Goal: Task Accomplishment & Management: Manage account settings

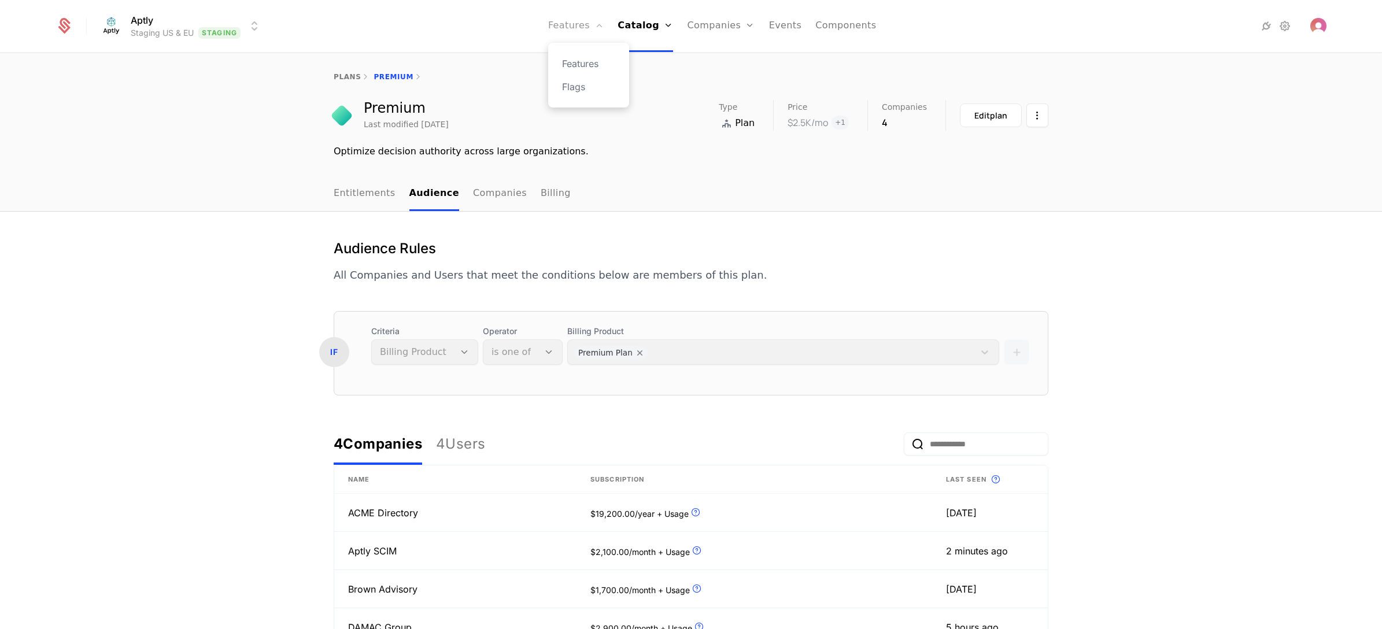
click at [582, 24] on link "Features" at bounding box center [575, 26] width 55 height 52
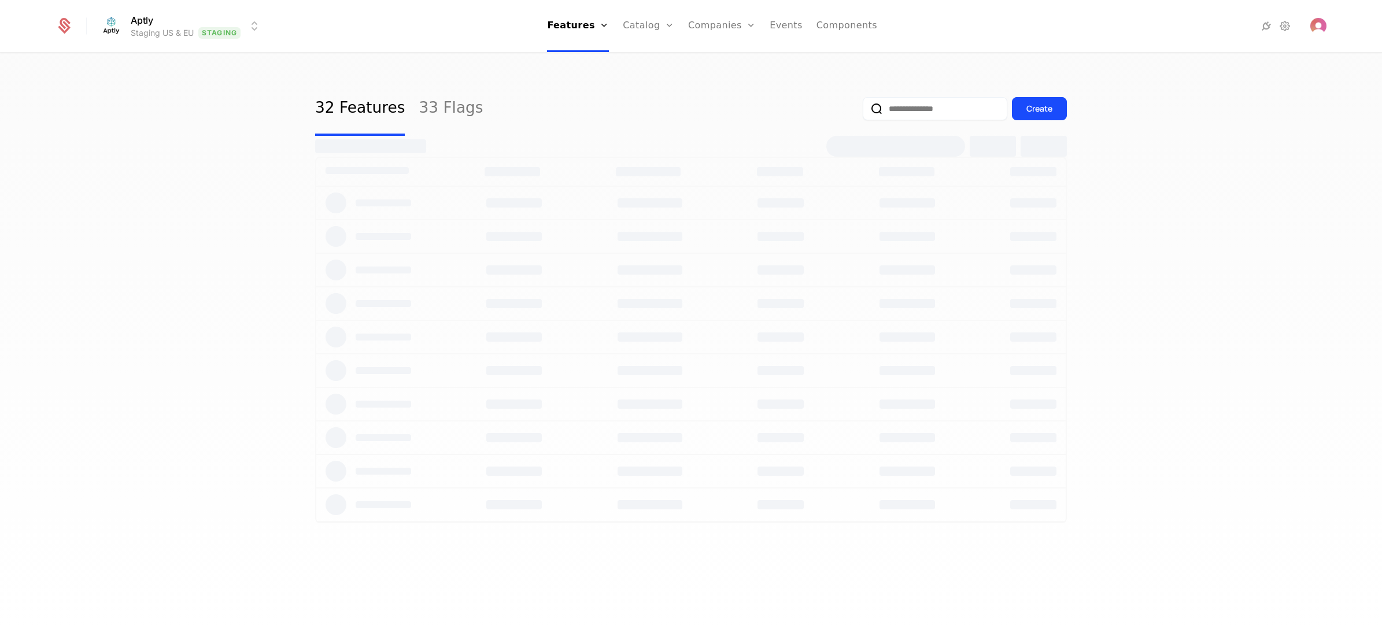
select select "**"
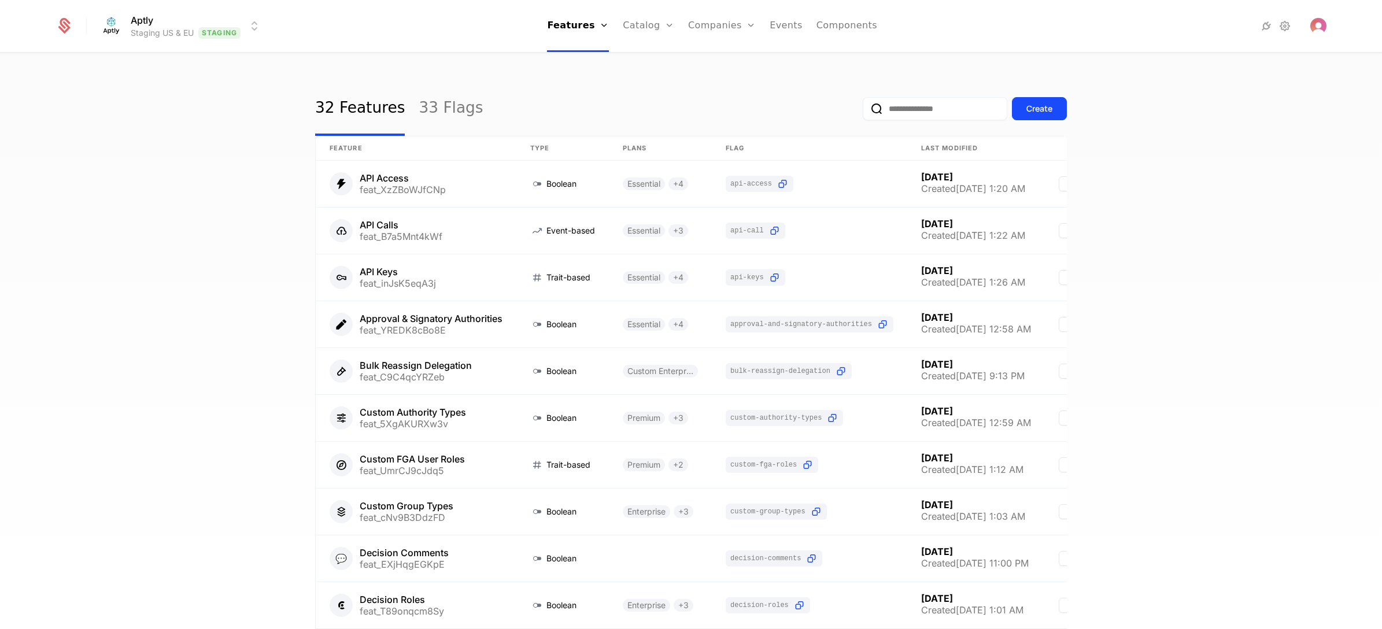
scroll to position [725, 0]
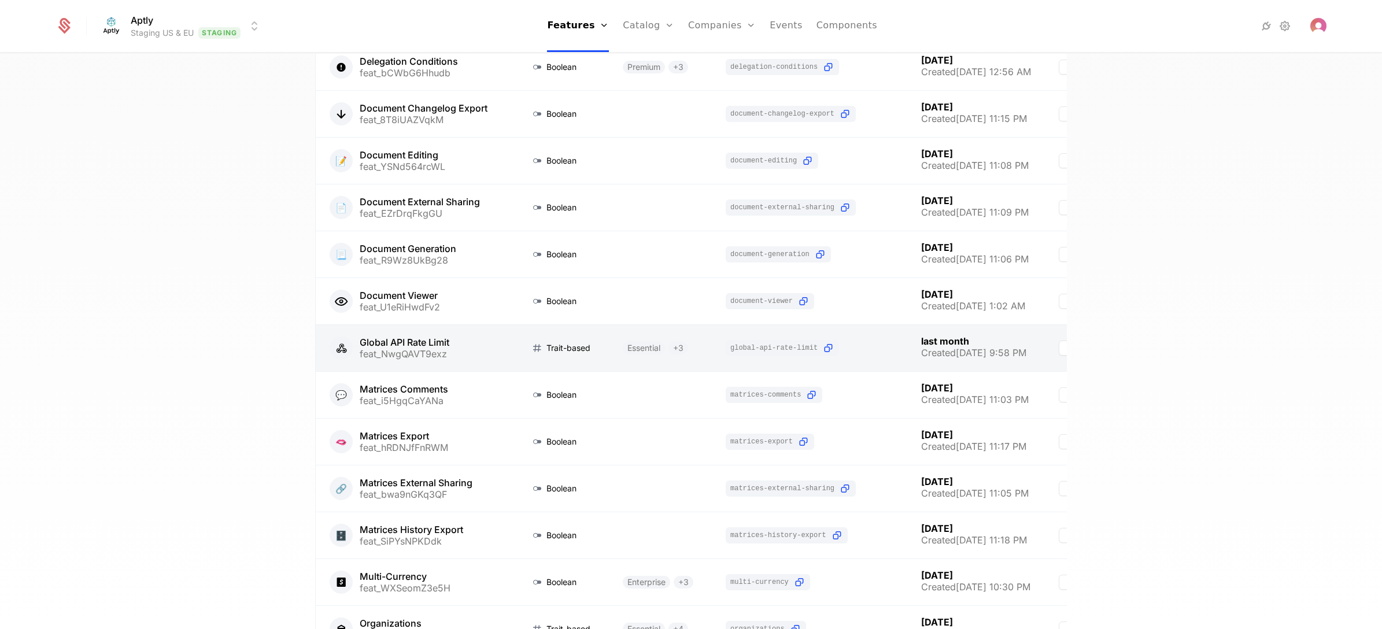
click at [654, 362] on link at bounding box center [660, 348] width 103 height 46
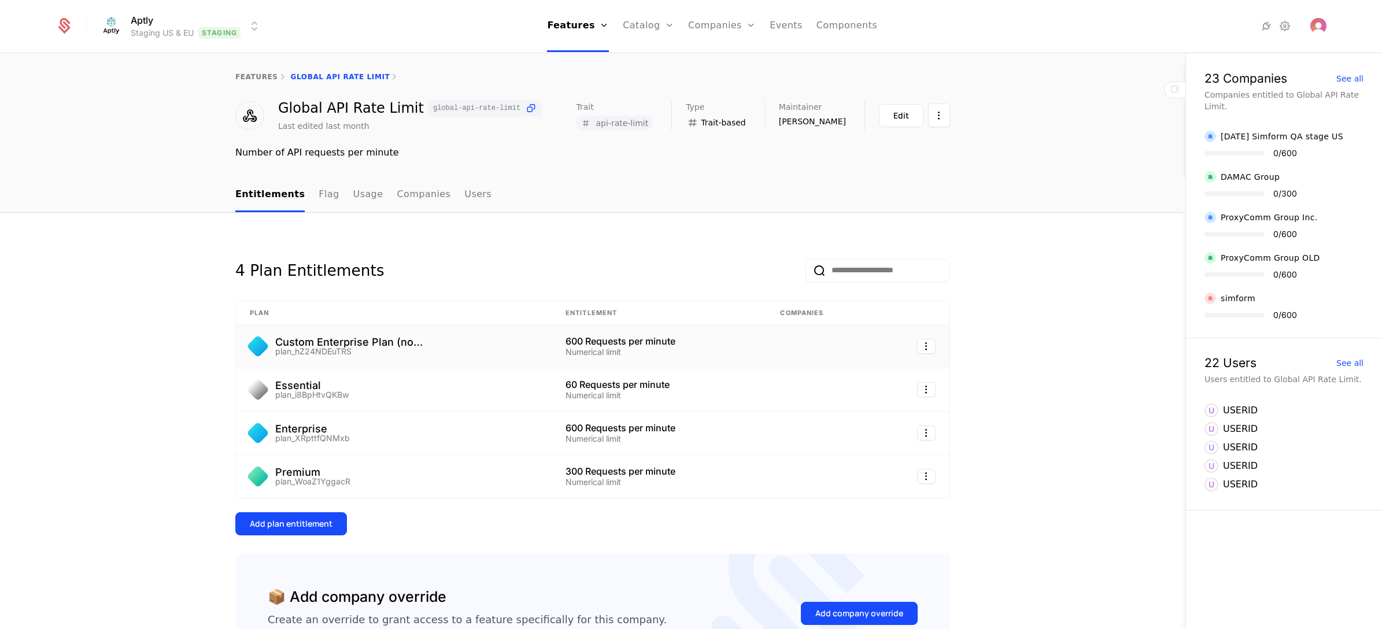
click at [469, 350] on div "Custom Enterprise Plan (no subscription) plan_hZ24NDEuTRS" at bounding box center [394, 346] width 288 height 18
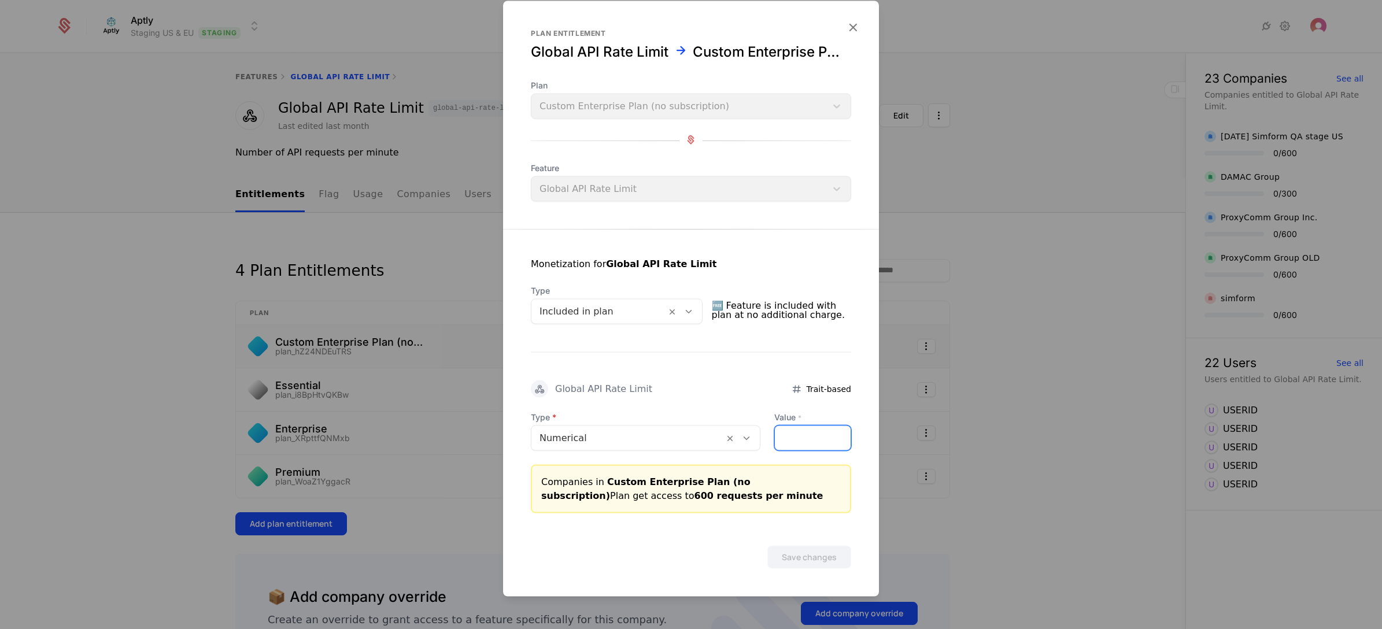
click at [775, 434] on input "***" at bounding box center [813, 438] width 76 height 24
click at [799, 441] on input "***" at bounding box center [813, 438] width 76 height 24
click at [799, 442] on input "***" at bounding box center [813, 438] width 76 height 24
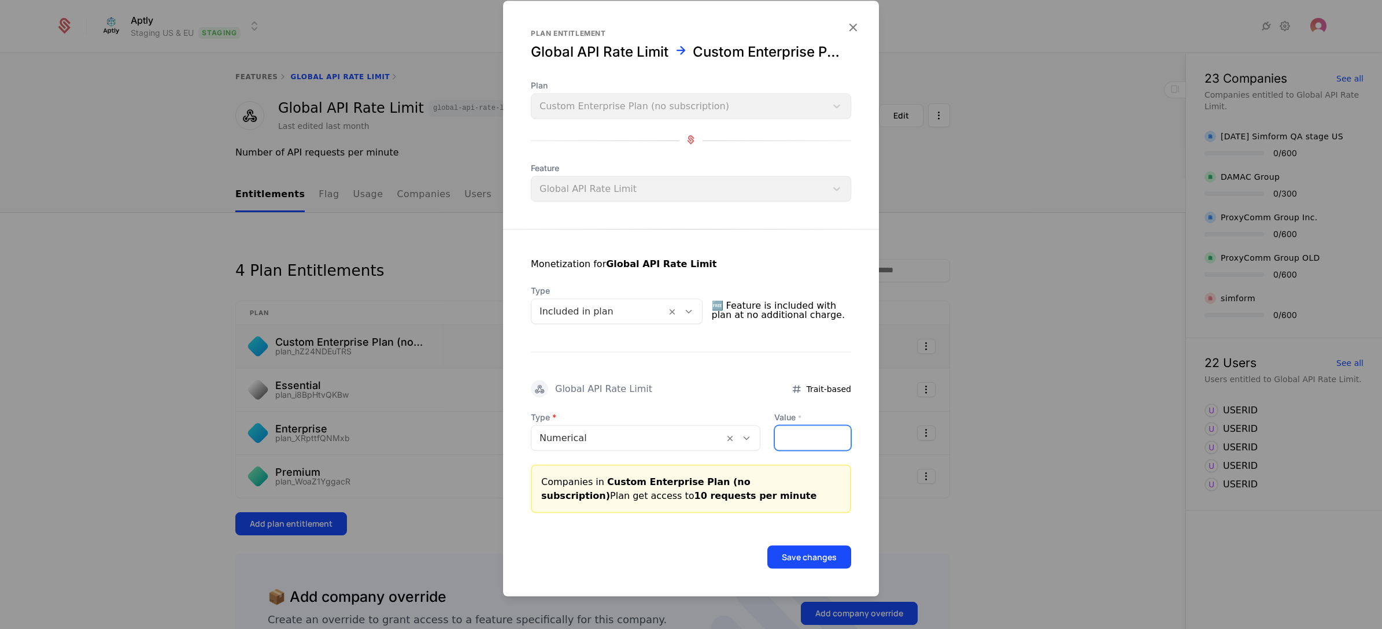
click at [788, 439] on input "**" at bounding box center [813, 438] width 76 height 24
type input "**"
click at [821, 558] on button "Save changes" at bounding box center [809, 557] width 84 height 23
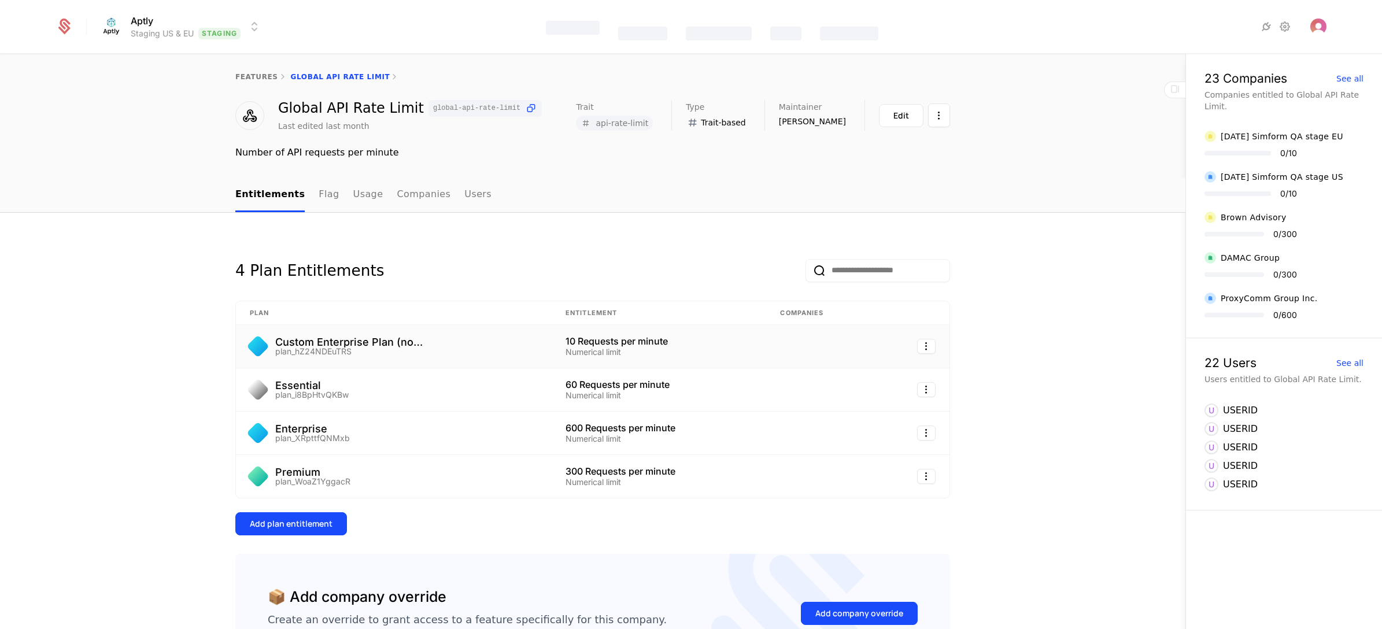
click at [228, 27] on html "Aptly Staging US & EU Staging Features Catalog Companies Events Components feat…" at bounding box center [691, 314] width 1382 height 629
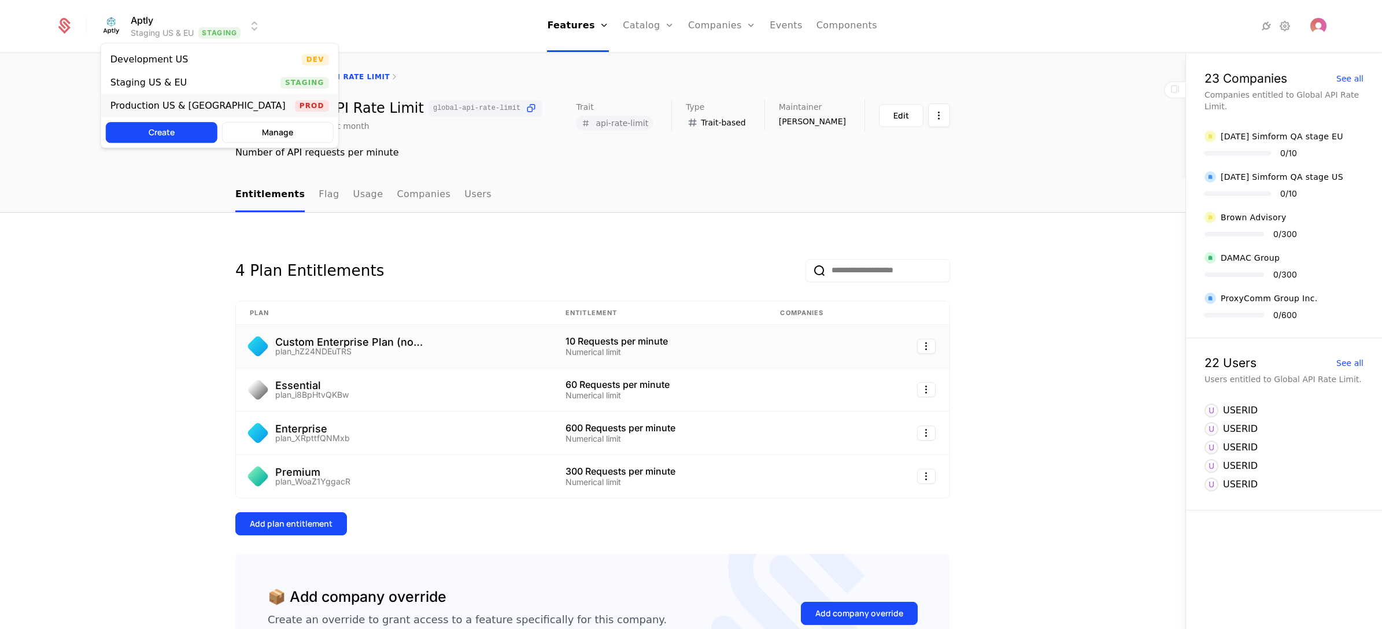
click at [195, 105] on div "Production US & [GEOGRAPHIC_DATA]" at bounding box center [202, 106] width 184 height 12
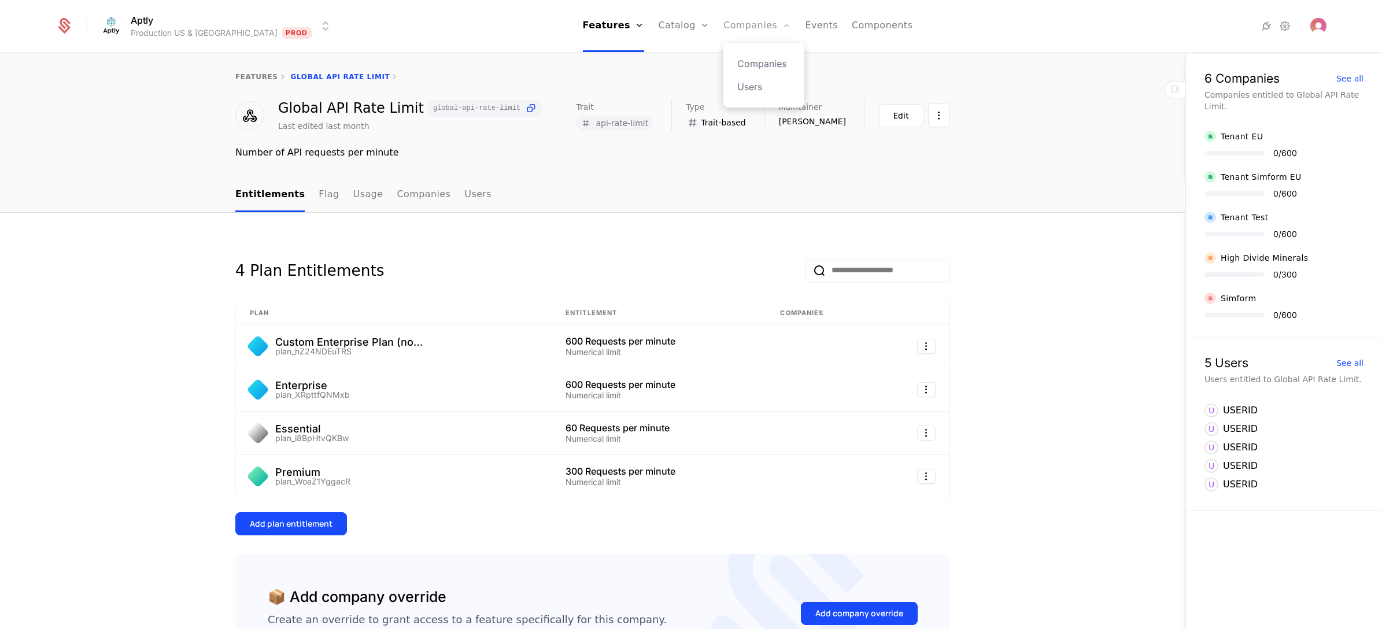
click at [737, 21] on link "Companies" at bounding box center [757, 26] width 68 height 52
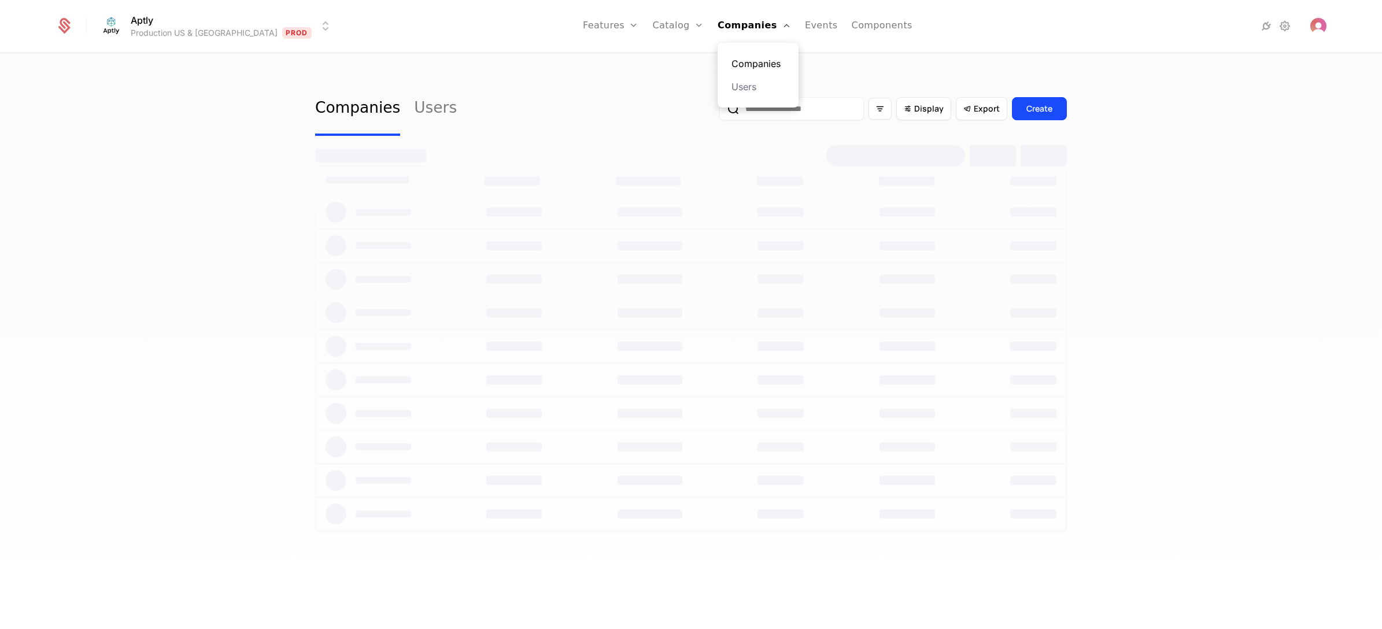
click at [731, 64] on link "Companies" at bounding box center [757, 64] width 53 height 14
select select "**"
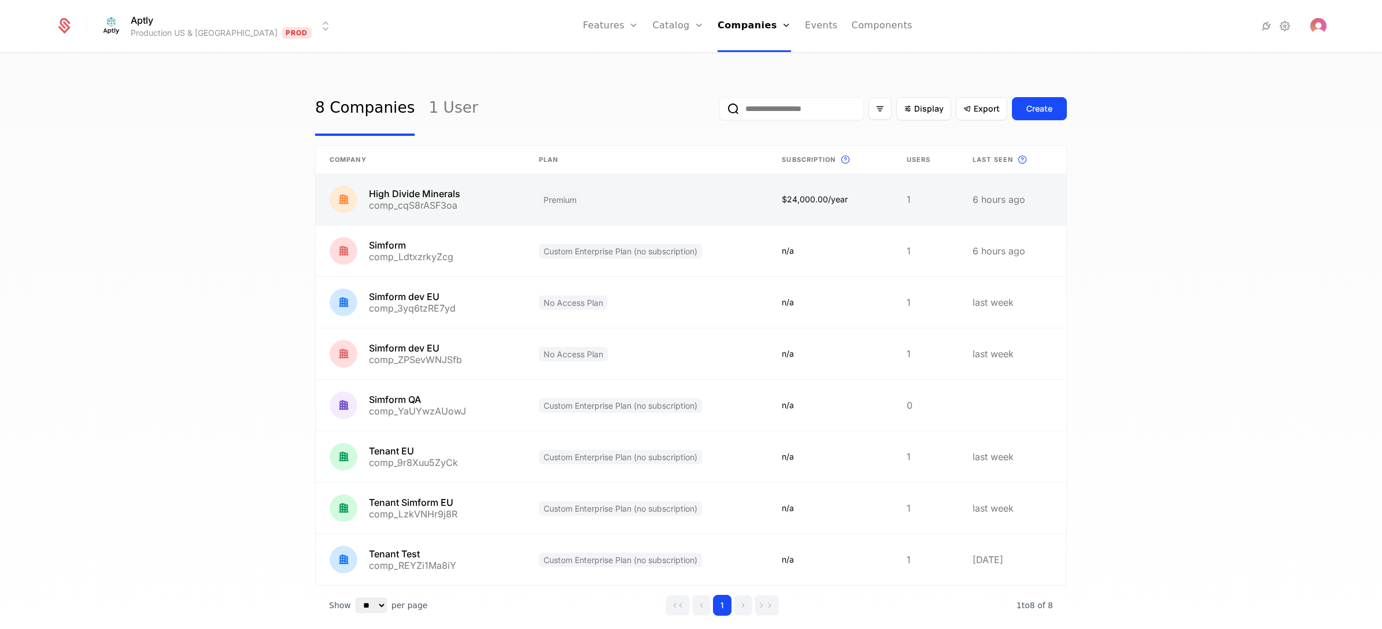
click at [495, 201] on link at bounding box center [420, 199] width 209 height 51
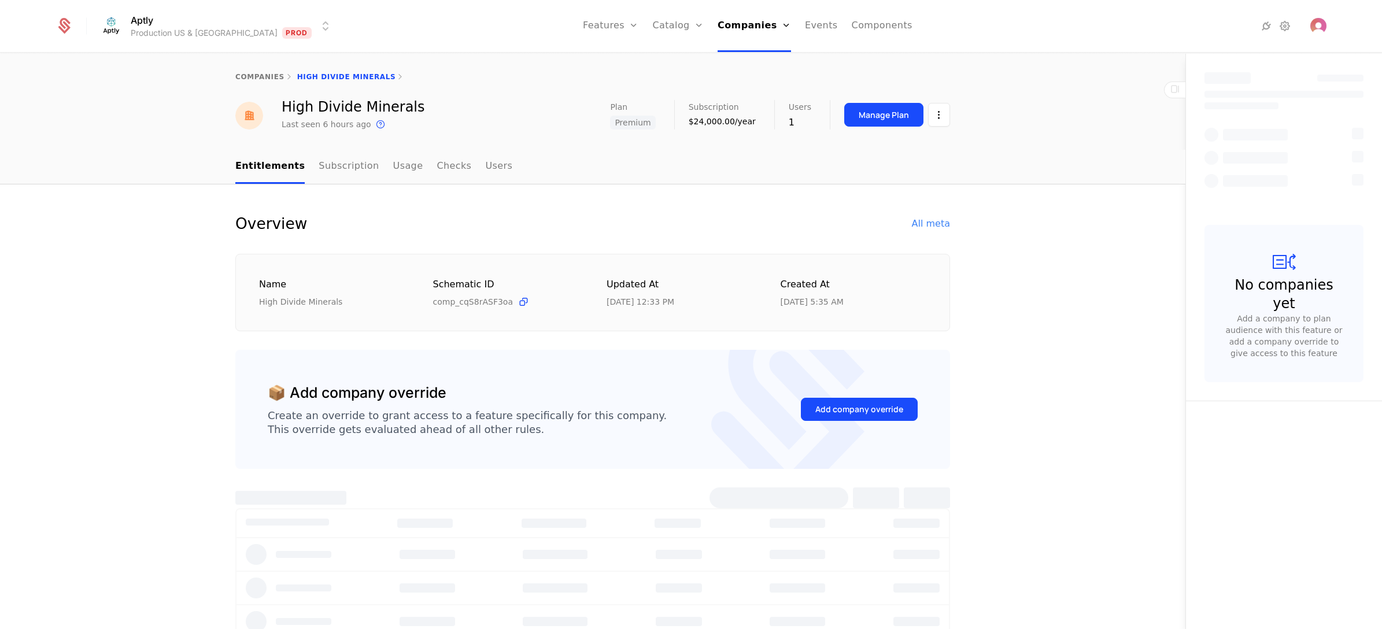
select select "**"
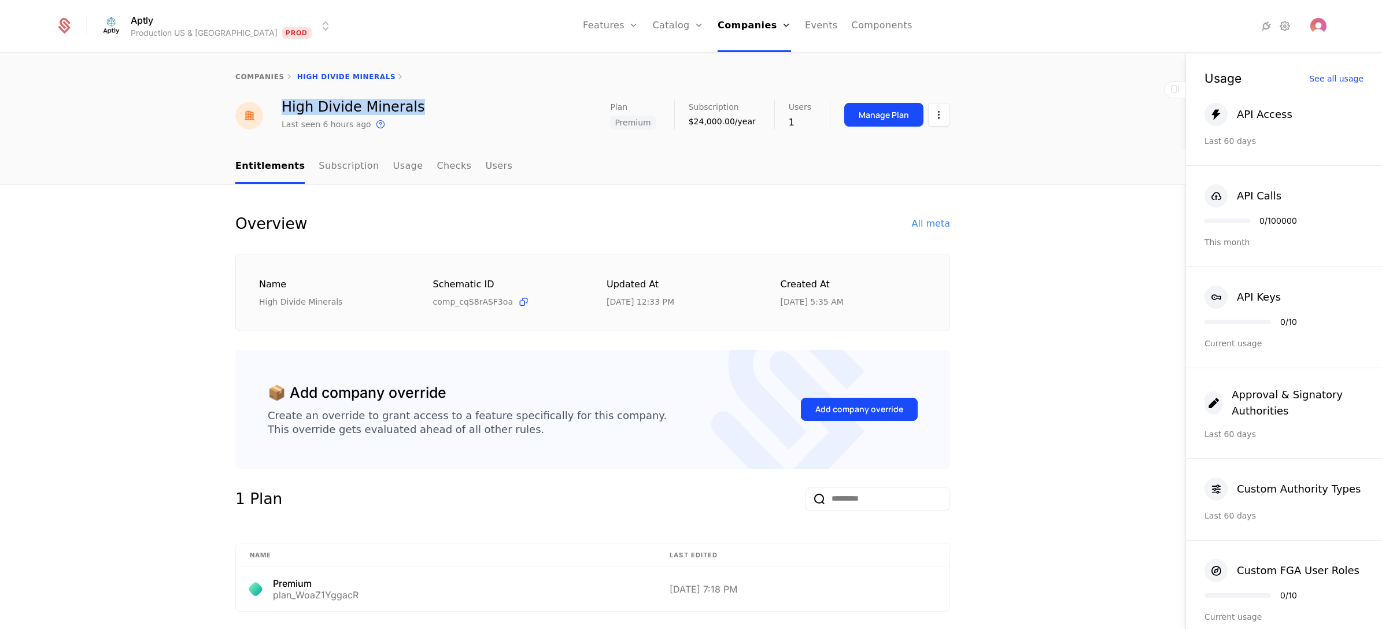
drag, startPoint x: 275, startPoint y: 106, endPoint x: 440, endPoint y: 108, distance: 164.8
click at [440, 108] on div "High Divide Minerals Last seen 6 hours ago This is the date a track or identify…" at bounding box center [592, 115] width 714 height 31
click at [135, 165] on div "Entitlements Subscription Usage Checks Users" at bounding box center [592, 167] width 1185 height 35
click at [925, 220] on div "All meta" at bounding box center [931, 224] width 38 height 14
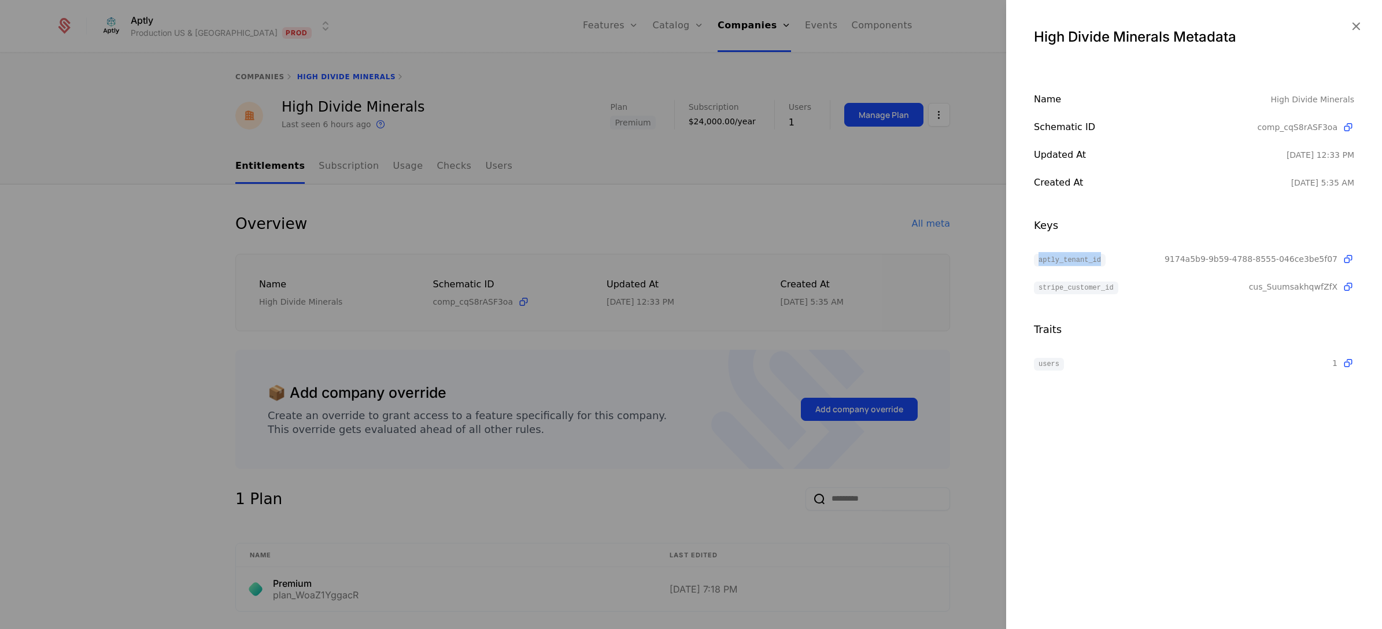
drag, startPoint x: 1032, startPoint y: 258, endPoint x: 1108, endPoint y: 260, distance: 75.8
click at [1108, 260] on div "Name High Divide Minerals Schematic ID comp_cqS8rASF3oa Updated at [DATE] 12:33…" at bounding box center [1194, 230] width 376 height 277
click at [1109, 255] on div "aptly_tenant_id" at bounding box center [1099, 259] width 131 height 14
click at [799, 223] on div at bounding box center [691, 314] width 1382 height 629
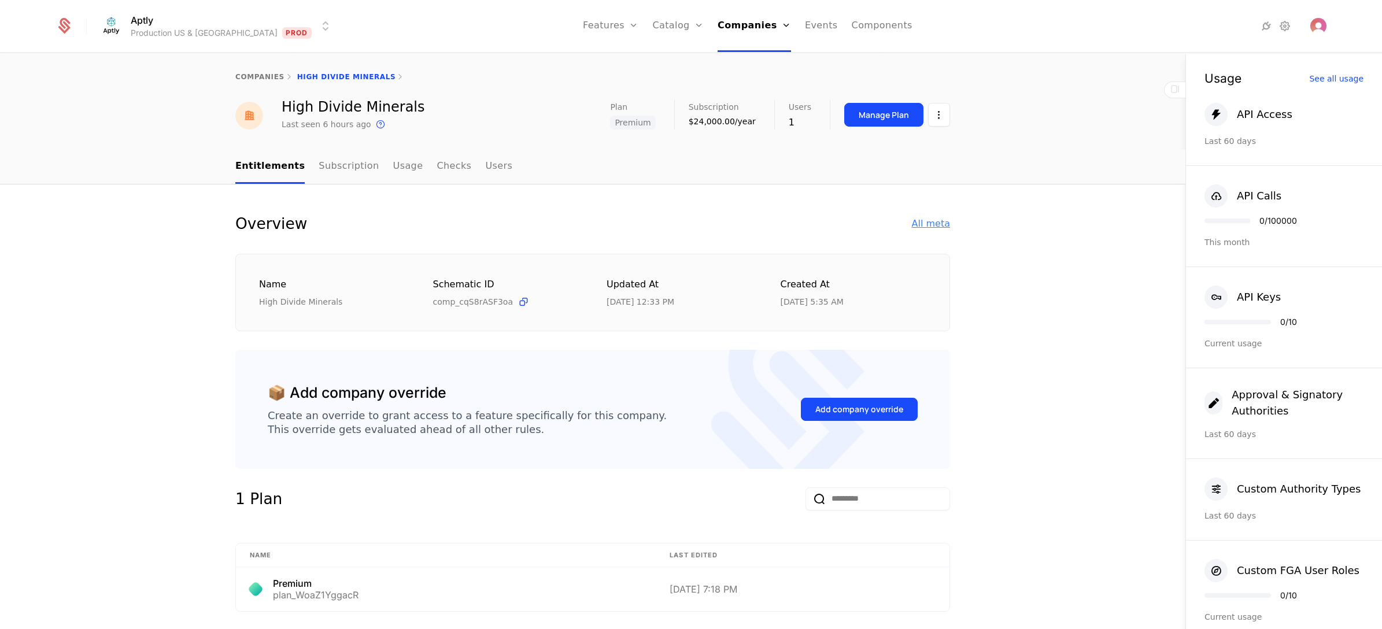
click at [918, 218] on div "All meta" at bounding box center [931, 224] width 38 height 14
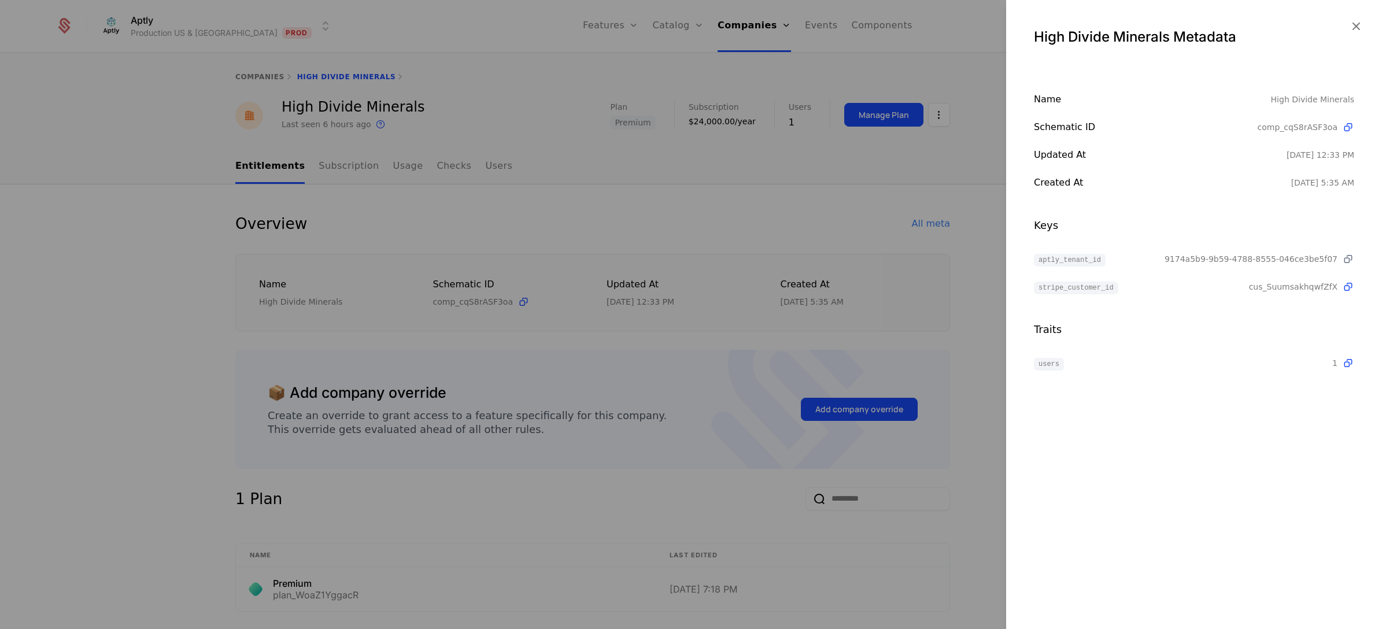
click at [1349, 259] on icon at bounding box center [1348, 259] width 12 height 12
click at [912, 180] on div at bounding box center [691, 314] width 1382 height 629
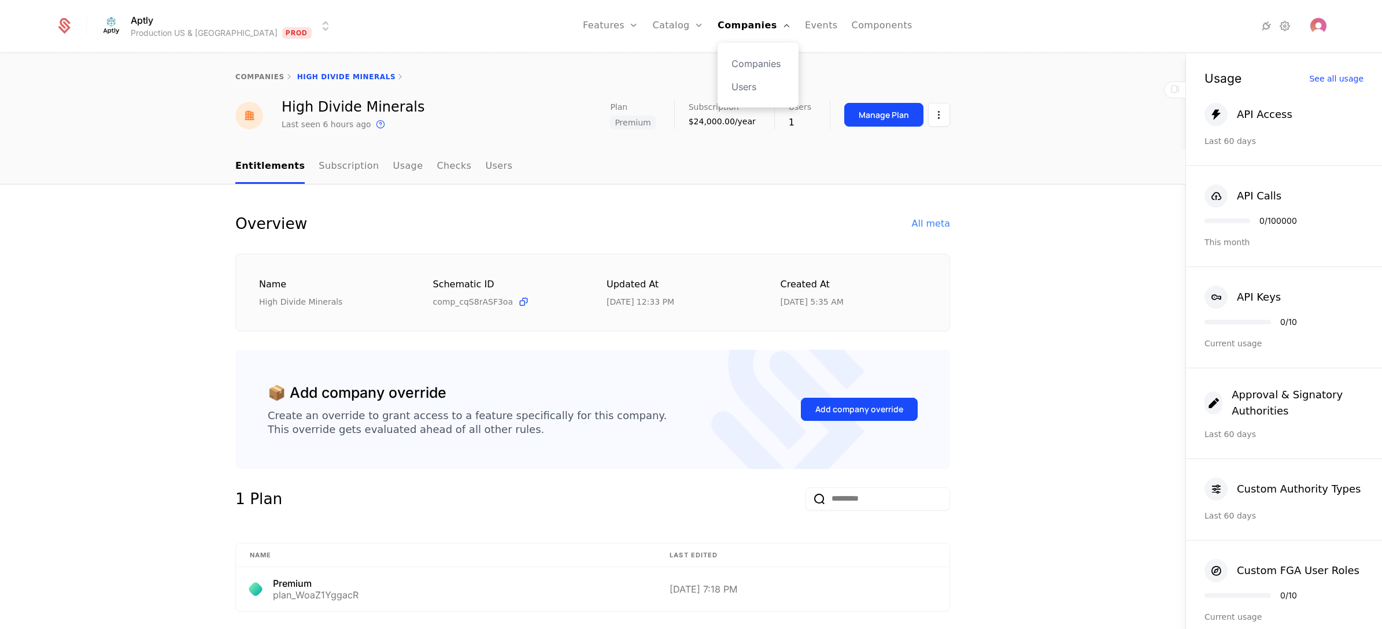
click at [720, 71] on div "Companies Users" at bounding box center [757, 75] width 81 height 65
click at [731, 60] on link "Companies" at bounding box center [757, 64] width 53 height 14
select select "**"
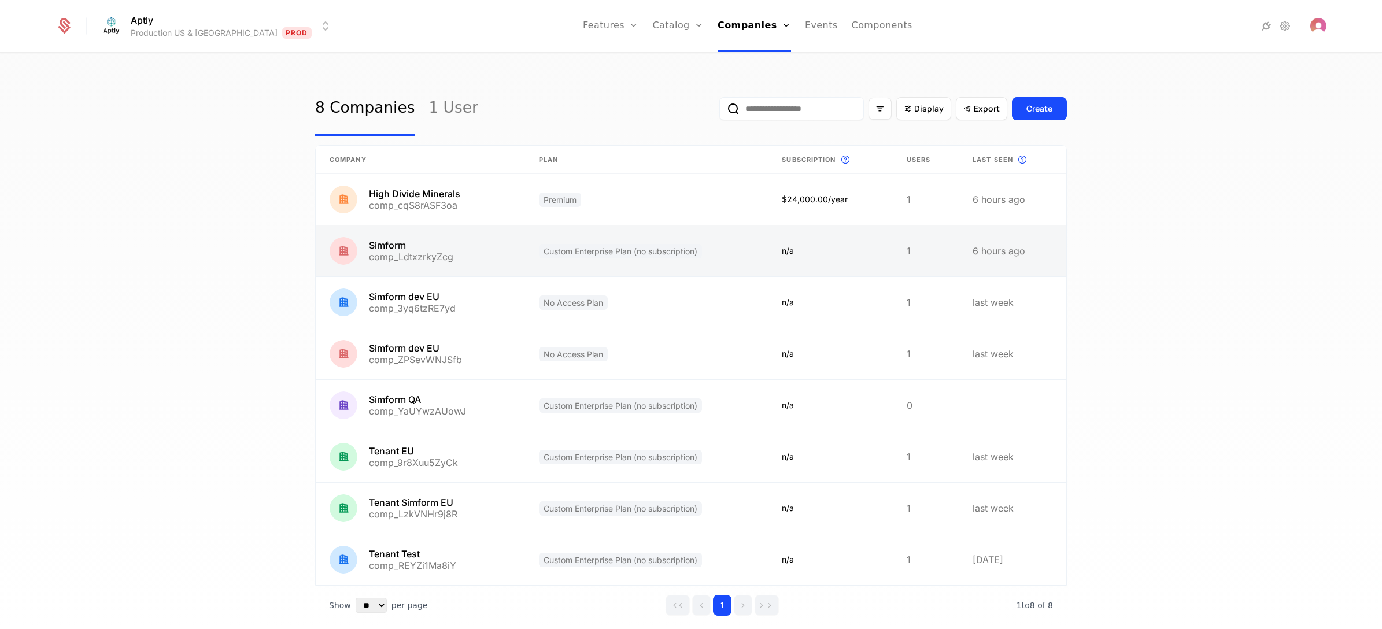
click at [463, 260] on link at bounding box center [420, 250] width 209 height 51
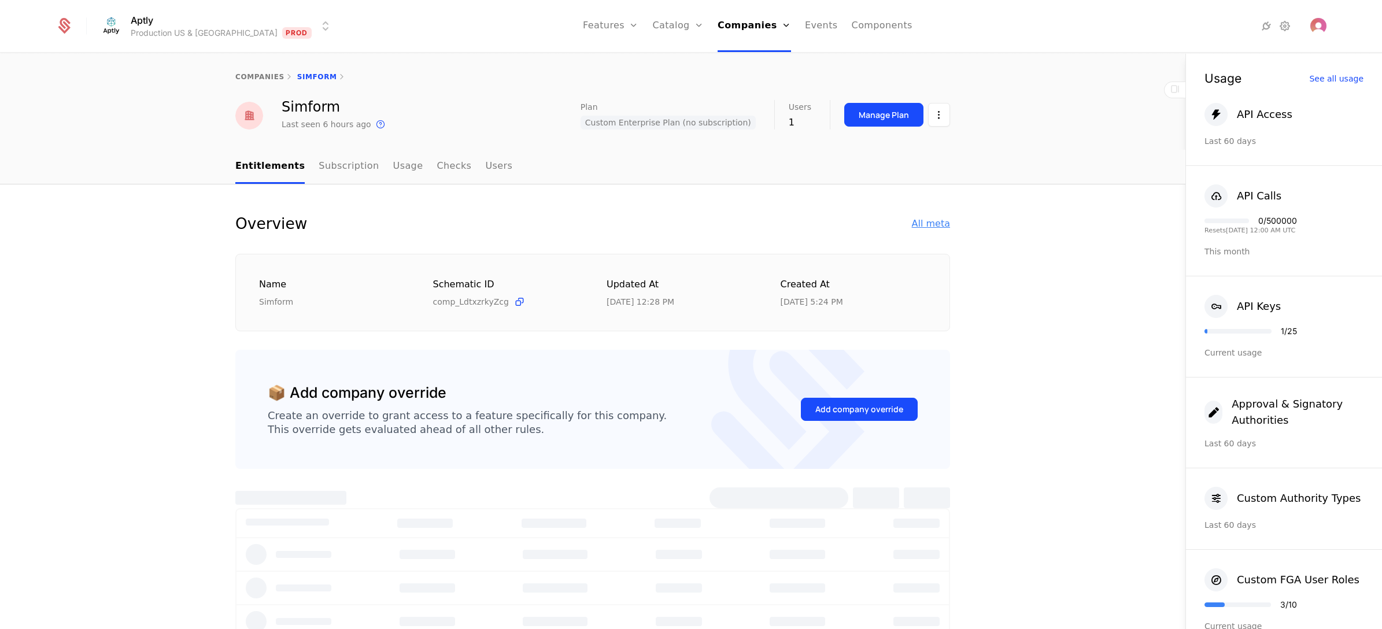
select select "**"
click at [928, 224] on div "All meta" at bounding box center [931, 224] width 38 height 14
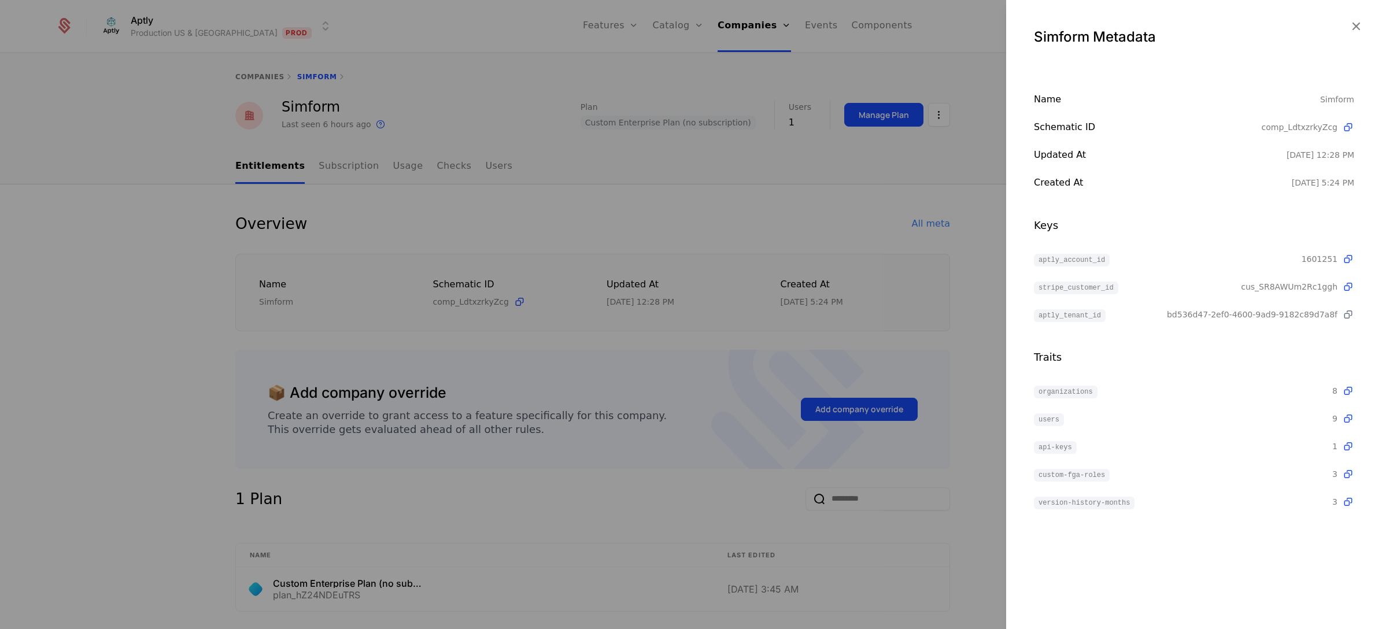
click at [1348, 312] on icon at bounding box center [1348, 315] width 12 height 12
click at [677, 191] on div at bounding box center [691, 314] width 1382 height 629
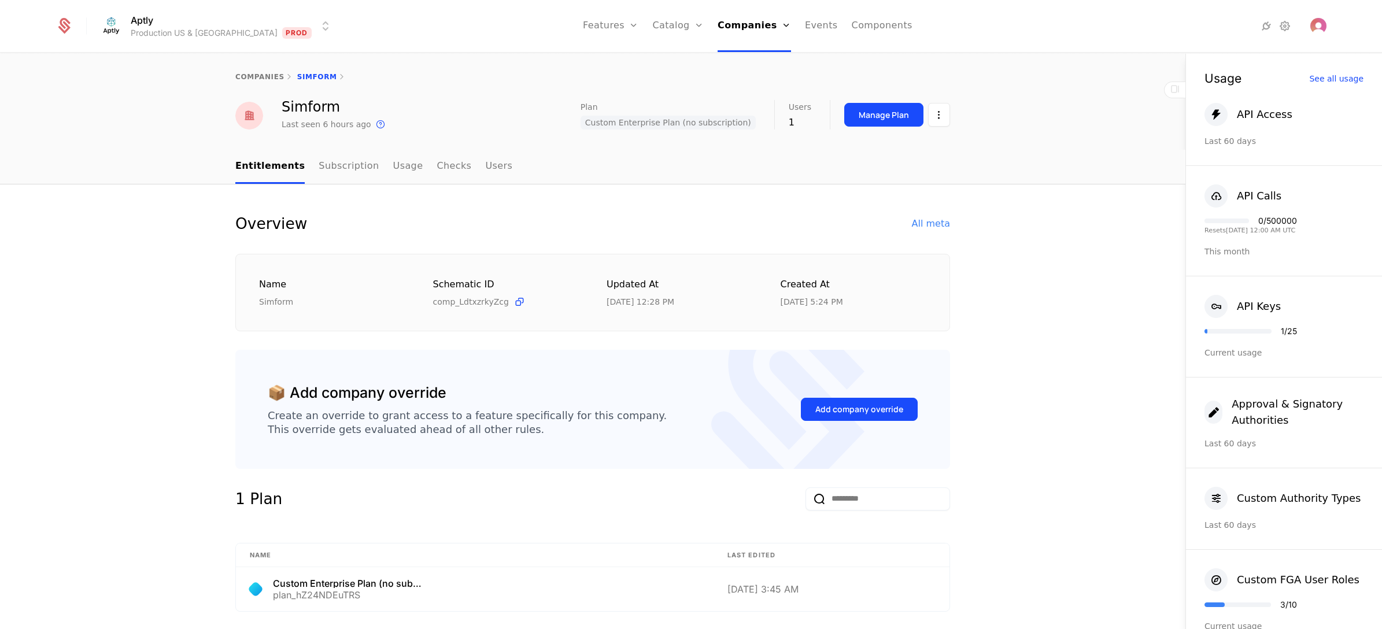
click at [241, 59] on div "companies Simform" at bounding box center [592, 77] width 1185 height 46
click at [247, 74] on link "companies" at bounding box center [259, 77] width 49 height 8
select select "**"
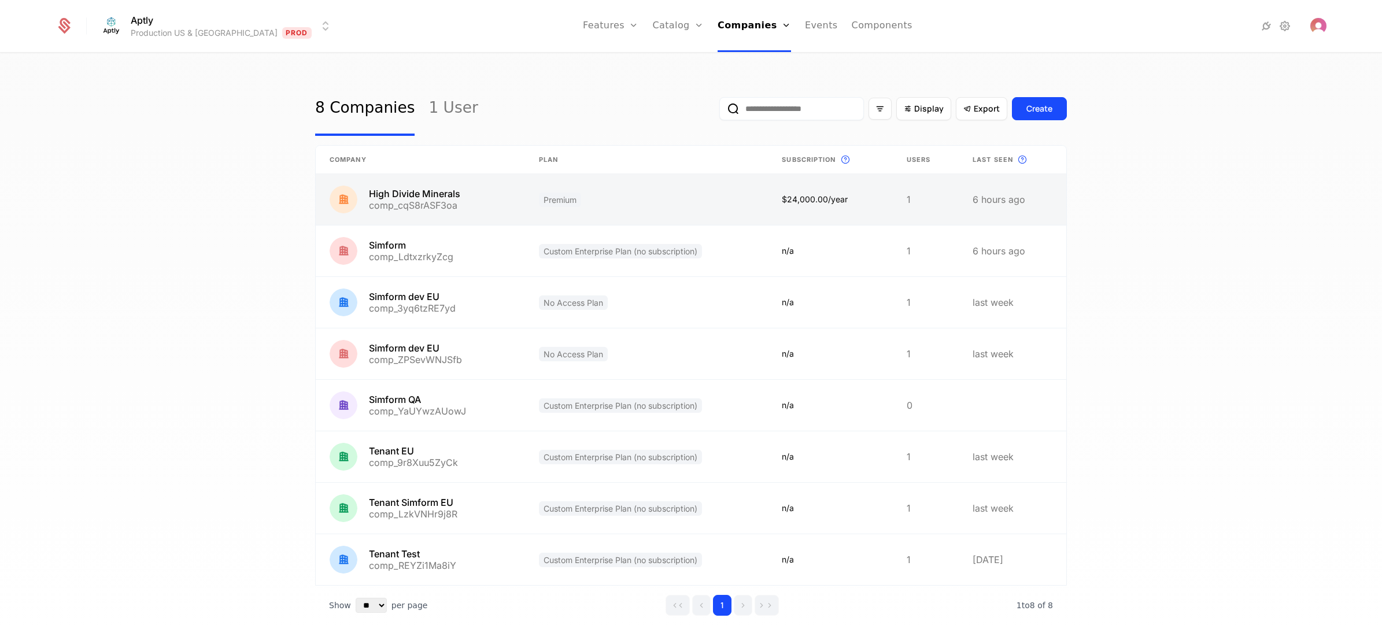
click at [472, 203] on link at bounding box center [420, 199] width 209 height 51
select select "**"
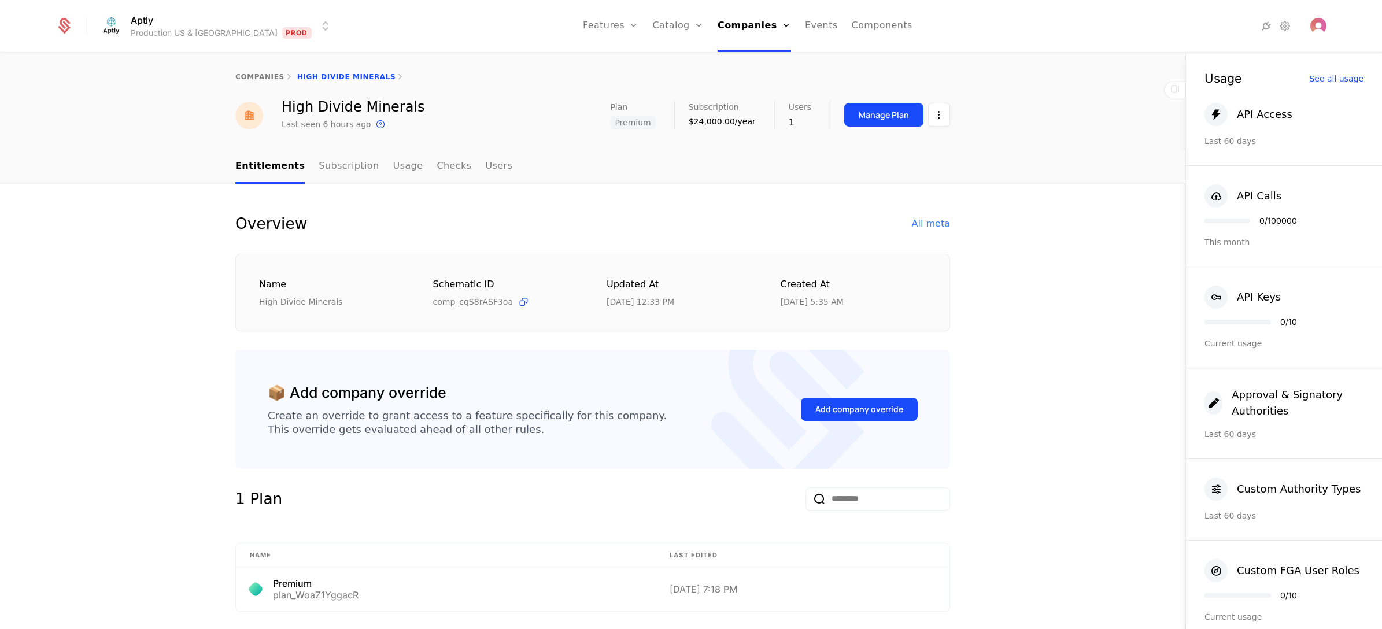
scroll to position [87, 0]
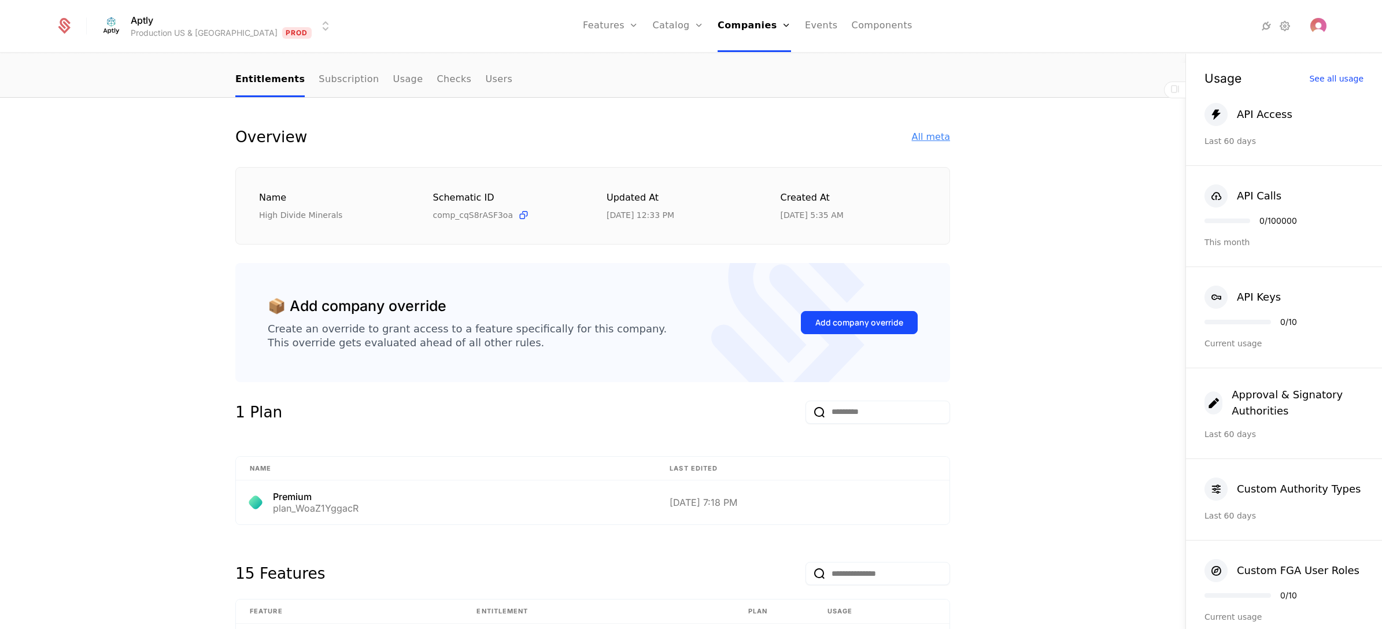
click at [928, 131] on div "All meta" at bounding box center [931, 137] width 38 height 14
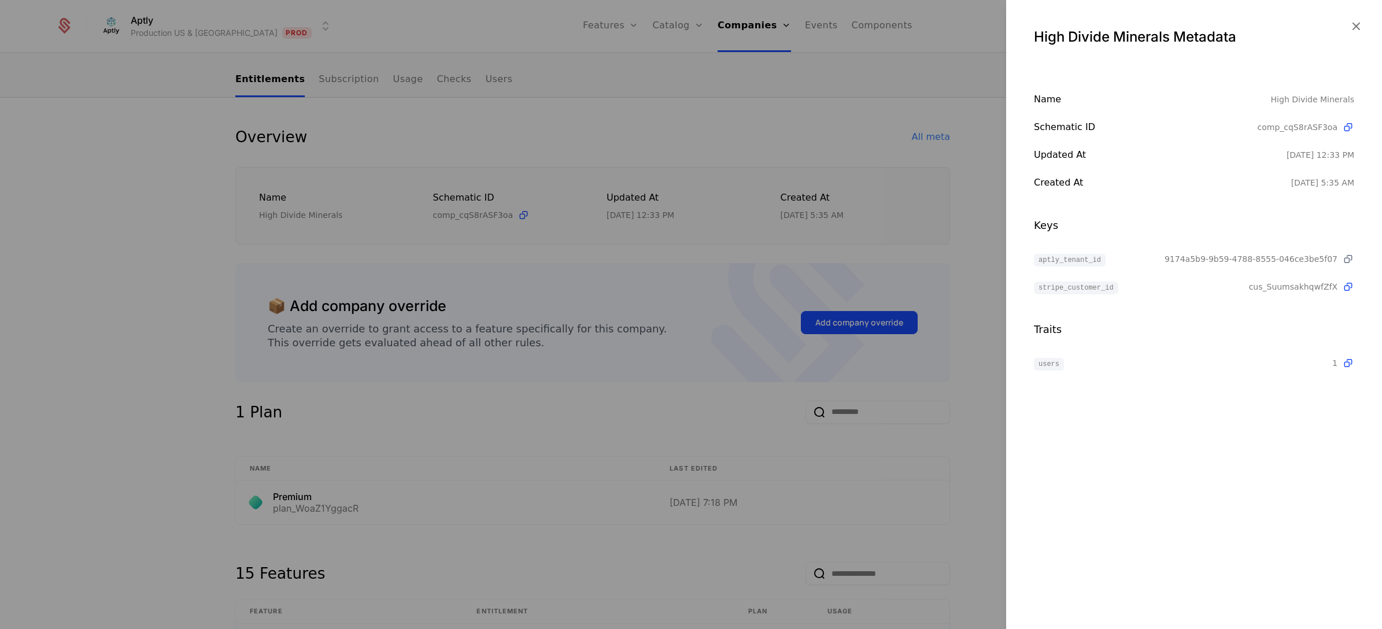
click at [1348, 259] on icon at bounding box center [1348, 259] width 12 height 12
click at [902, 166] on div at bounding box center [691, 314] width 1382 height 629
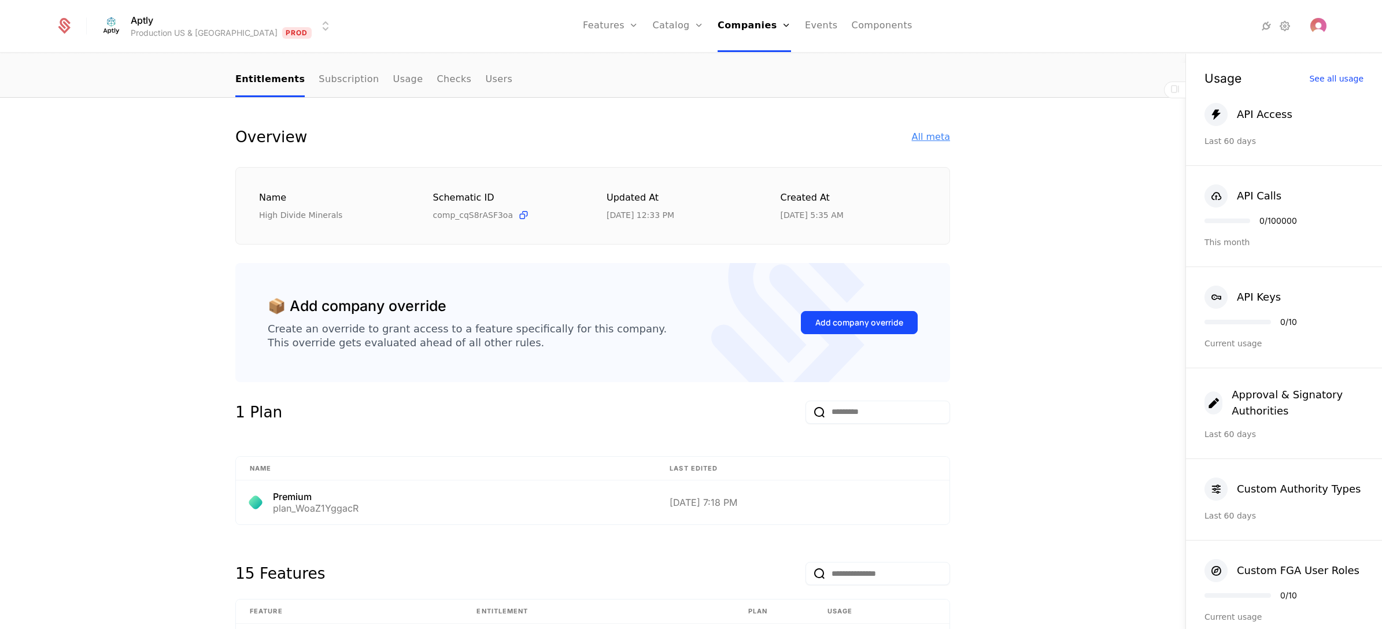
click at [915, 139] on div "All meta" at bounding box center [931, 137] width 38 height 14
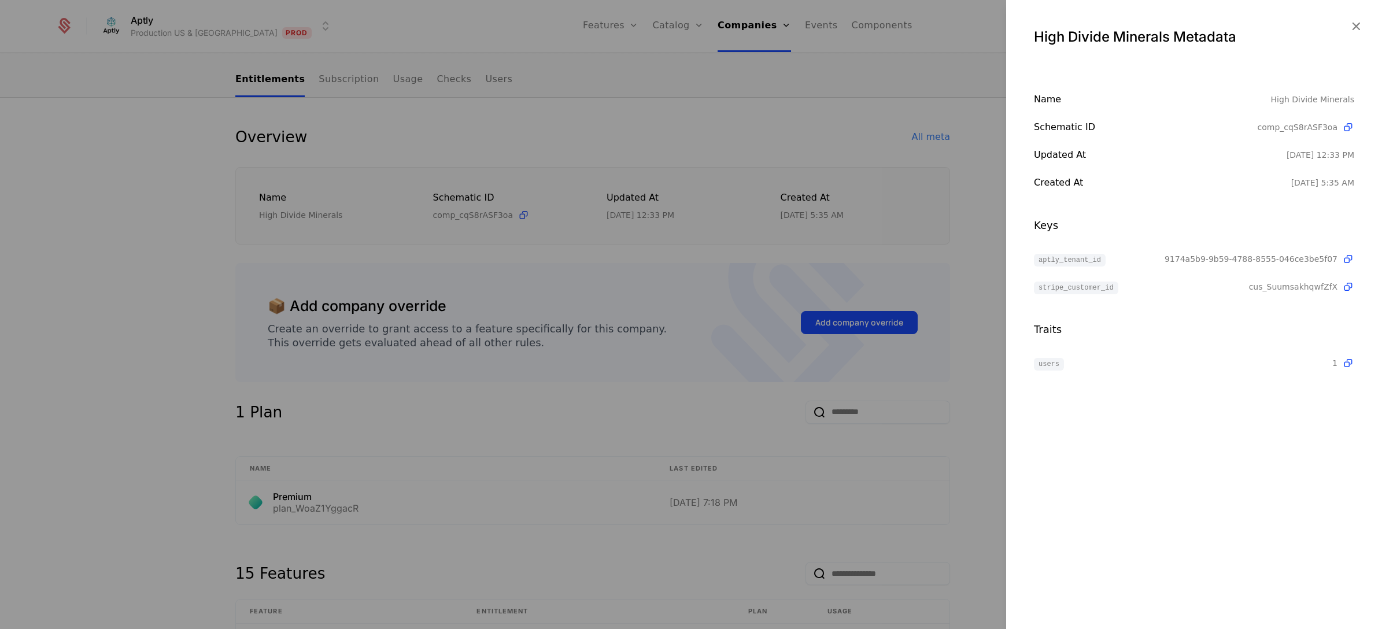
click at [880, 133] on div at bounding box center [691, 314] width 1382 height 629
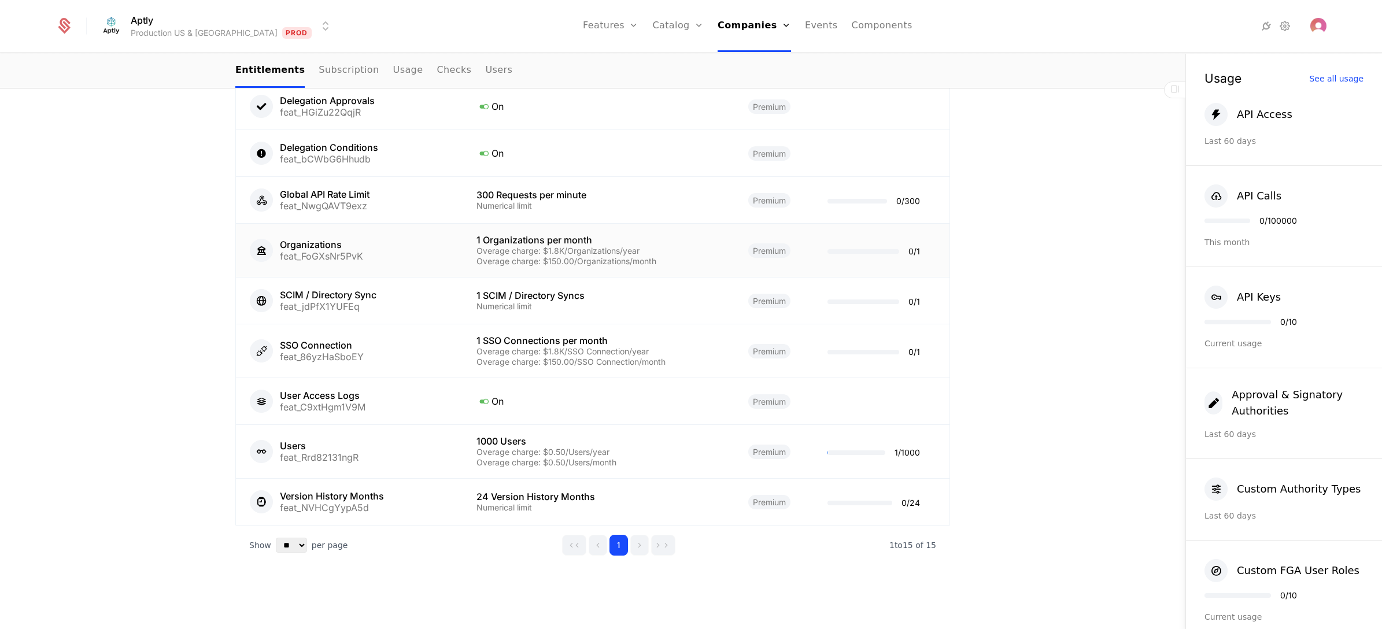
scroll to position [931, 0]
click at [374, 436] on td "Users feat_Rrd82131ngR" at bounding box center [349, 452] width 227 height 54
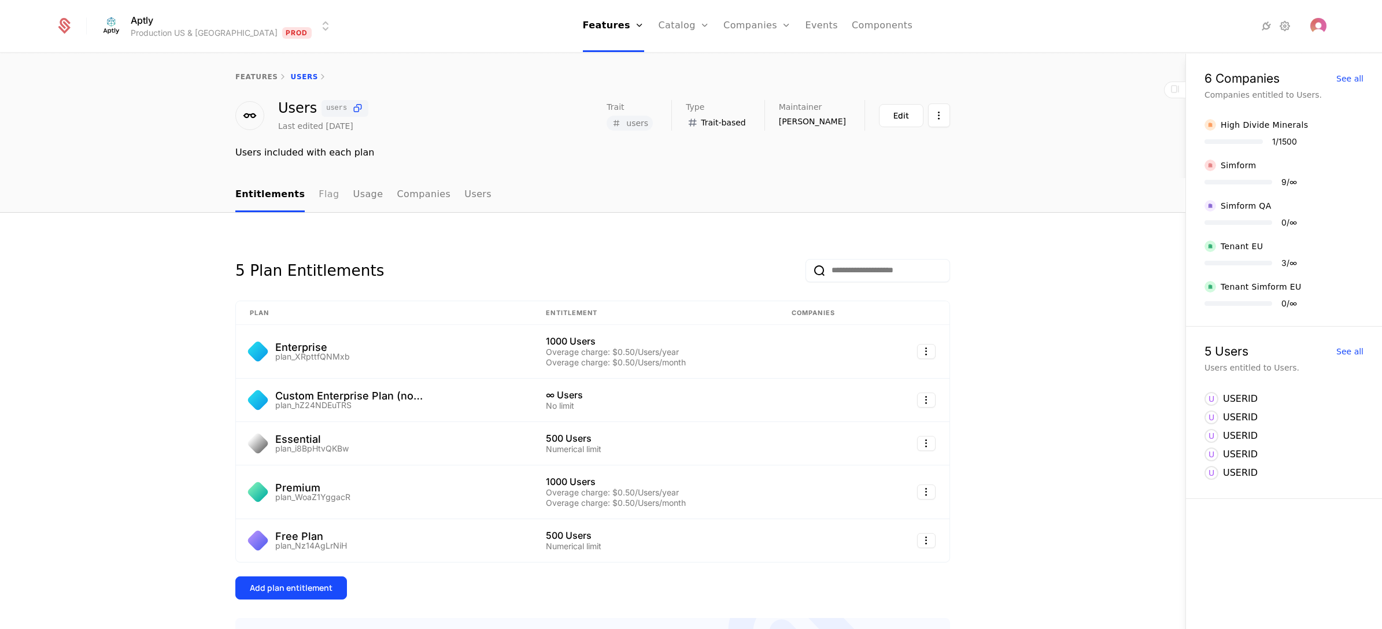
click at [319, 194] on link "Flag" at bounding box center [329, 195] width 20 height 34
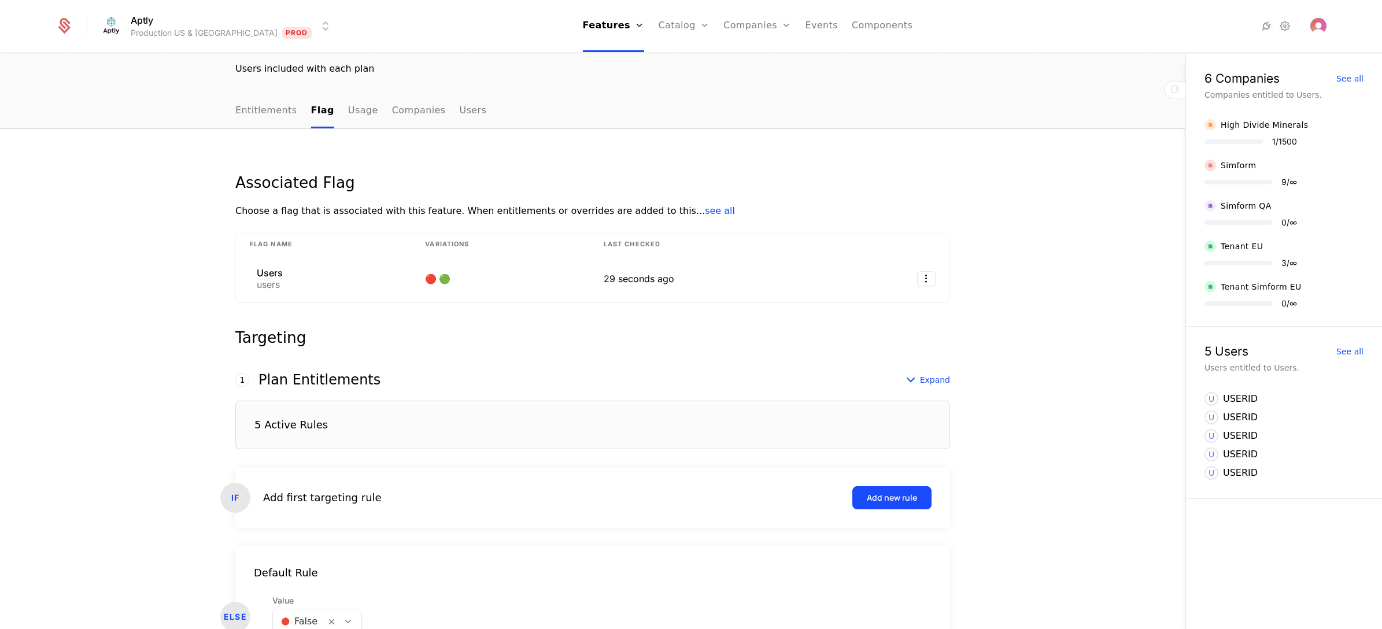
scroll to position [162, 0]
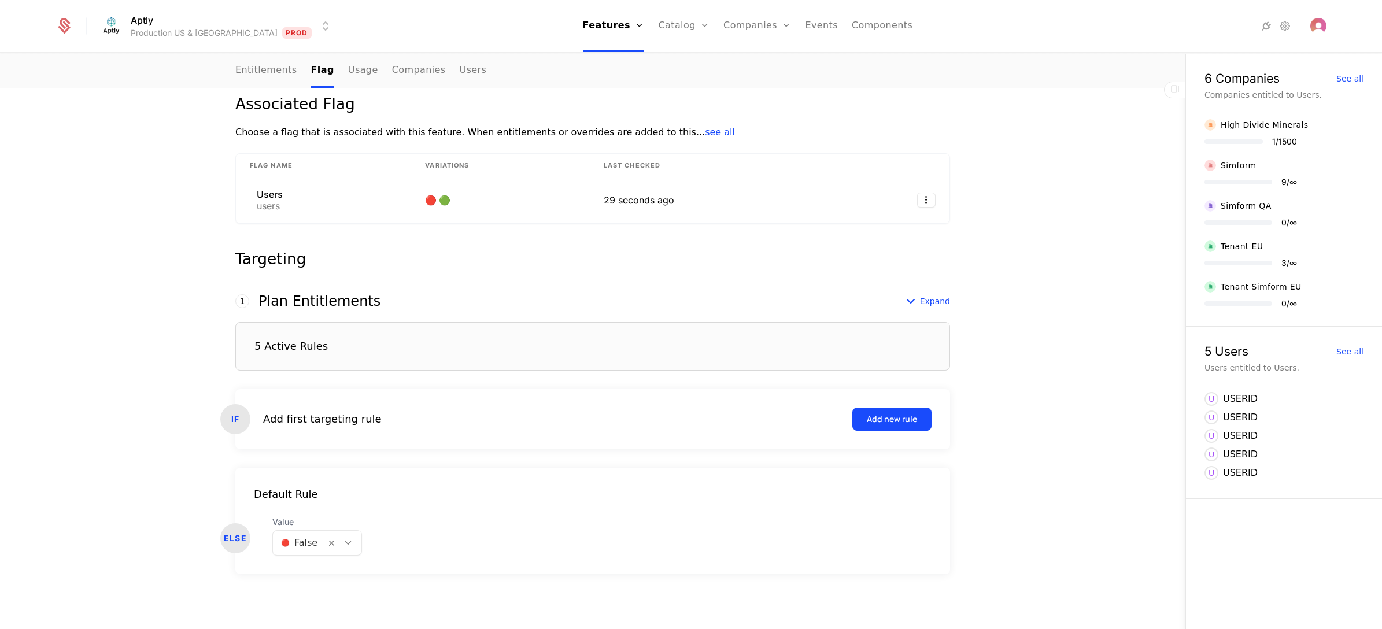
click at [366, 347] on div "5 Active Rules" at bounding box center [592, 346] width 714 height 49
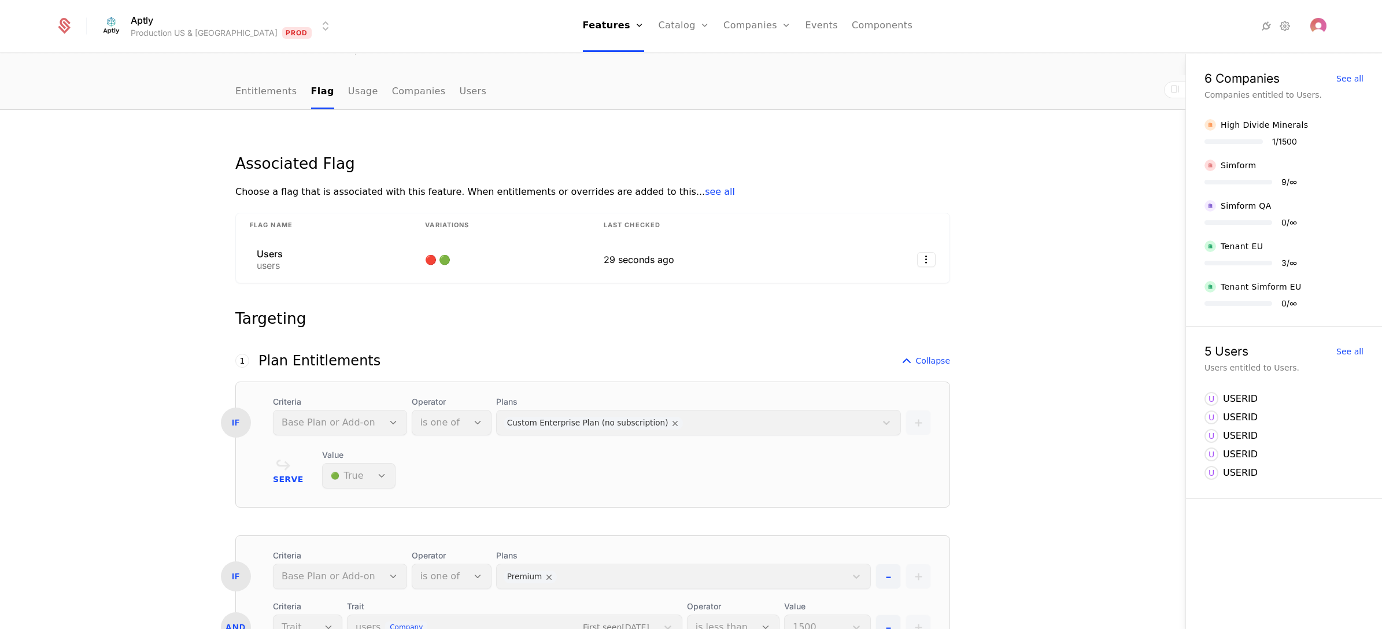
scroll to position [0, 0]
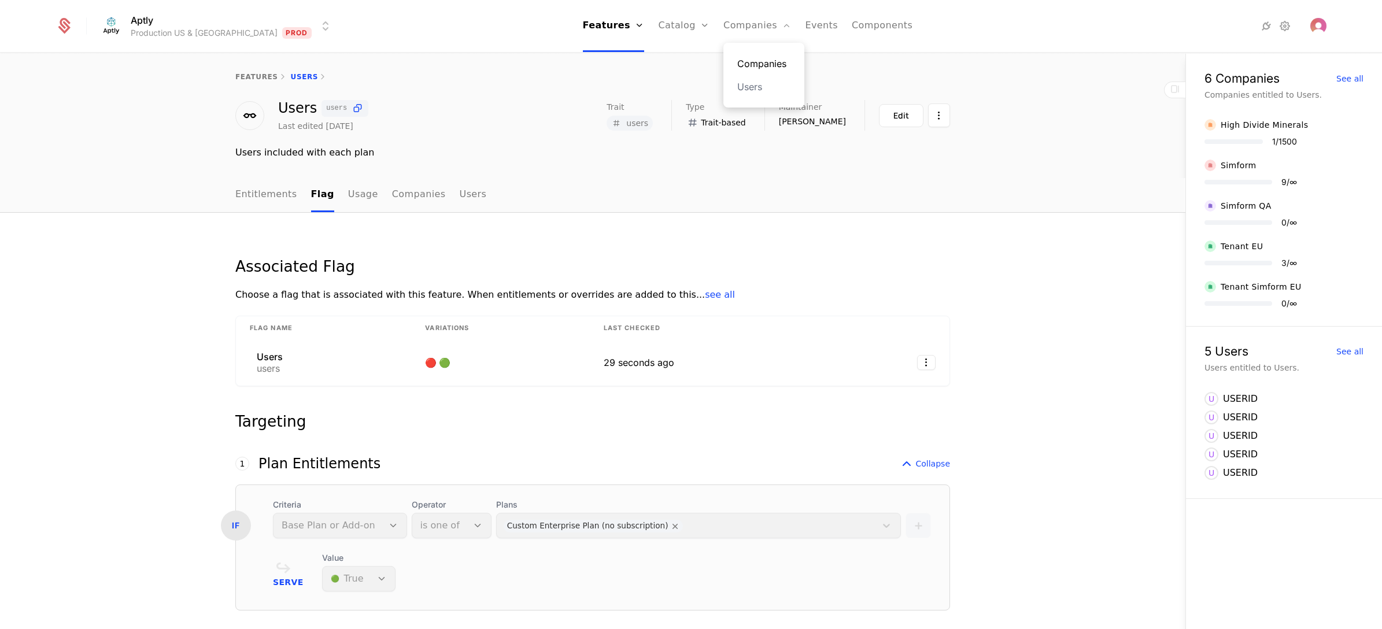
click at [737, 65] on link "Companies" at bounding box center [763, 64] width 53 height 14
select select "**"
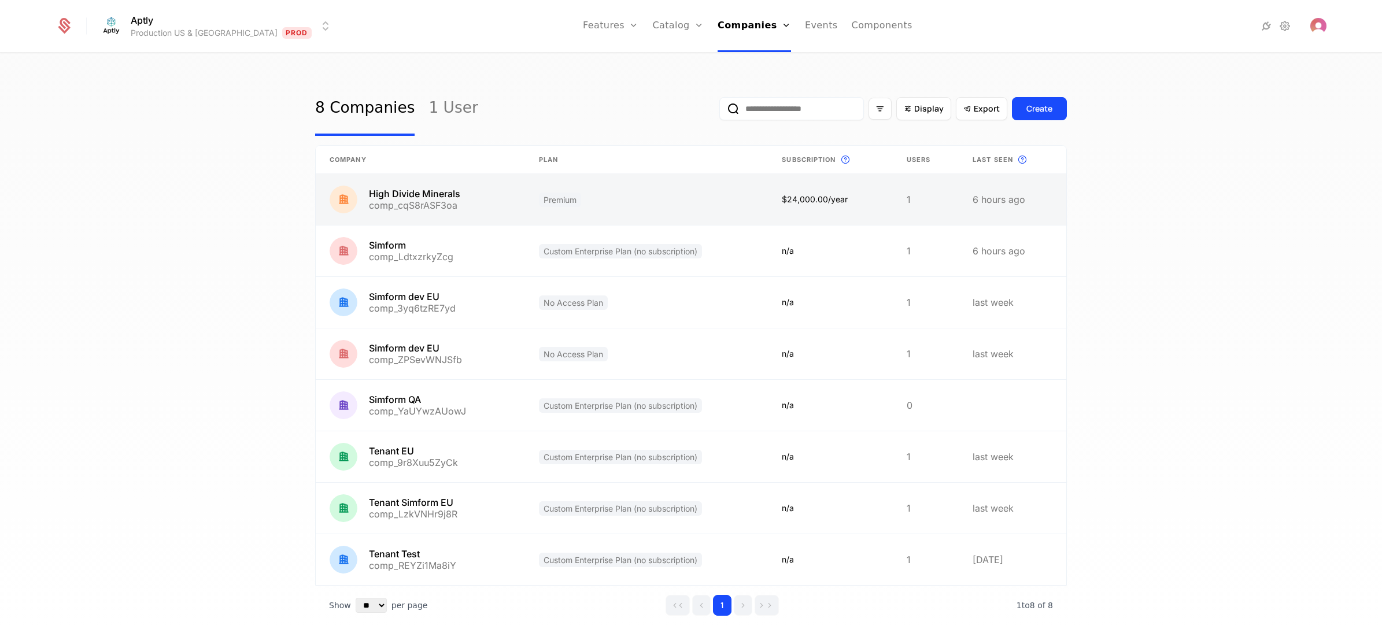
click at [437, 194] on link at bounding box center [420, 199] width 209 height 51
select select "**"
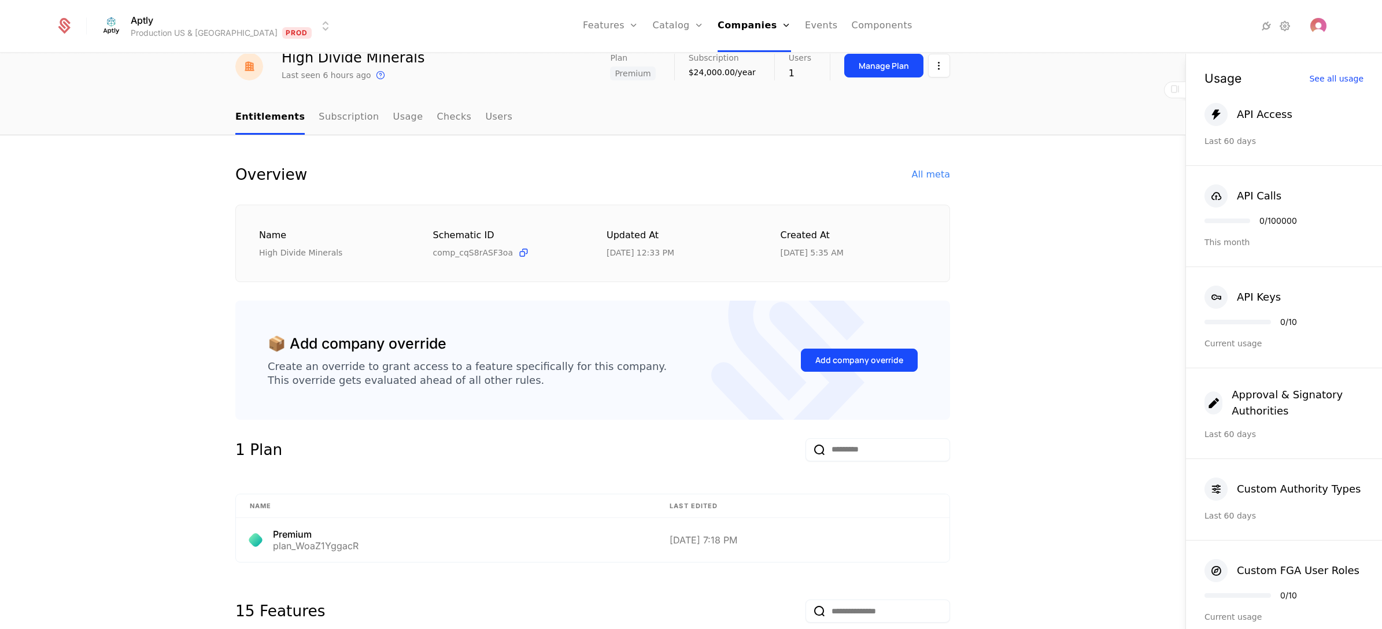
scroll to position [87, 0]
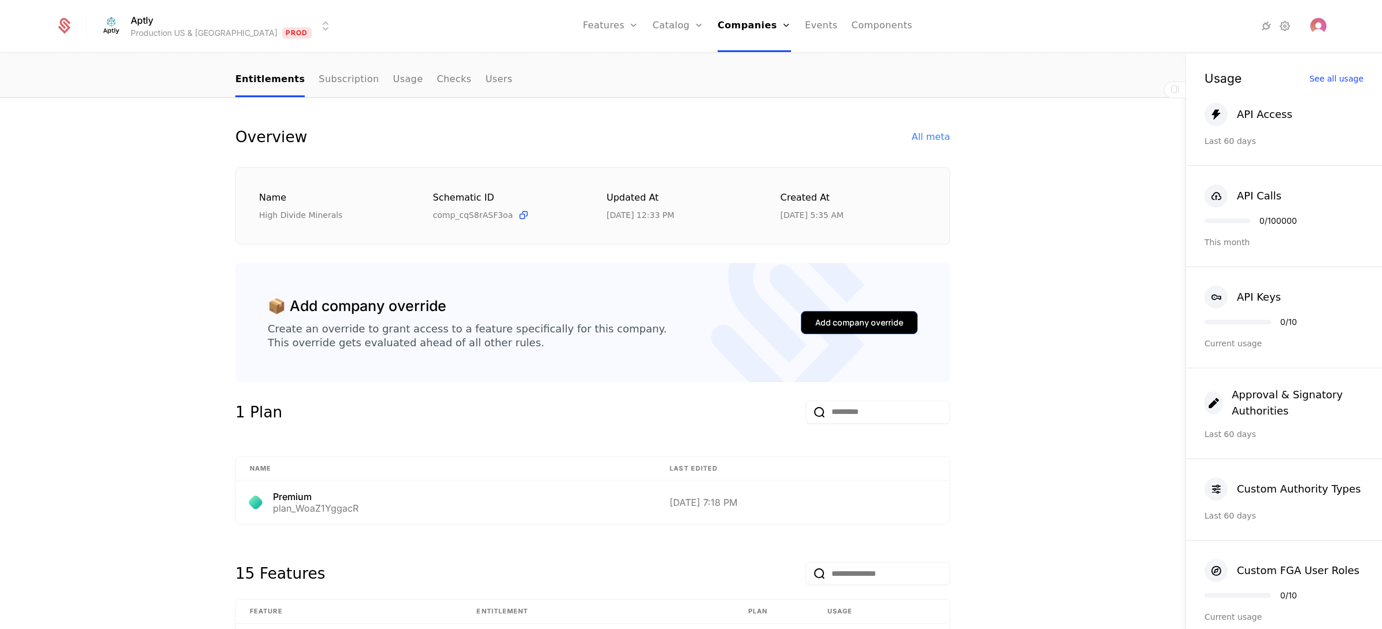
click at [835, 325] on div "Add company override" at bounding box center [859, 323] width 88 height 12
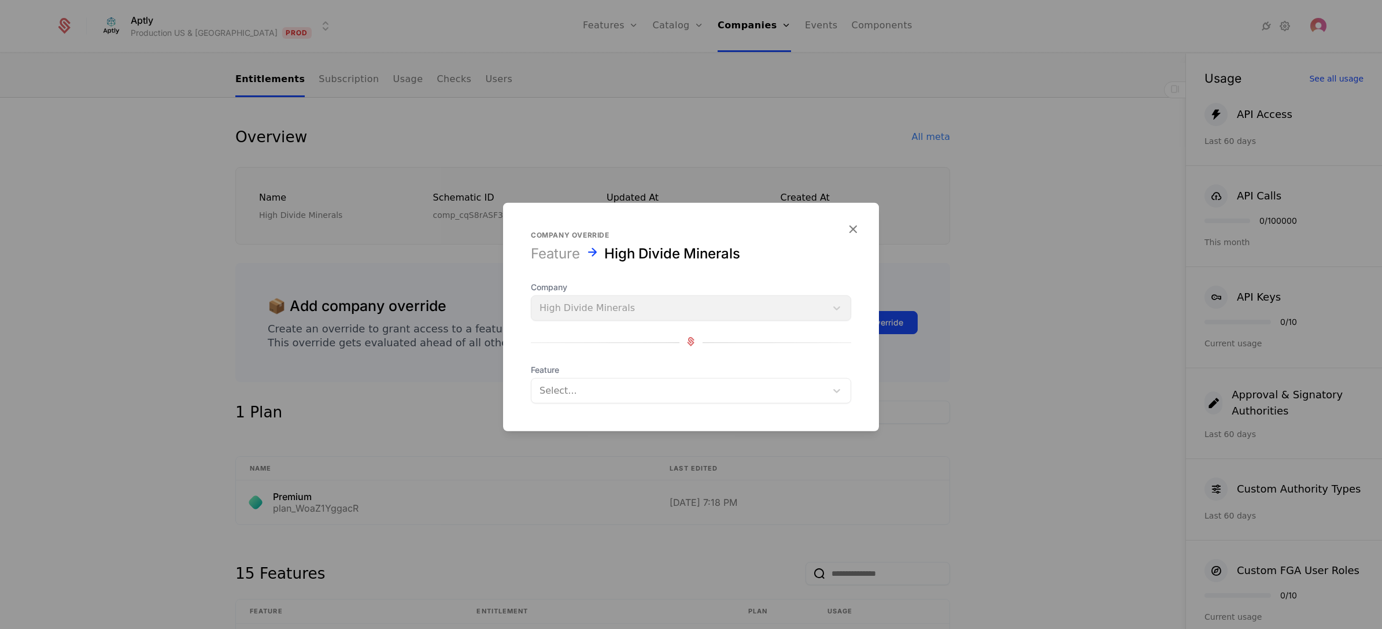
click at [586, 386] on div at bounding box center [678, 391] width 279 height 16
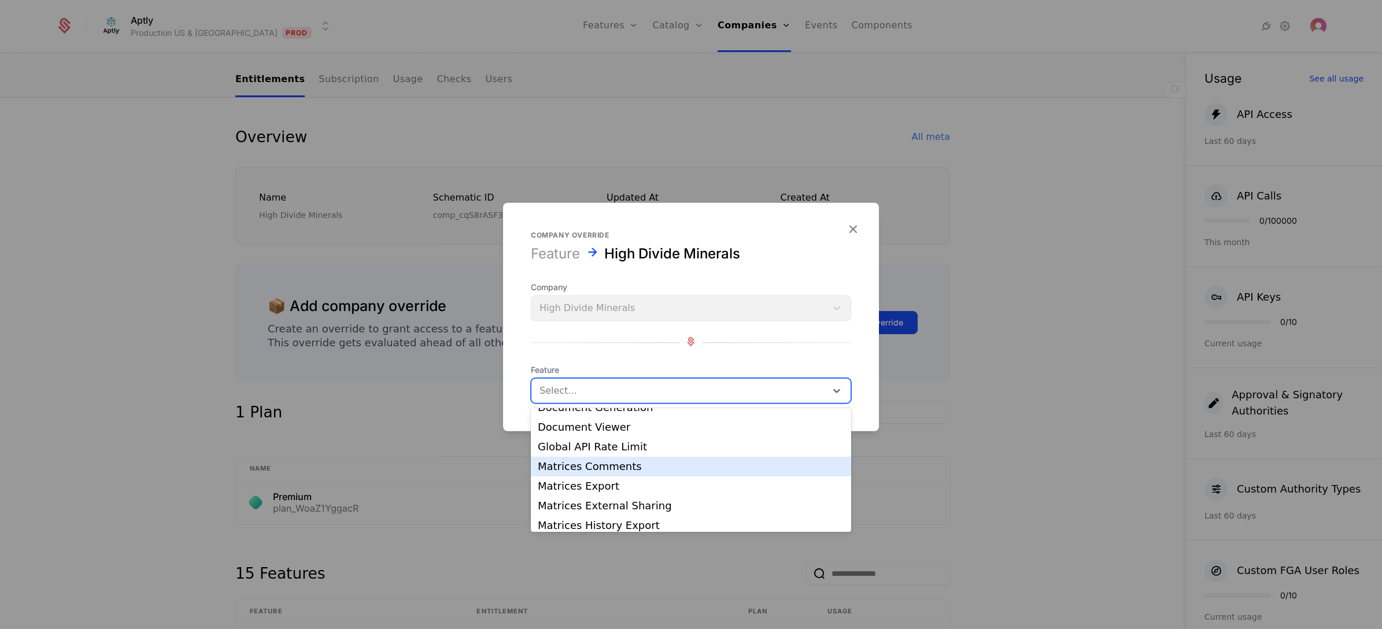
scroll to position [509, 0]
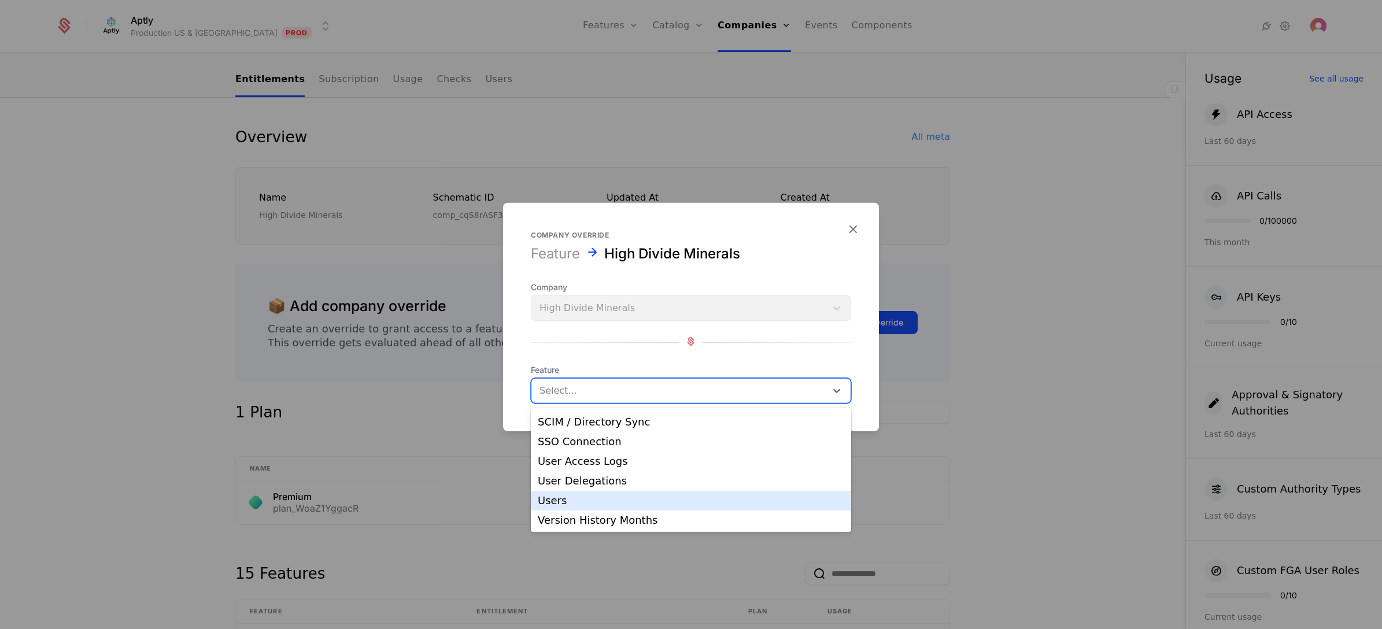
click at [571, 503] on div "Users" at bounding box center [691, 500] width 306 height 10
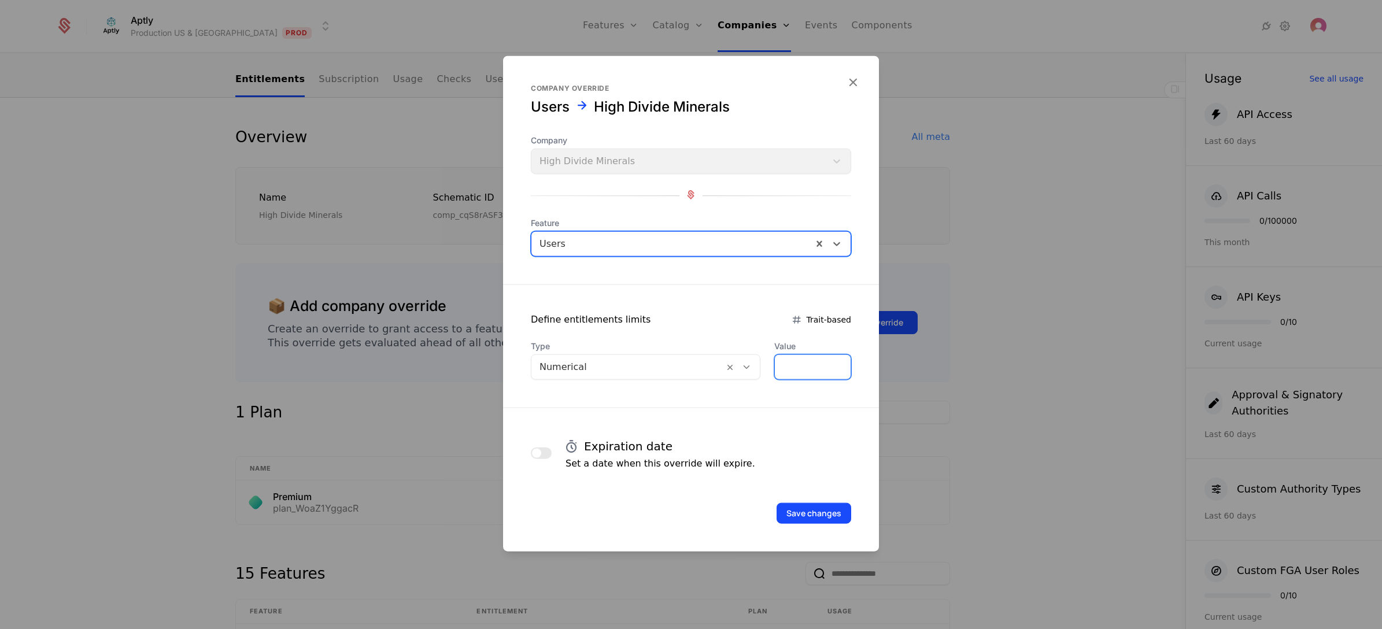
click at [776, 371] on input "*" at bounding box center [813, 367] width 76 height 24
click at [775, 362] on input "**" at bounding box center [813, 367] width 76 height 24
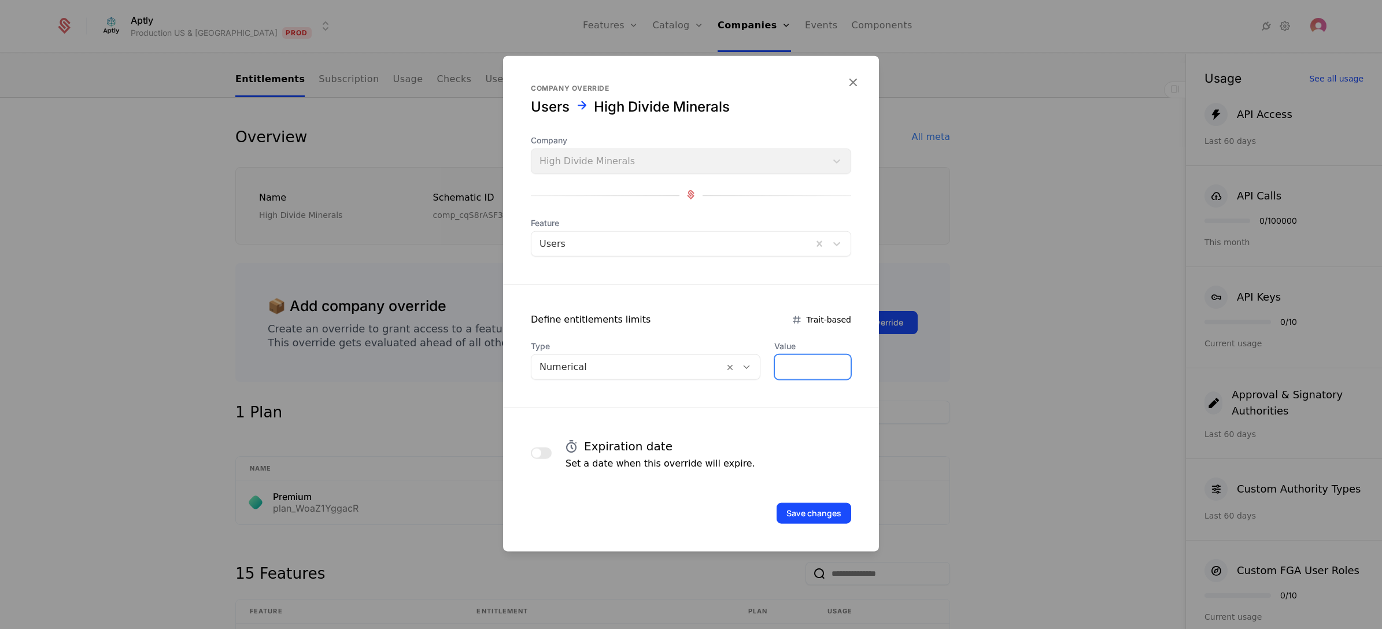
click at [775, 362] on input "**" at bounding box center [813, 367] width 76 height 24
type input "****"
click at [740, 400] on form "Company override Users High Divide Minerals Company High Divide Minerals Featur…" at bounding box center [691, 303] width 376 height 495
click at [825, 516] on button "Save changes" at bounding box center [813, 513] width 75 height 21
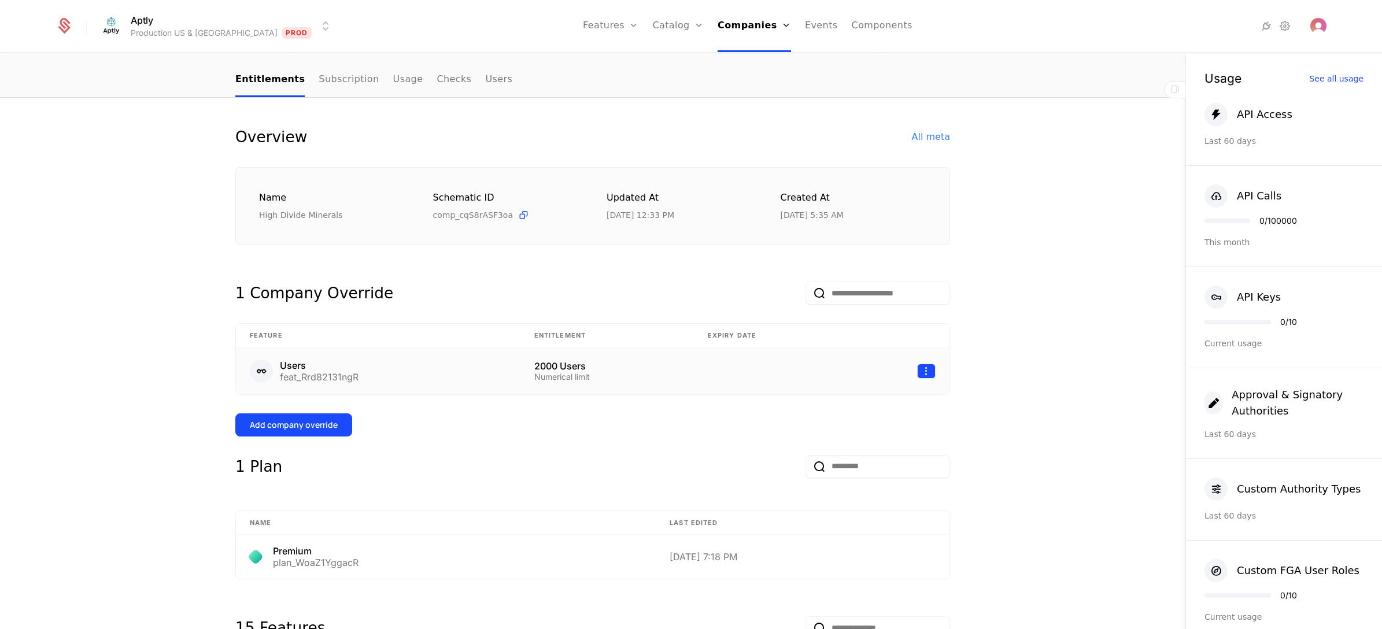
click at [920, 368] on html "Aptly Production US & EU Prod Features Features Flags Catalog Plans Add Ons Cre…" at bounding box center [691, 314] width 1382 height 629
click at [856, 402] on div "Delete" at bounding box center [845, 401] width 34 height 16
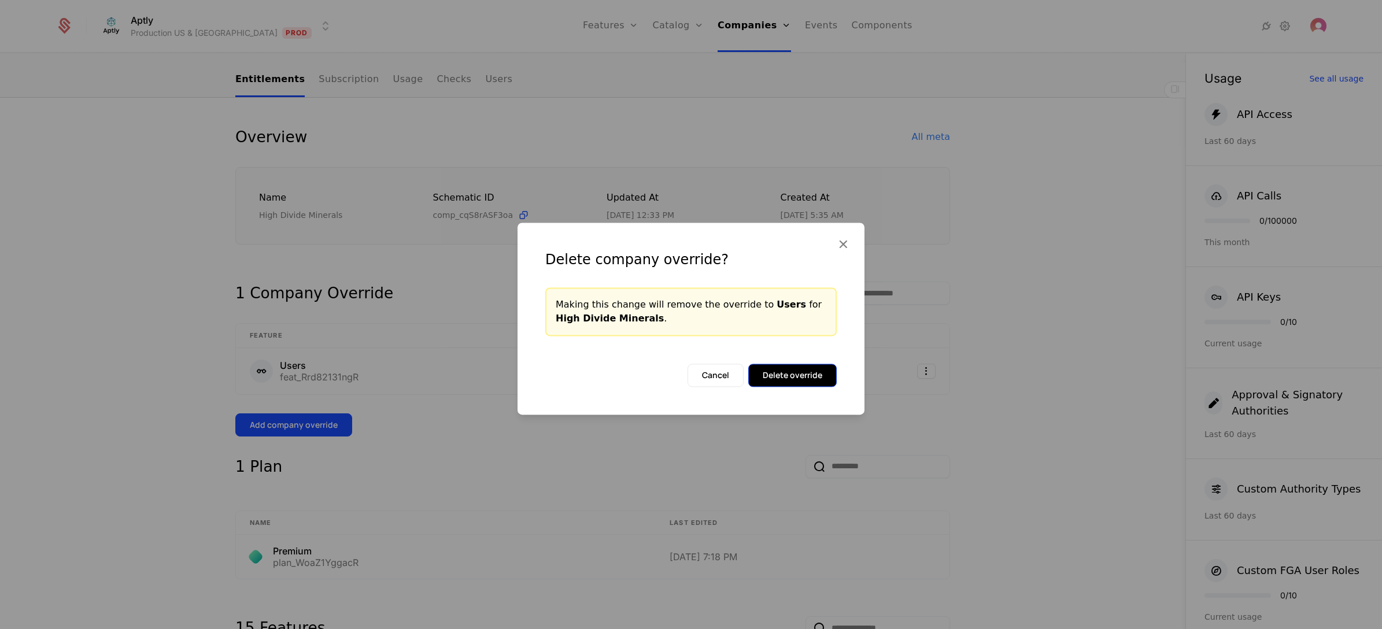
click at [779, 374] on button "Delete override" at bounding box center [792, 375] width 88 height 23
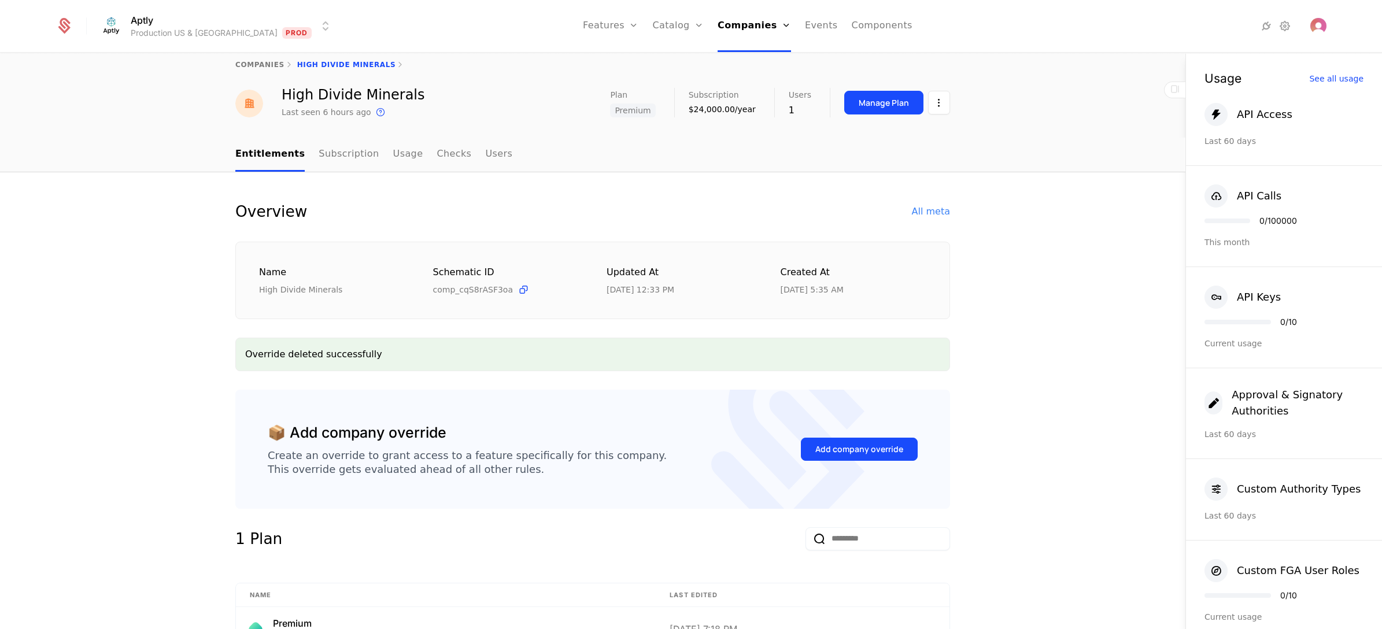
scroll to position [0, 0]
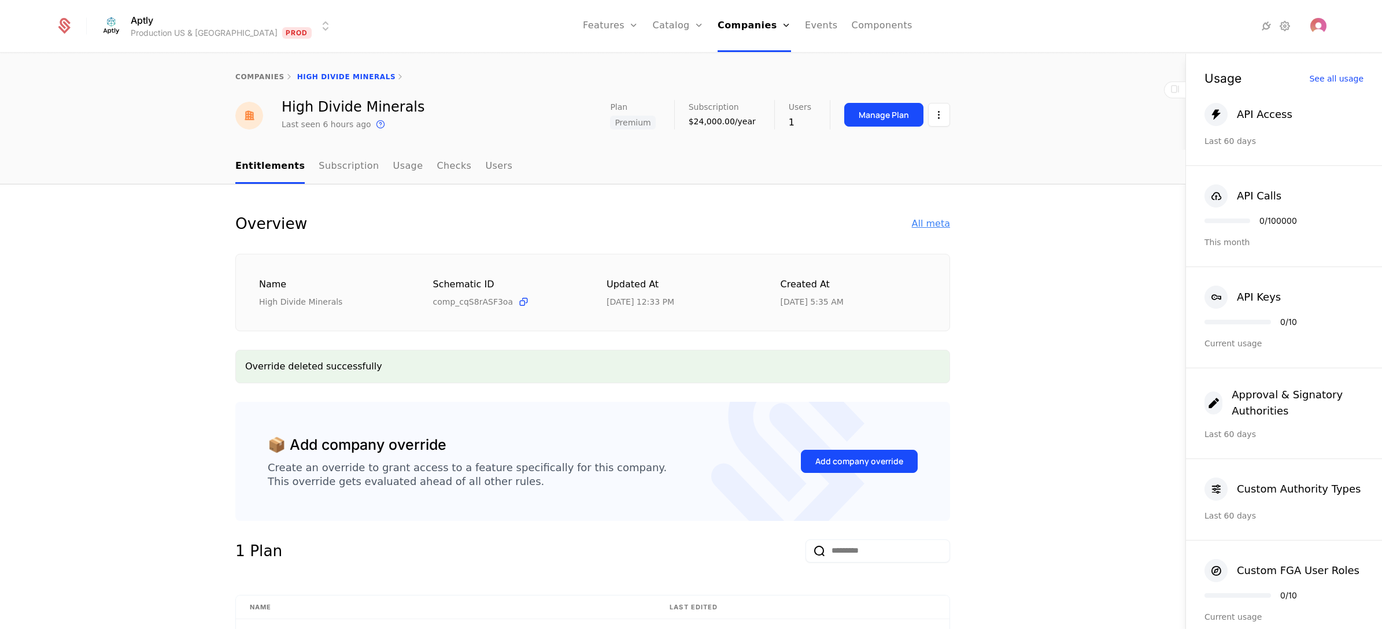
click at [931, 226] on div "All meta" at bounding box center [931, 224] width 38 height 14
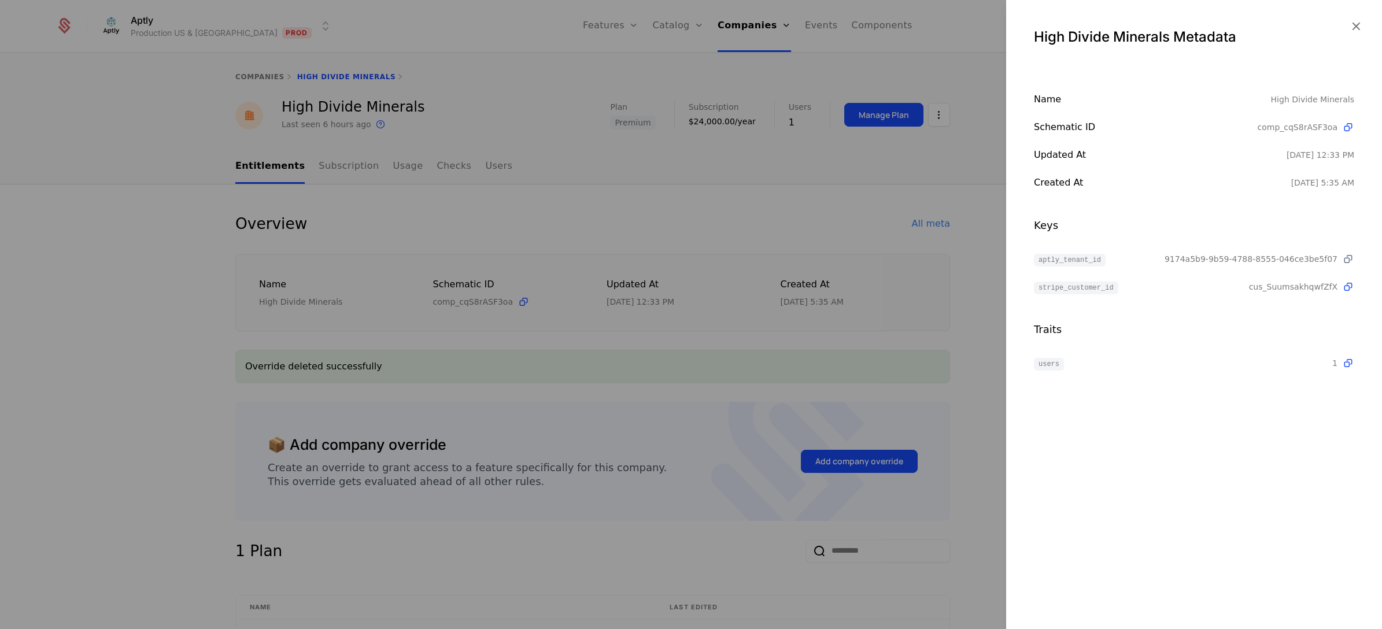
click at [1347, 262] on icon at bounding box center [1348, 259] width 12 height 12
click at [740, 206] on div at bounding box center [691, 314] width 1382 height 629
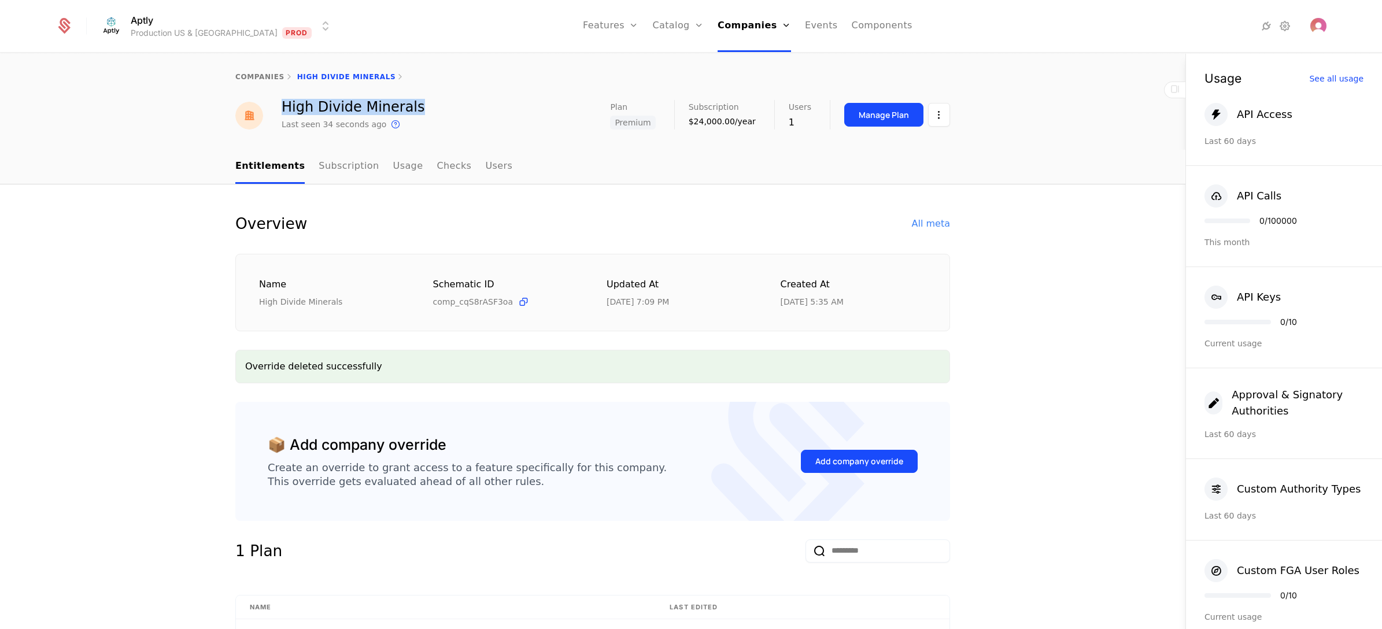
drag, startPoint x: 277, startPoint y: 105, endPoint x: 429, endPoint y: 102, distance: 151.5
click at [429, 102] on div "High Divide Minerals Last seen 34 seconds ago This is the date a track or ident…" at bounding box center [592, 115] width 714 height 31
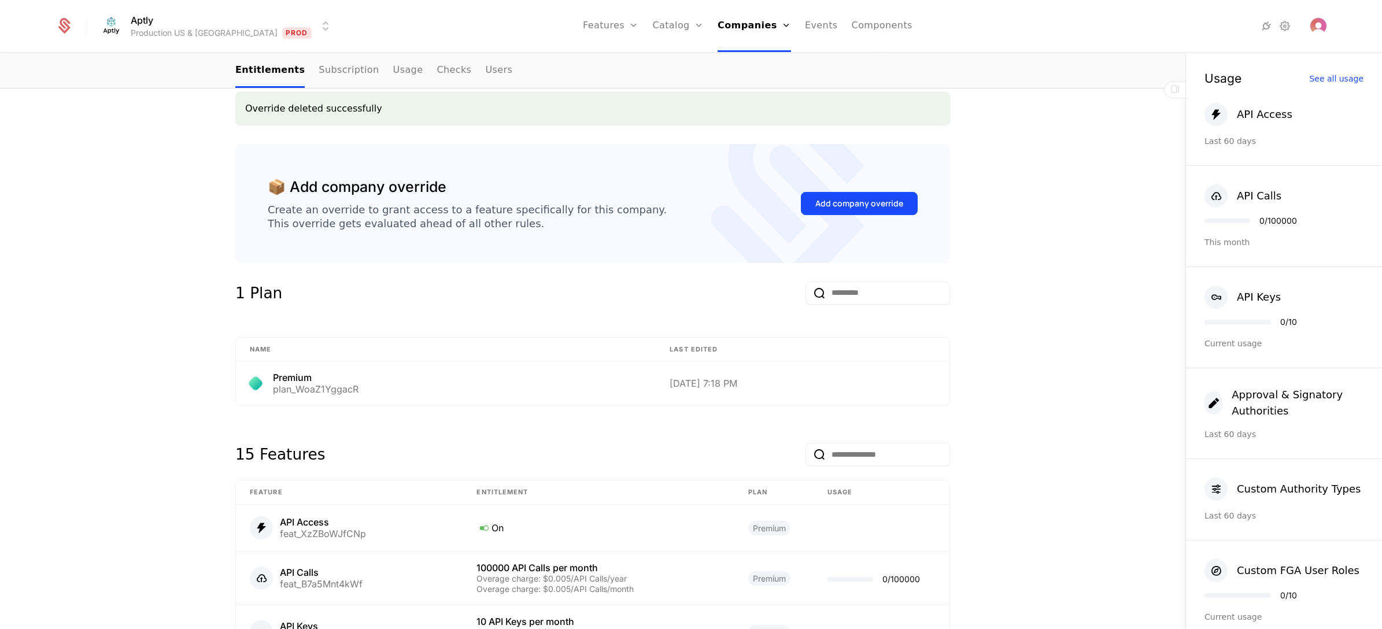
scroll to position [260, 0]
drag, startPoint x: 266, startPoint y: 376, endPoint x: 358, endPoint y: 391, distance: 93.7
click at [358, 391] on div "Premium plan_WoaZ1YggacR" at bounding box center [446, 381] width 392 height 21
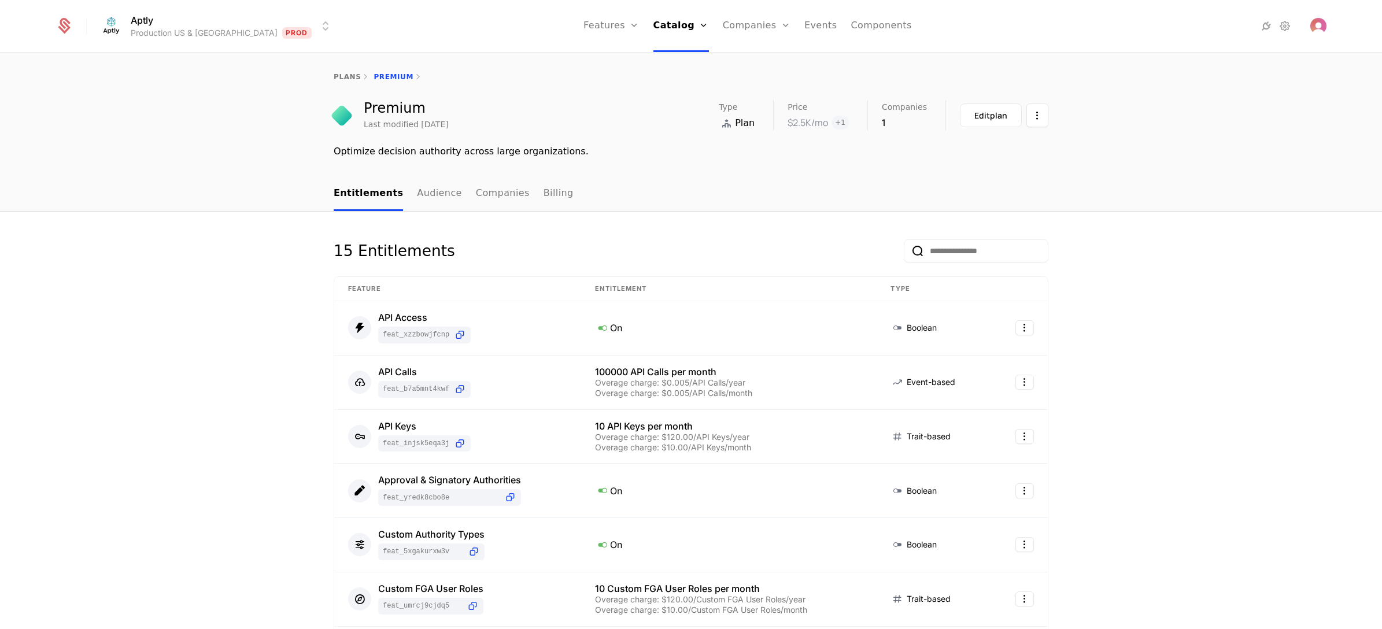
click at [740, 195] on nav "Entitlements Audience Companies Billing" at bounding box center [691, 194] width 714 height 34
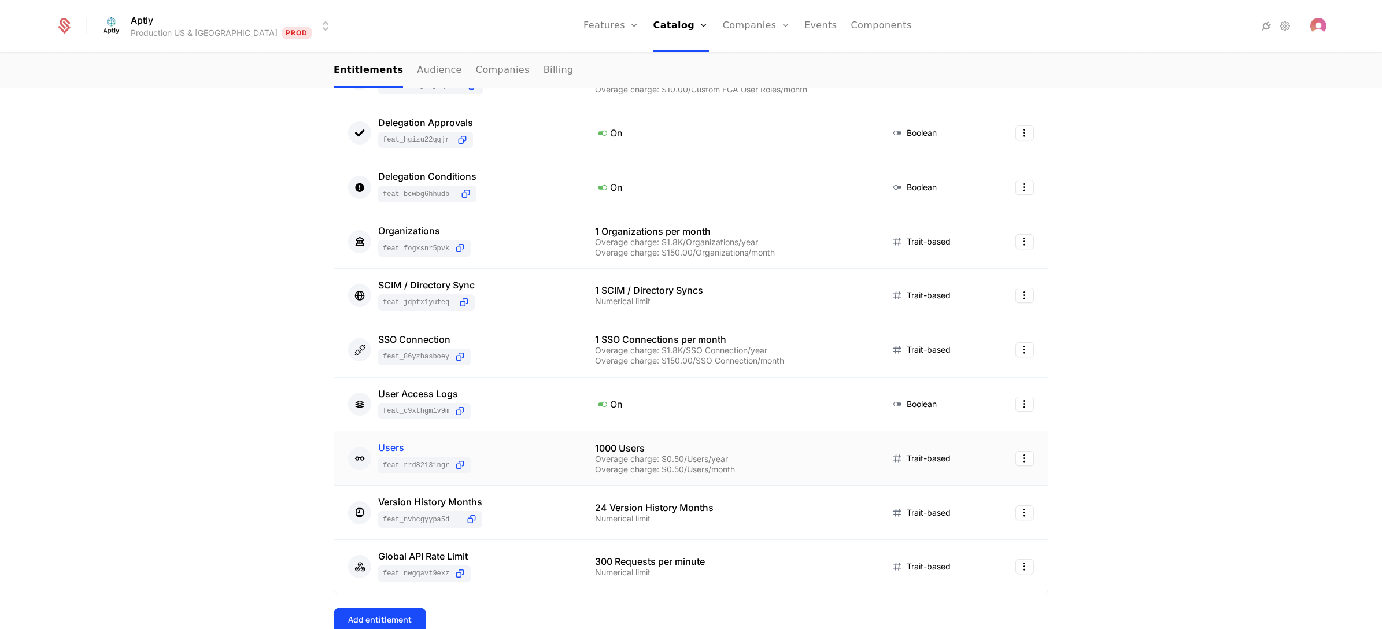
scroll to position [607, 0]
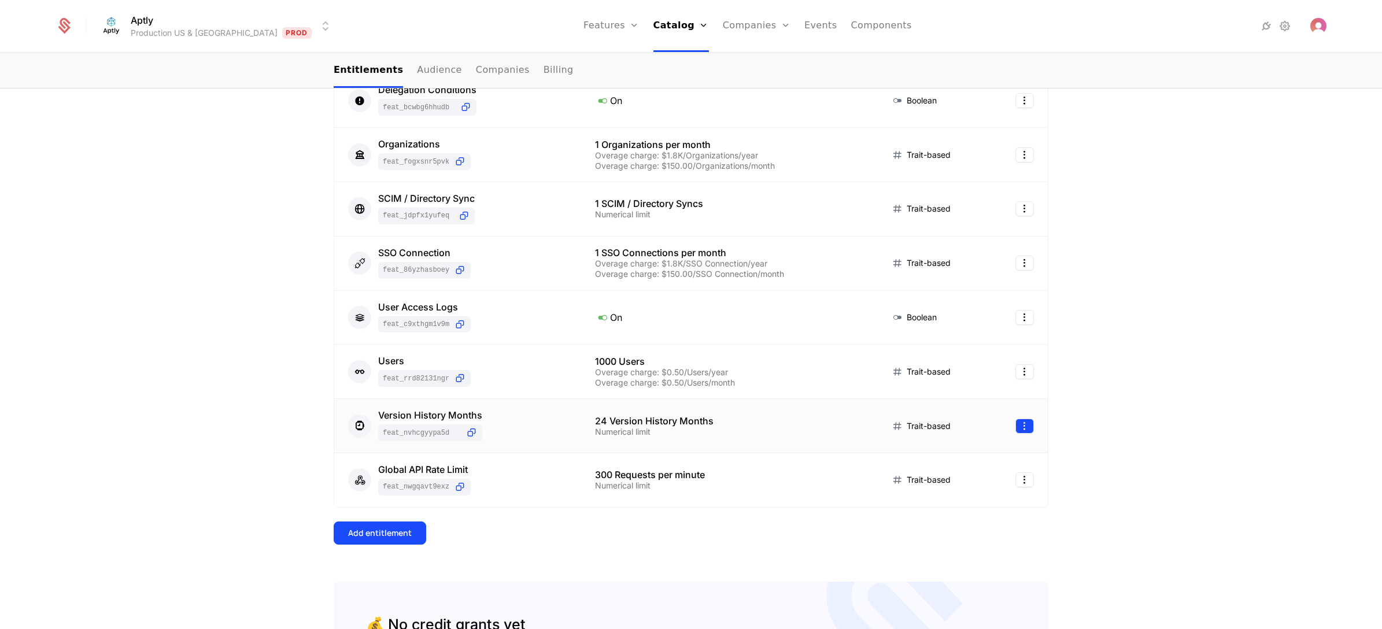
click at [1016, 431] on html "Aptly Production US & EU Prod Features Features Flags Catalog Plans Add Ons Cre…" at bounding box center [691, 314] width 1382 height 629
click at [949, 486] on div "Edit" at bounding box center [941, 483] width 29 height 16
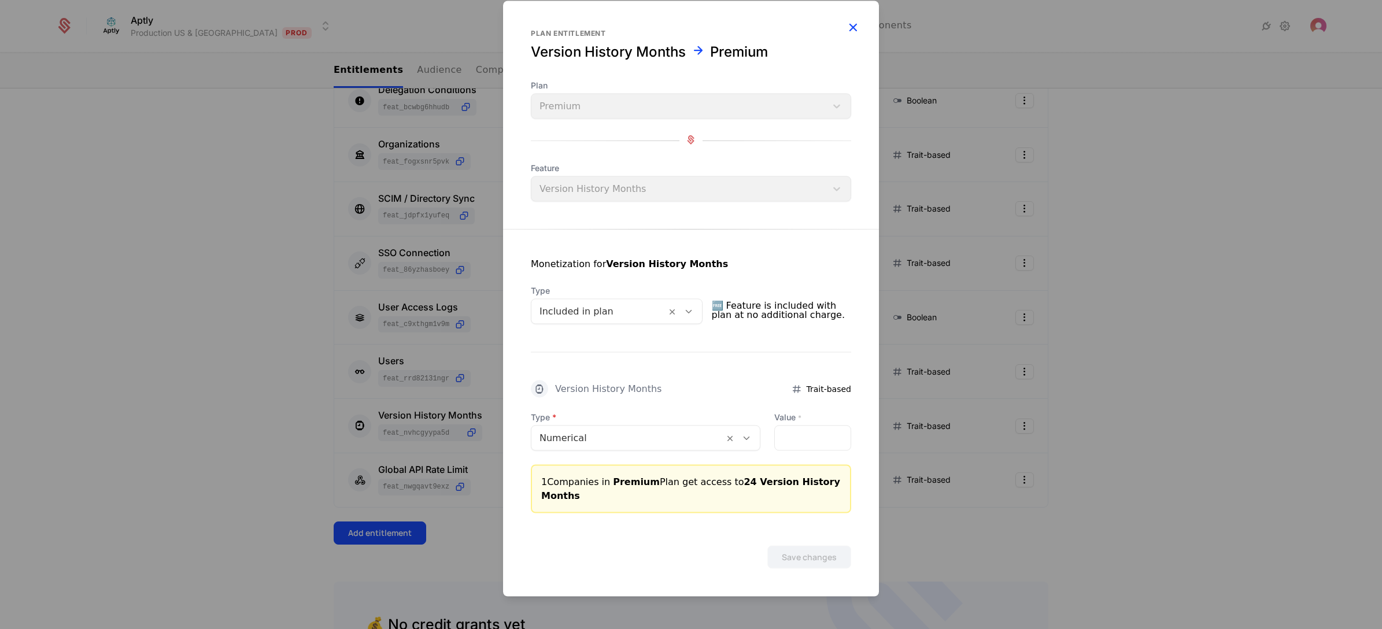
click at [854, 29] on icon "button" at bounding box center [852, 27] width 15 height 15
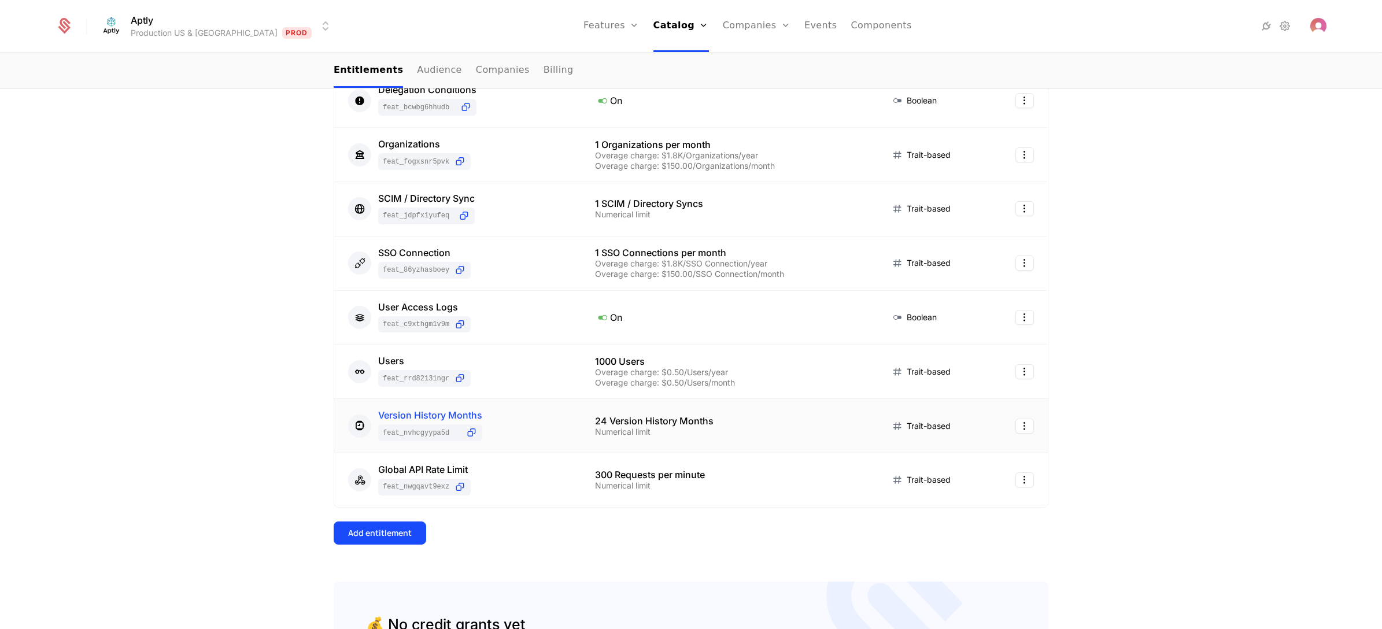
click at [475, 412] on div "Version History Months" at bounding box center [430, 414] width 104 height 9
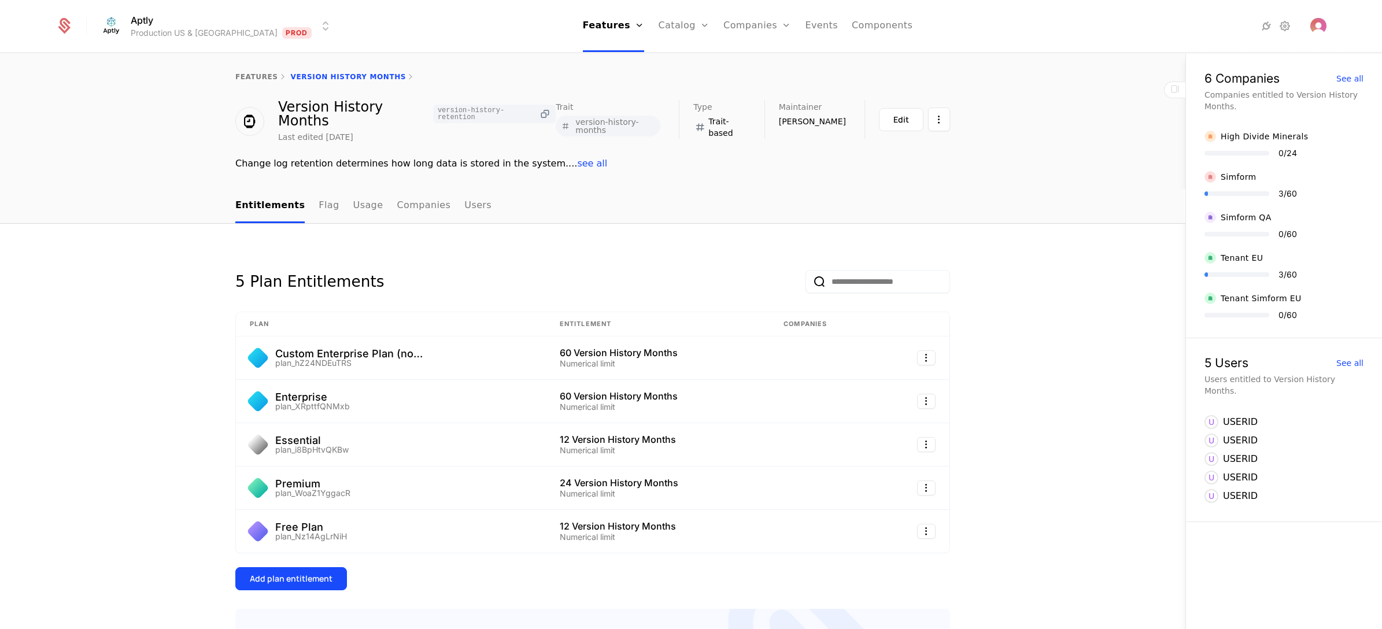
click at [542, 108] on icon at bounding box center [545, 114] width 12 height 12
drag, startPoint x: 574, startPoint y: 124, endPoint x: 668, endPoint y: 127, distance: 93.7
click at [668, 127] on div "Trait version-history-months" at bounding box center [617, 118] width 123 height 36
copy span "version-history-months"
click at [544, 108] on icon at bounding box center [545, 114] width 12 height 12
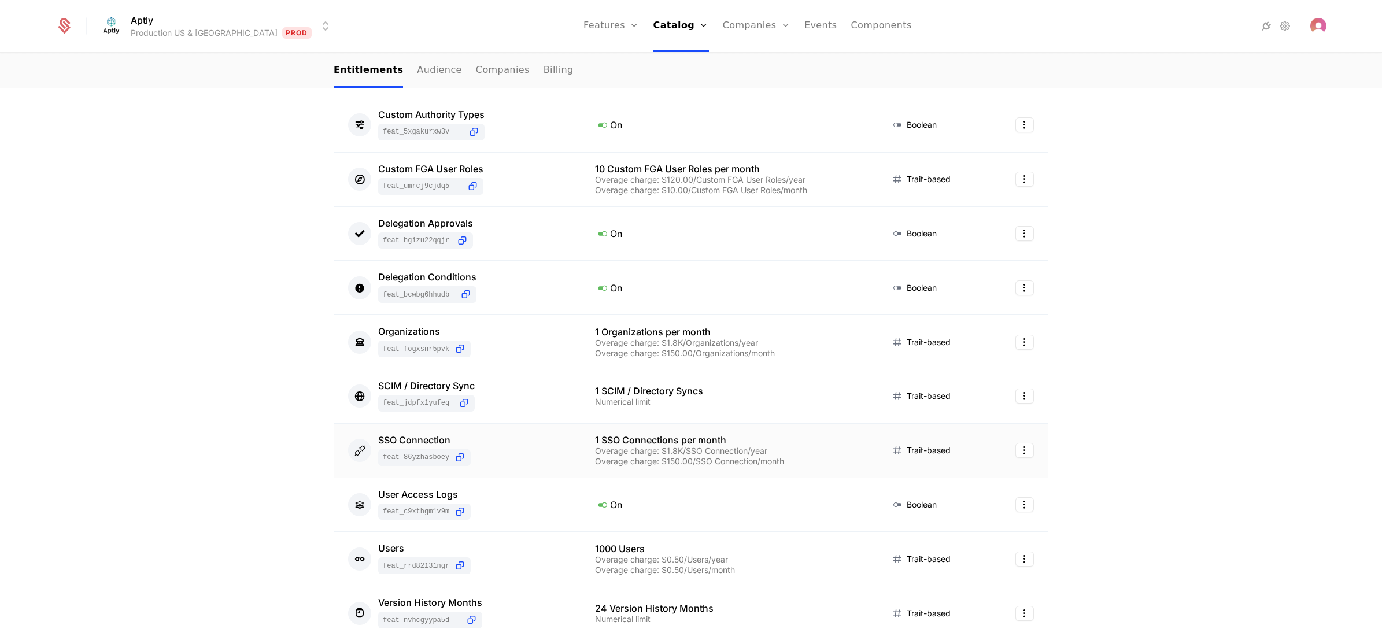
scroll to position [520, 0]
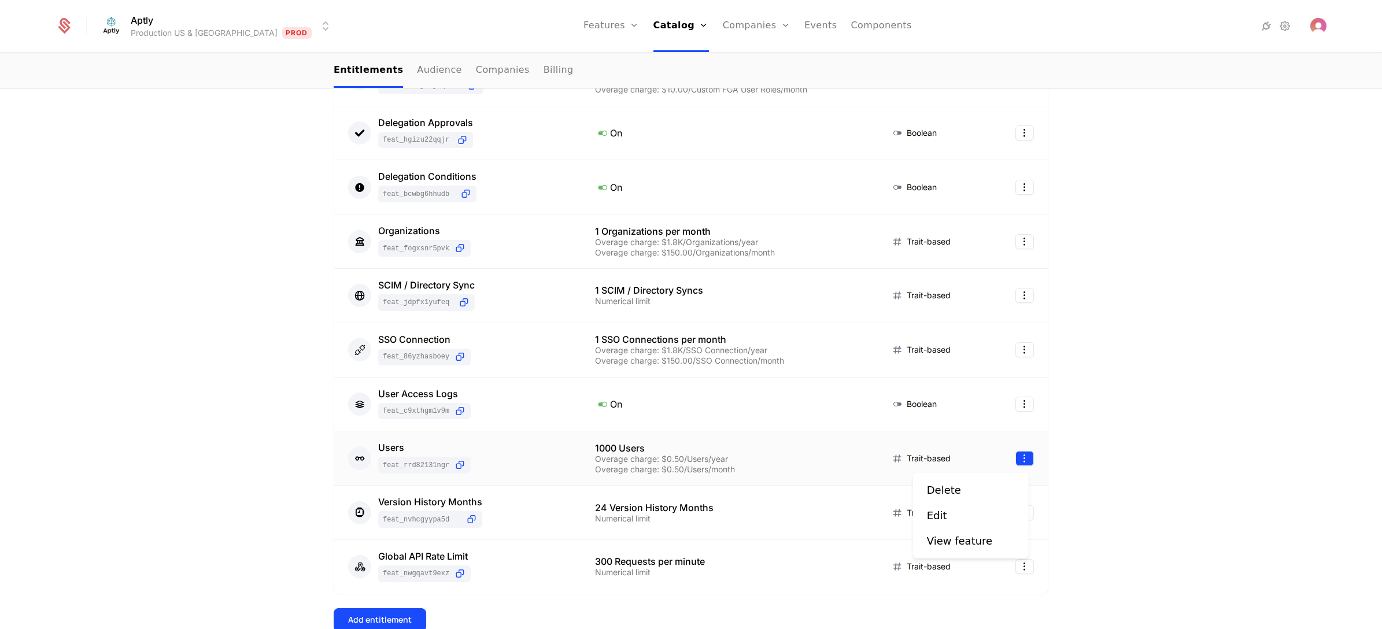
click at [1023, 466] on html "Aptly Production US & EU Prod Features Features Flags Catalog Plans Add Ons Cre…" at bounding box center [691, 314] width 1382 height 629
click at [967, 517] on div "Edit" at bounding box center [971, 516] width 88 height 16
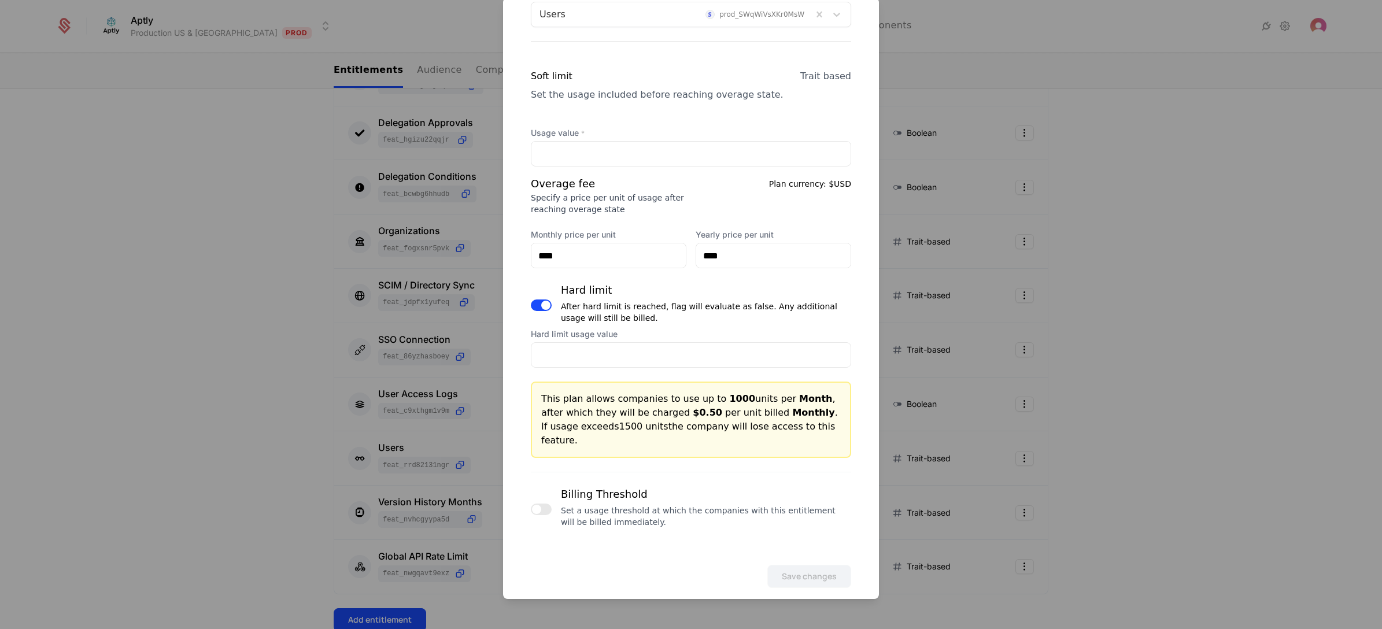
scroll to position [347, 0]
drag, startPoint x: 591, startPoint y: 305, endPoint x: 657, endPoint y: 305, distance: 66.5
click at [657, 305] on div "After hard limit is reached, flag will evaluate as false. Any additional usage …" at bounding box center [706, 311] width 290 height 23
click at [678, 324] on div "Hard limit After hard limit is reached, flag will evaluate as false. Any additi…" at bounding box center [706, 305] width 290 height 46
click at [602, 356] on input "****" at bounding box center [690, 354] width 319 height 24
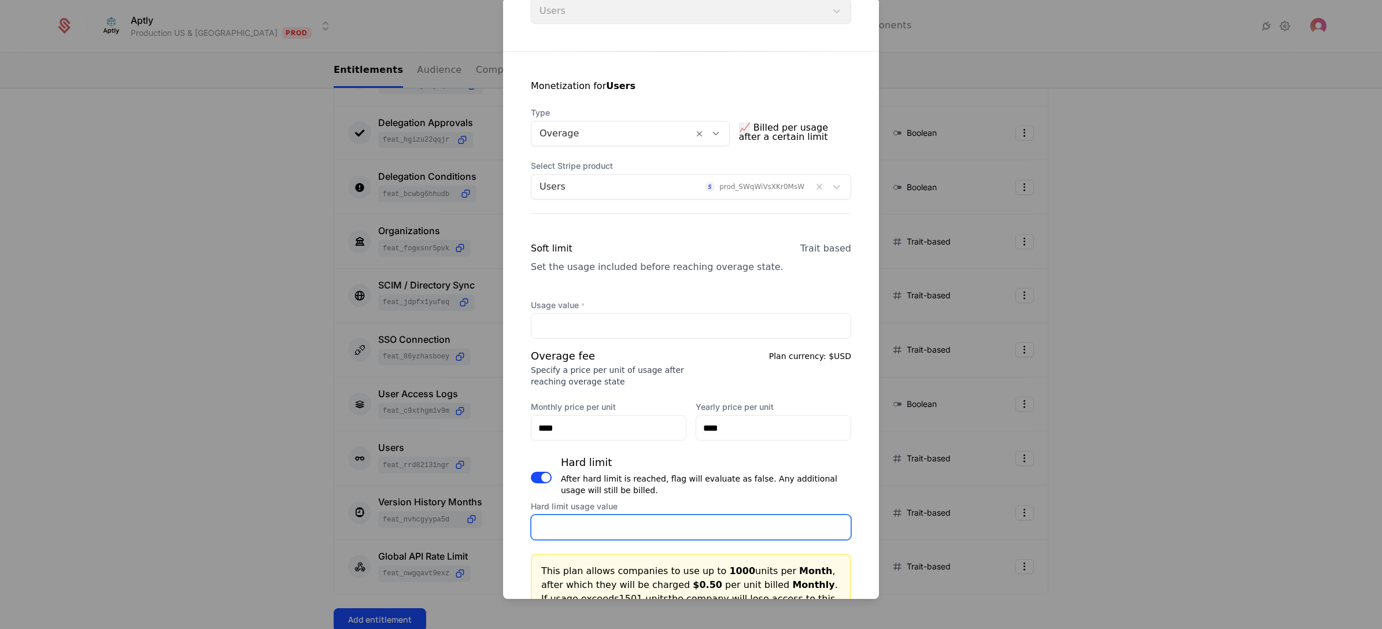
scroll to position [174, 0]
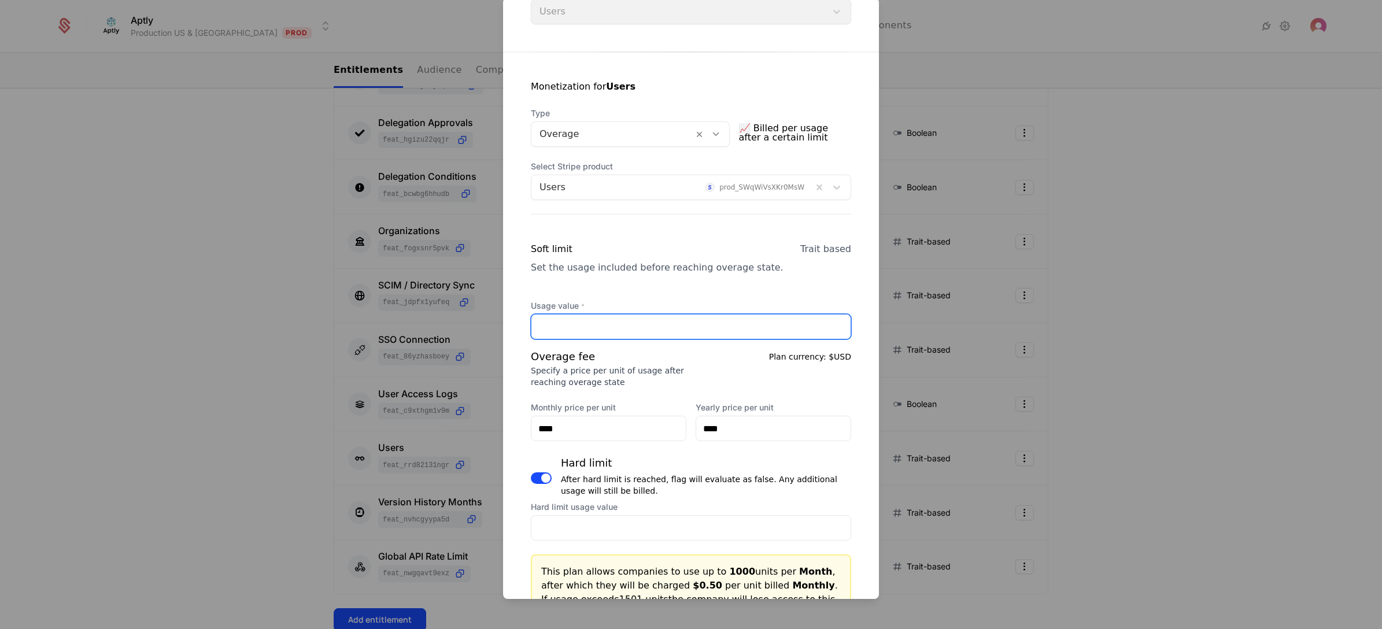
click at [599, 324] on input "****" at bounding box center [690, 326] width 319 height 24
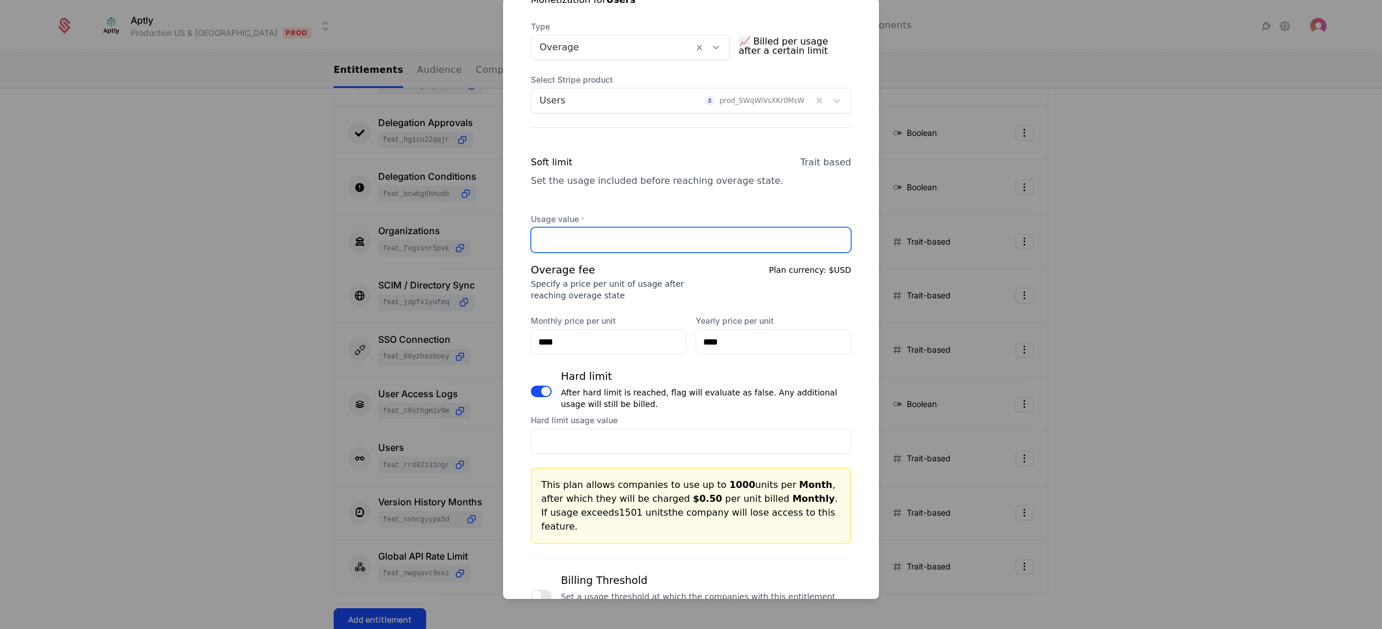
scroll to position [347, 0]
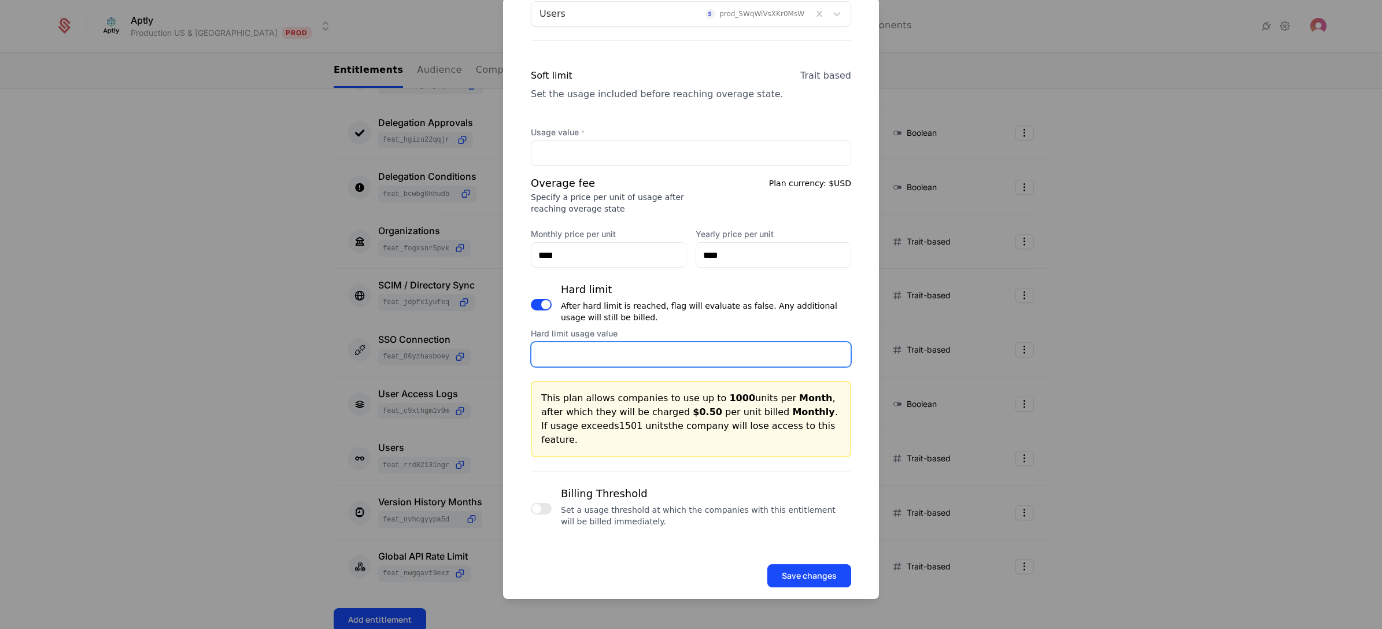
click at [591, 354] on input "****" at bounding box center [690, 354] width 319 height 24
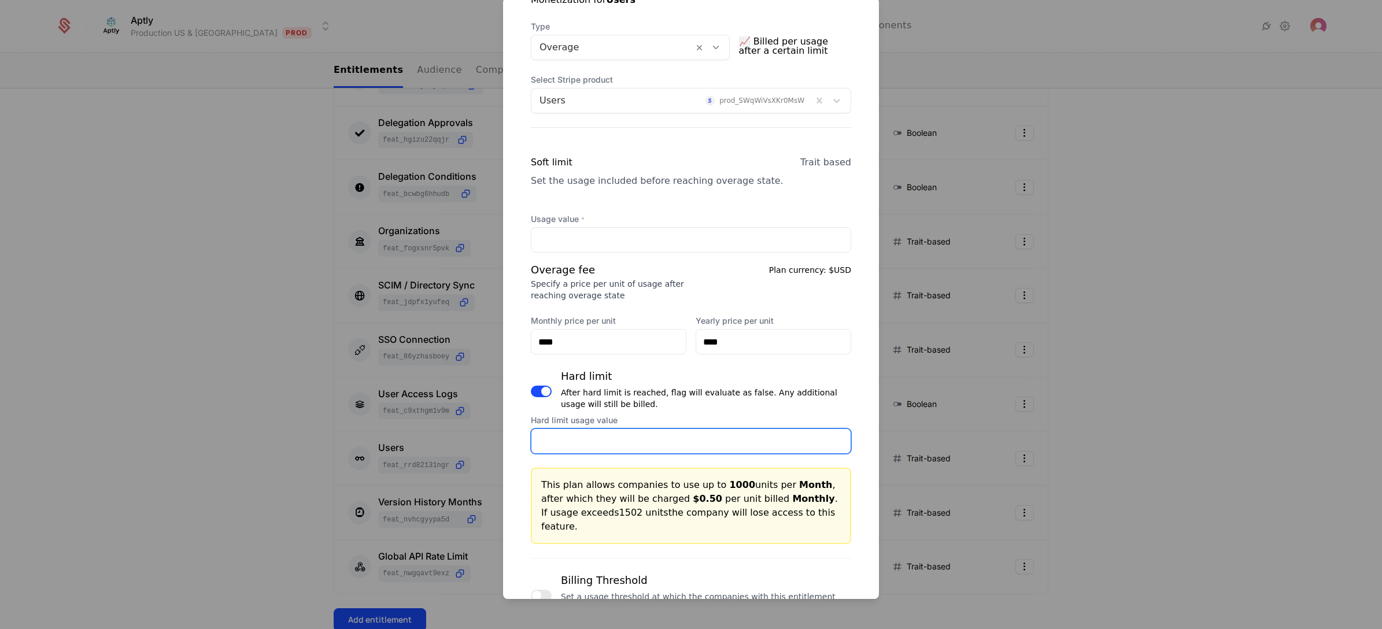
click at [830, 438] on input "****" at bounding box center [690, 441] width 319 height 24
click at [827, 444] on input "****" at bounding box center [690, 441] width 319 height 24
type input "****"
click at [827, 444] on input "****" at bounding box center [690, 441] width 319 height 24
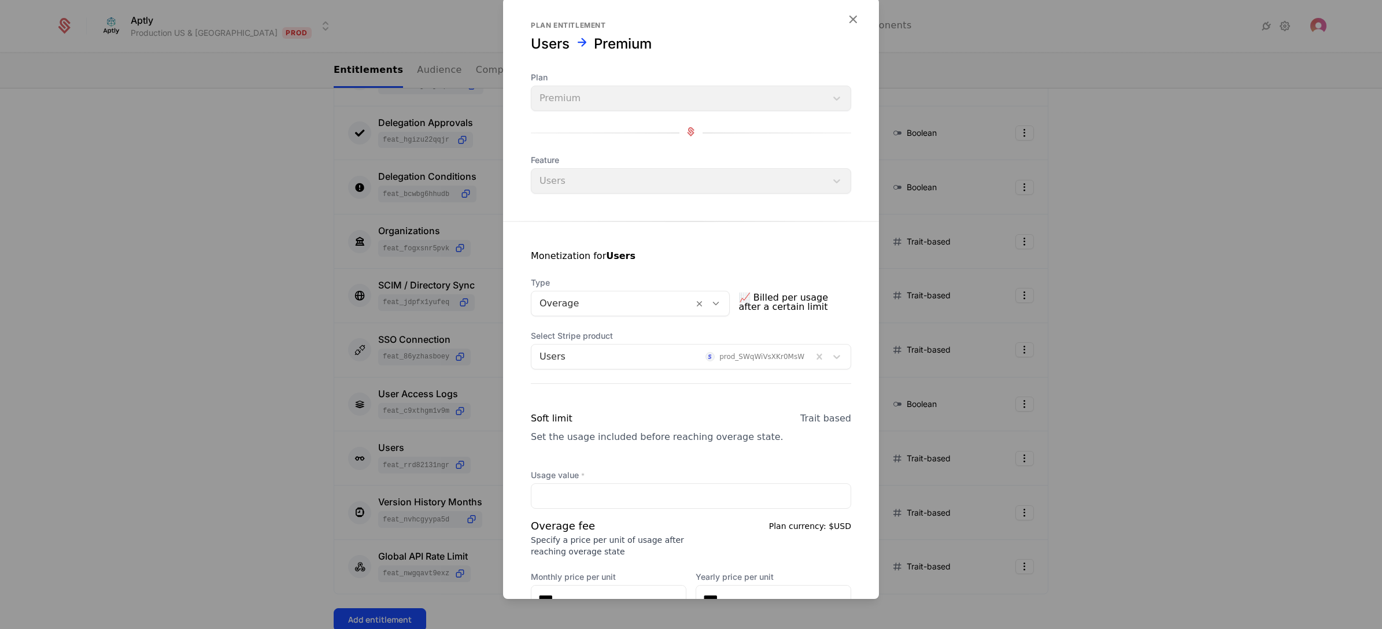
scroll to position [0, 0]
click at [845, 22] on icon "button" at bounding box center [852, 23] width 15 height 15
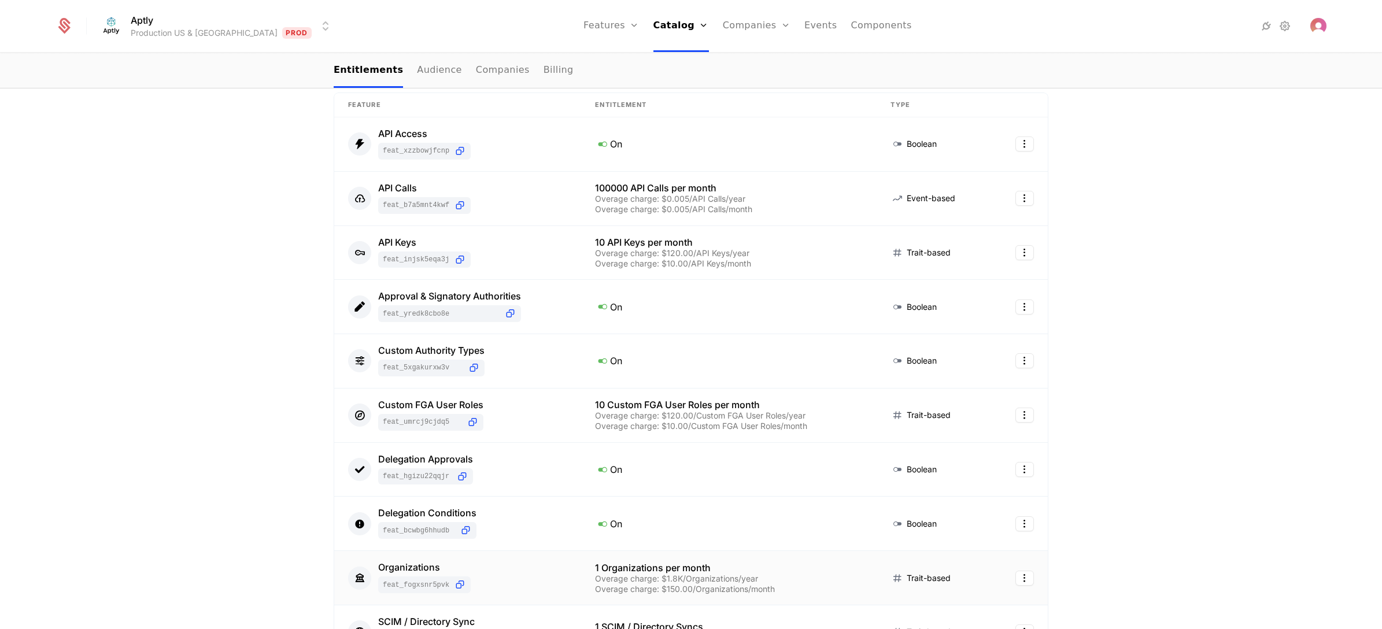
scroll to position [173, 0]
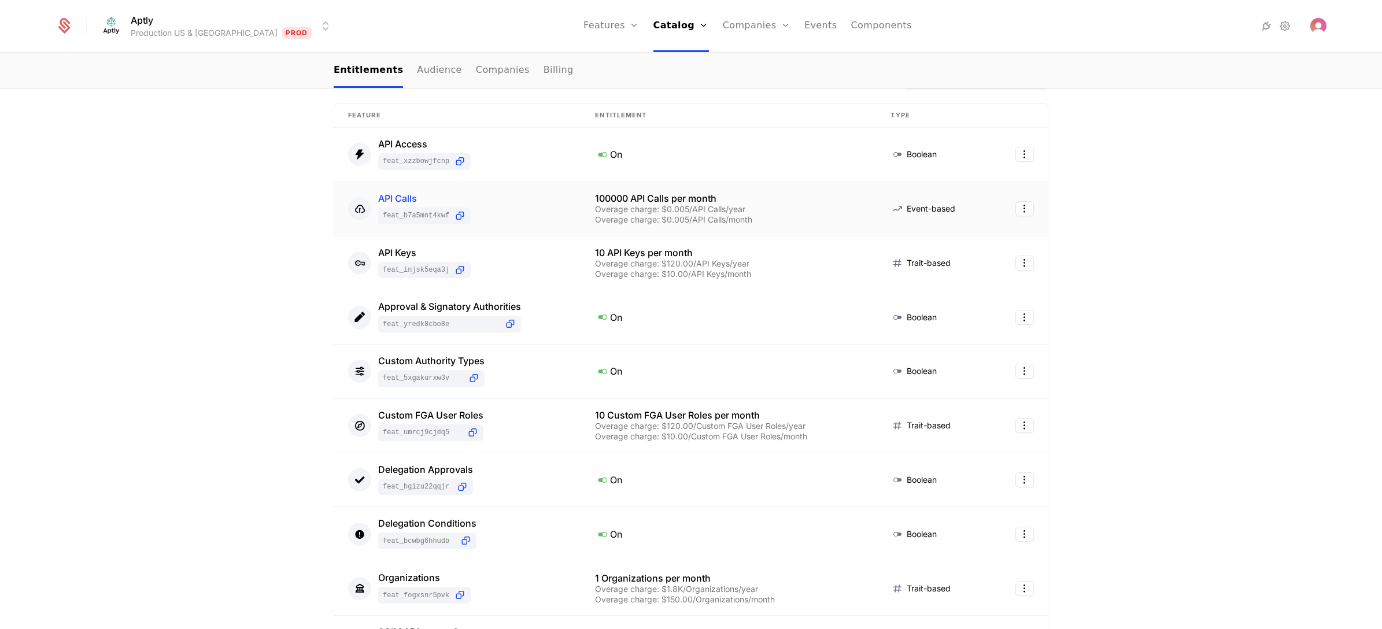
click at [399, 198] on div "API Calls" at bounding box center [424, 198] width 92 height 9
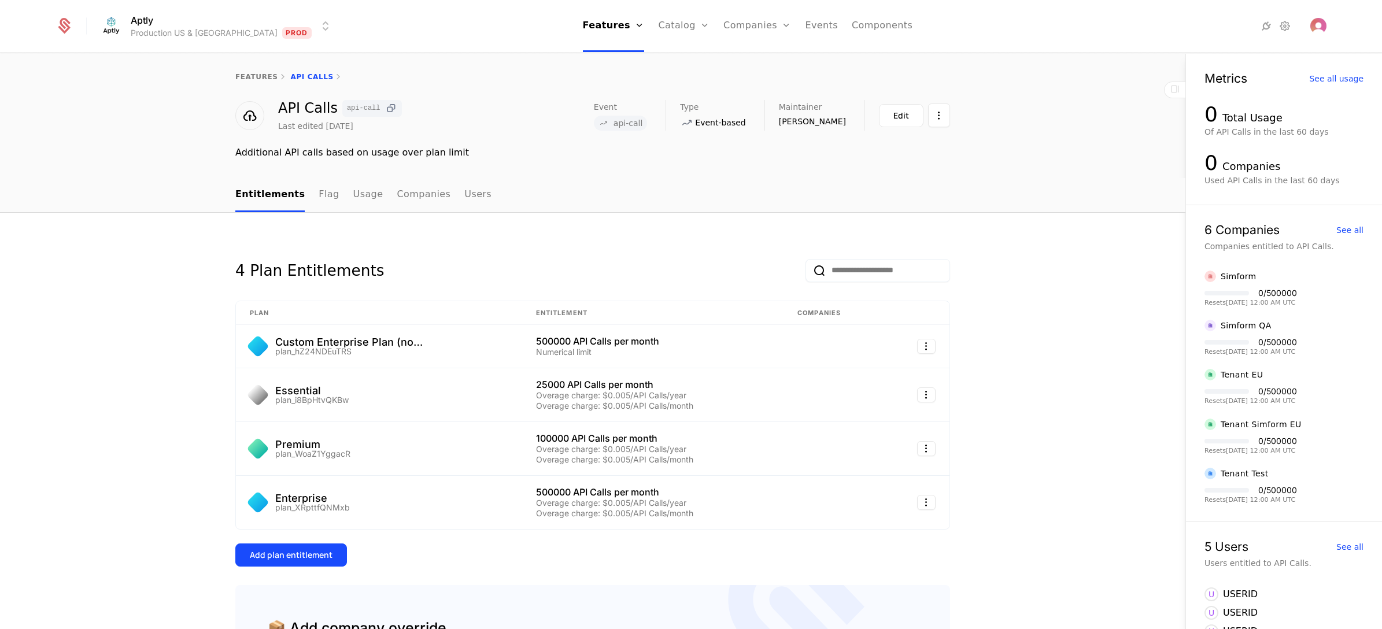
click at [385, 108] on icon at bounding box center [391, 108] width 12 height 12
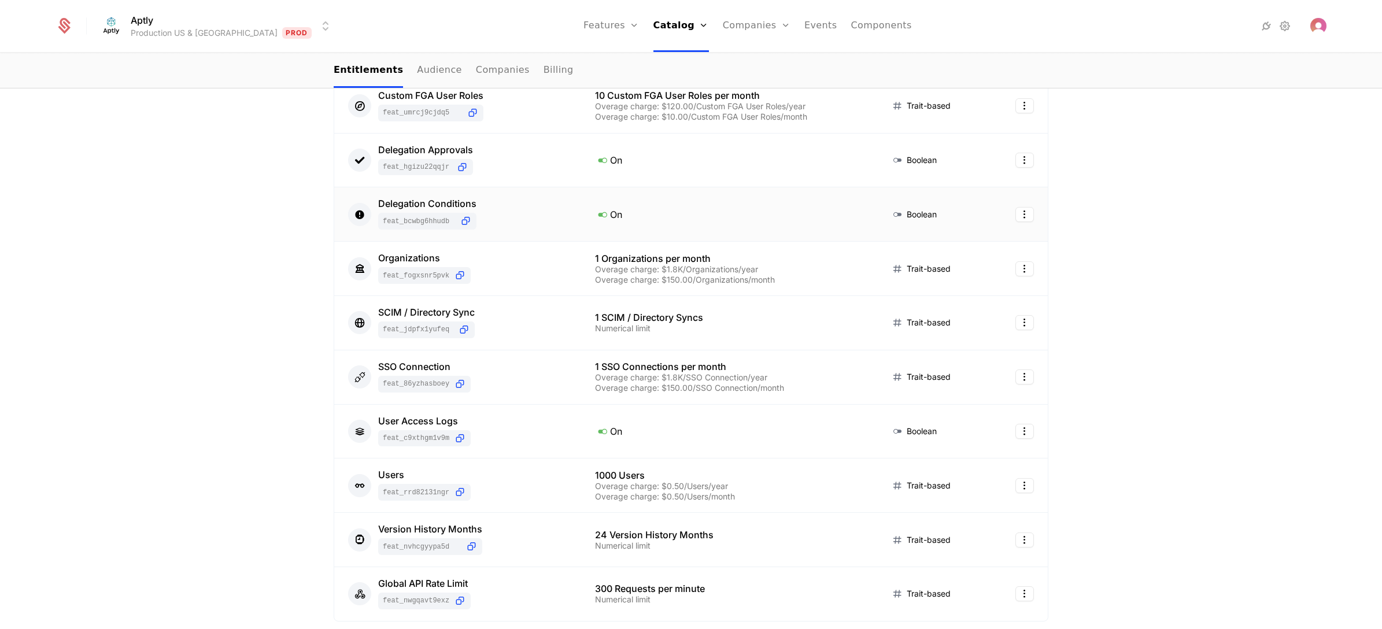
scroll to position [520, 0]
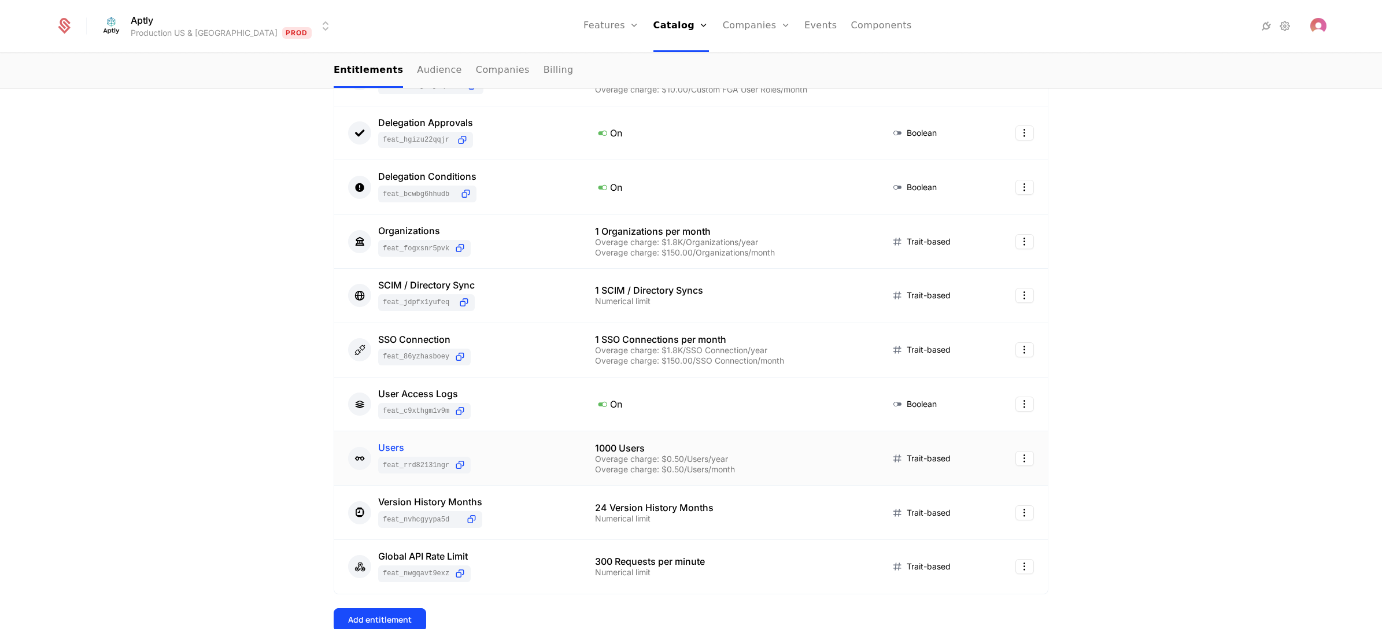
click at [393, 451] on div "Users" at bounding box center [424, 447] width 92 height 9
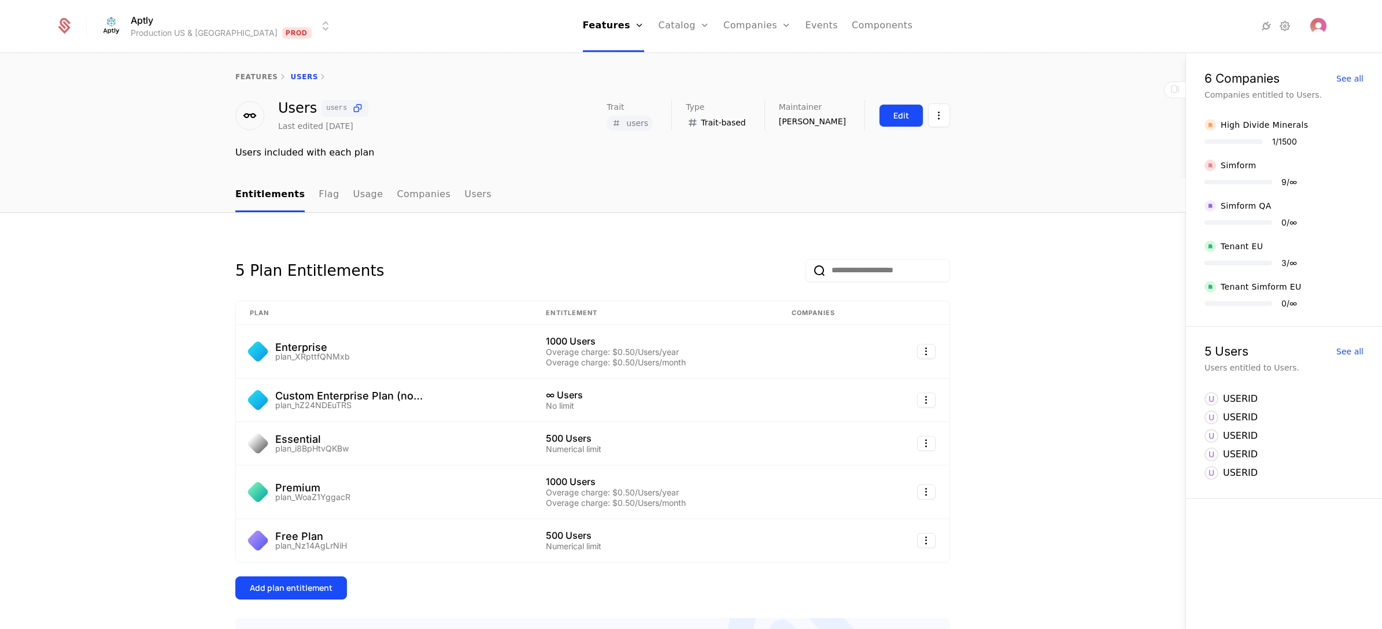
click at [905, 122] on button "Edit" at bounding box center [901, 115] width 45 height 23
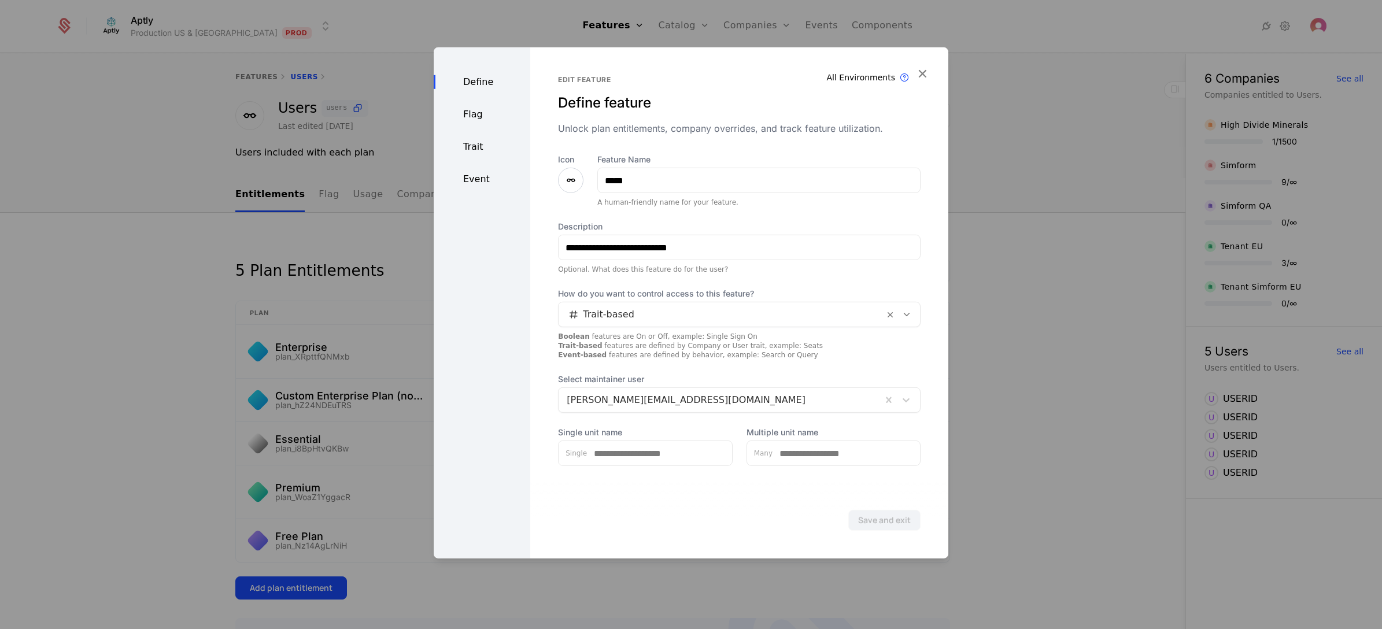
click at [475, 113] on div "Flag" at bounding box center [482, 115] width 97 height 14
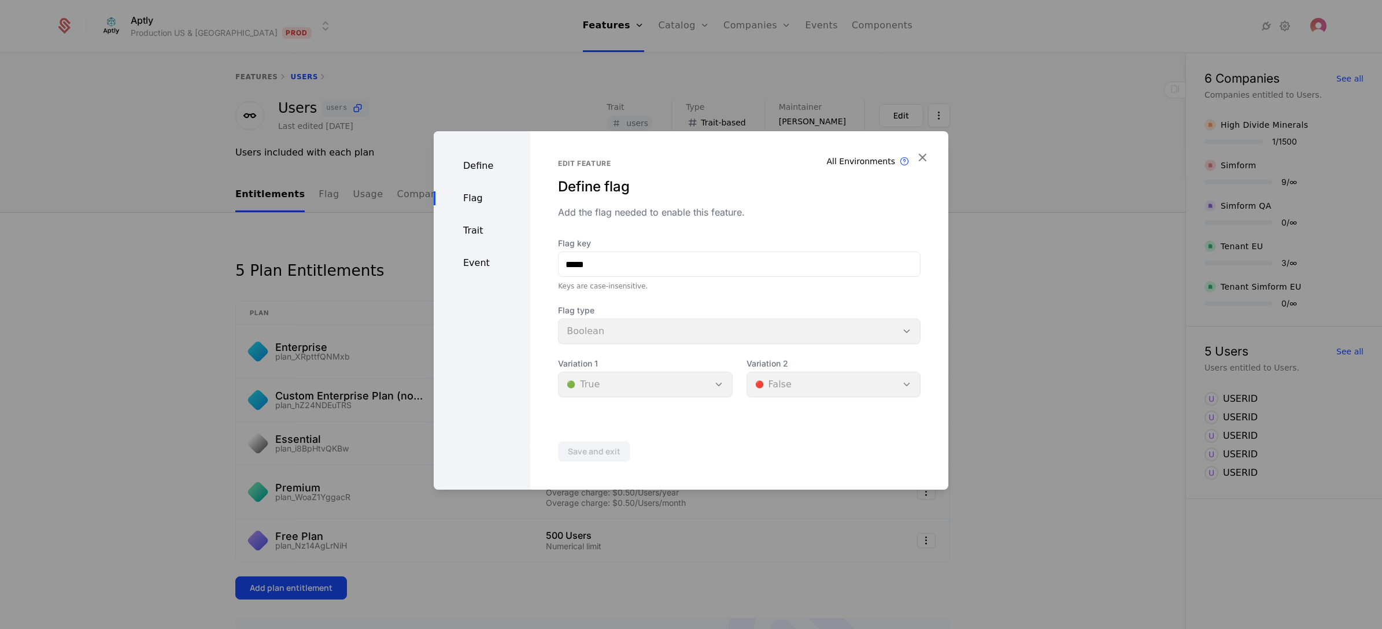
click at [474, 230] on div "Trait" at bounding box center [482, 231] width 97 height 14
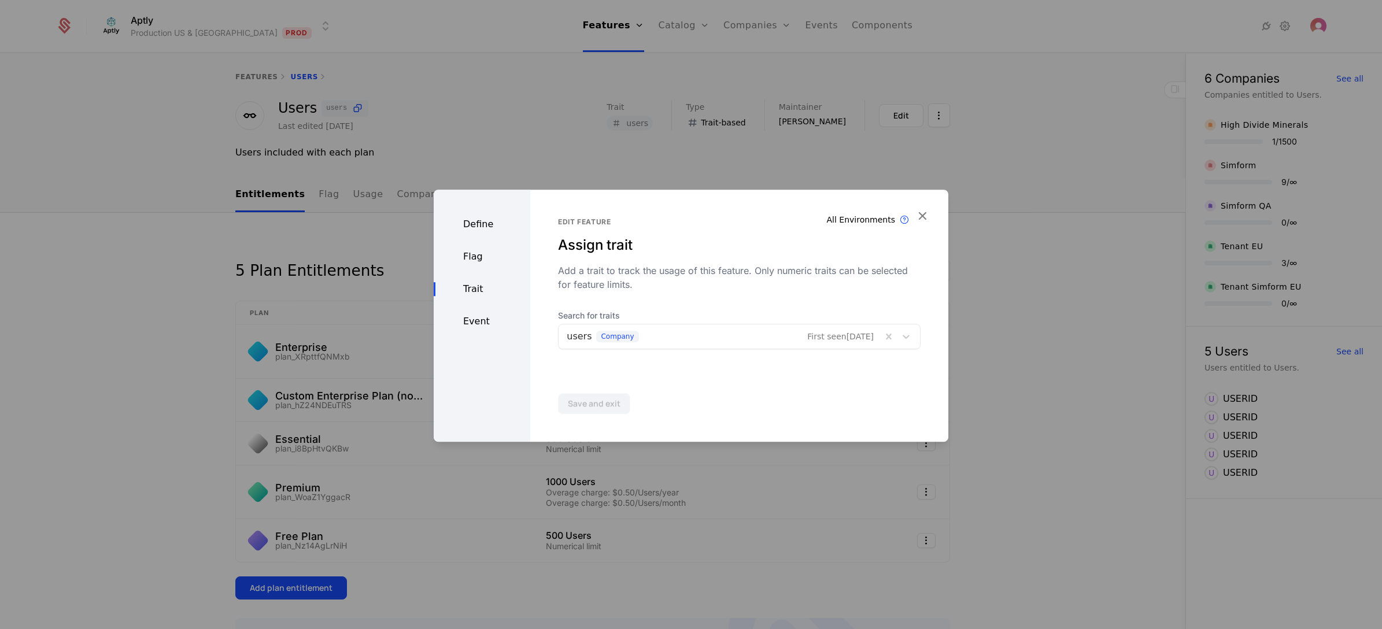
click at [472, 318] on div "Event" at bounding box center [482, 321] width 97 height 14
click at [472, 282] on div "Trait" at bounding box center [482, 289] width 97 height 14
click at [468, 253] on div "Flag" at bounding box center [482, 257] width 97 height 14
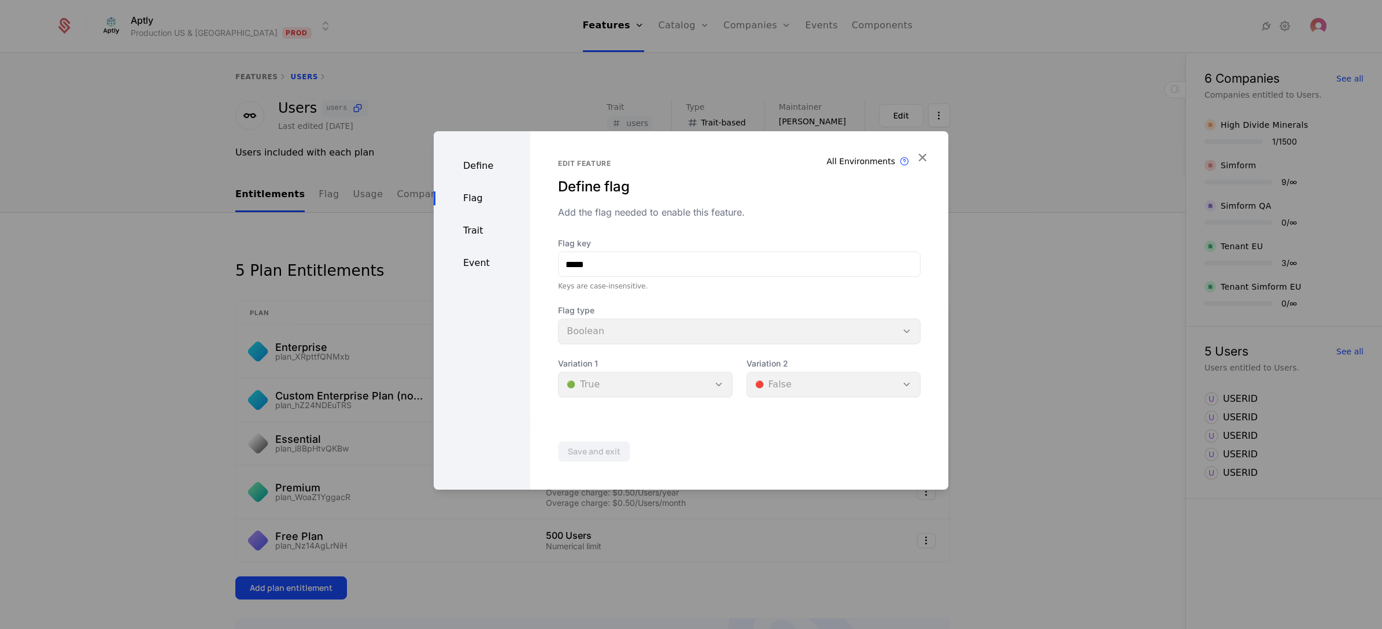
click at [481, 166] on div "Define" at bounding box center [482, 166] width 97 height 14
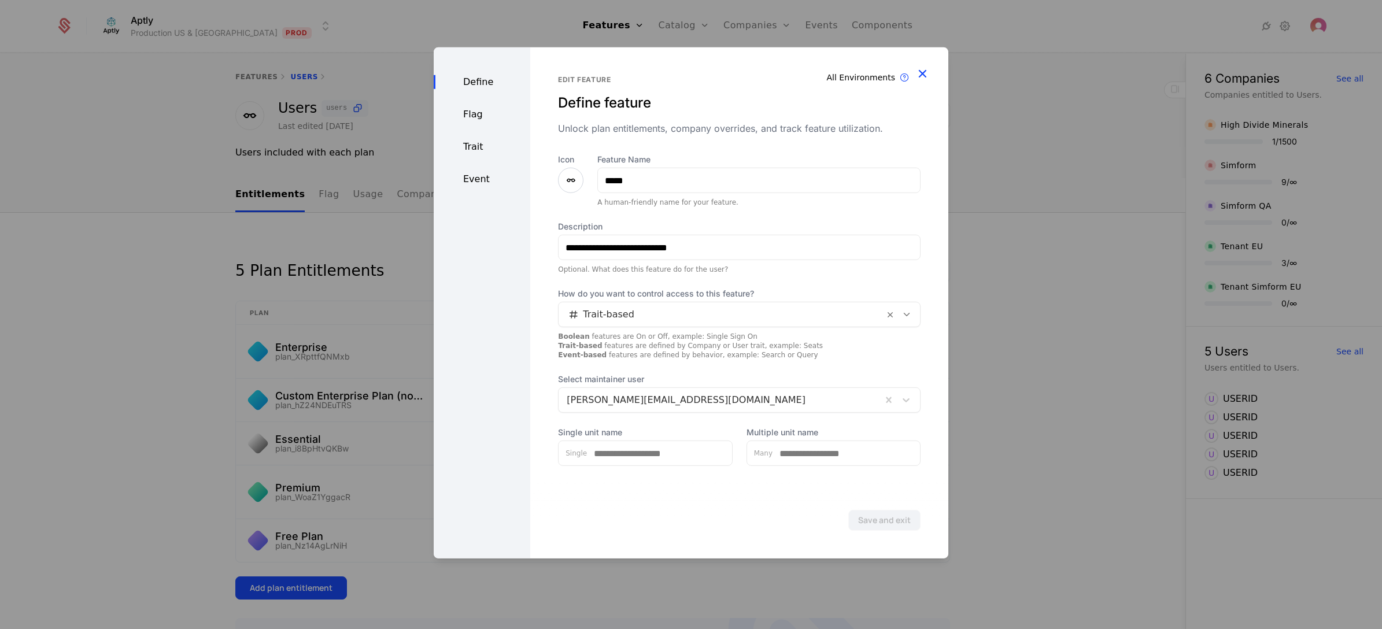
click at [924, 72] on icon "button" at bounding box center [921, 73] width 15 height 15
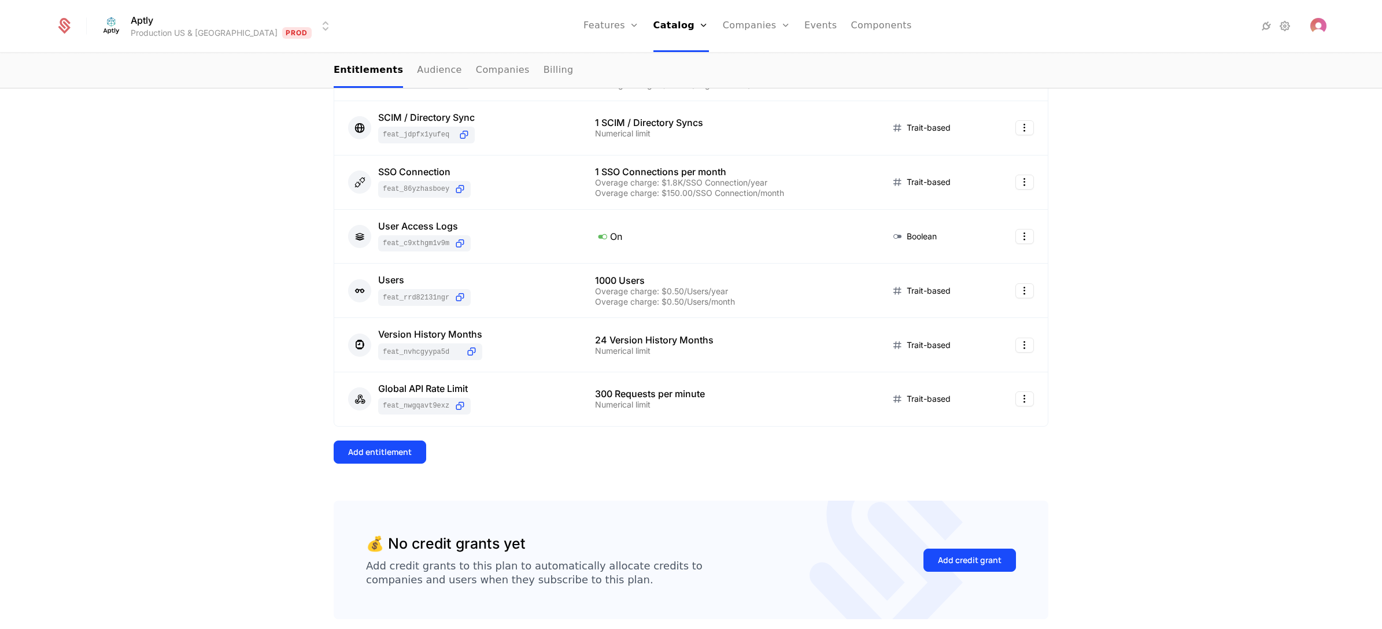
scroll to position [657, 0]
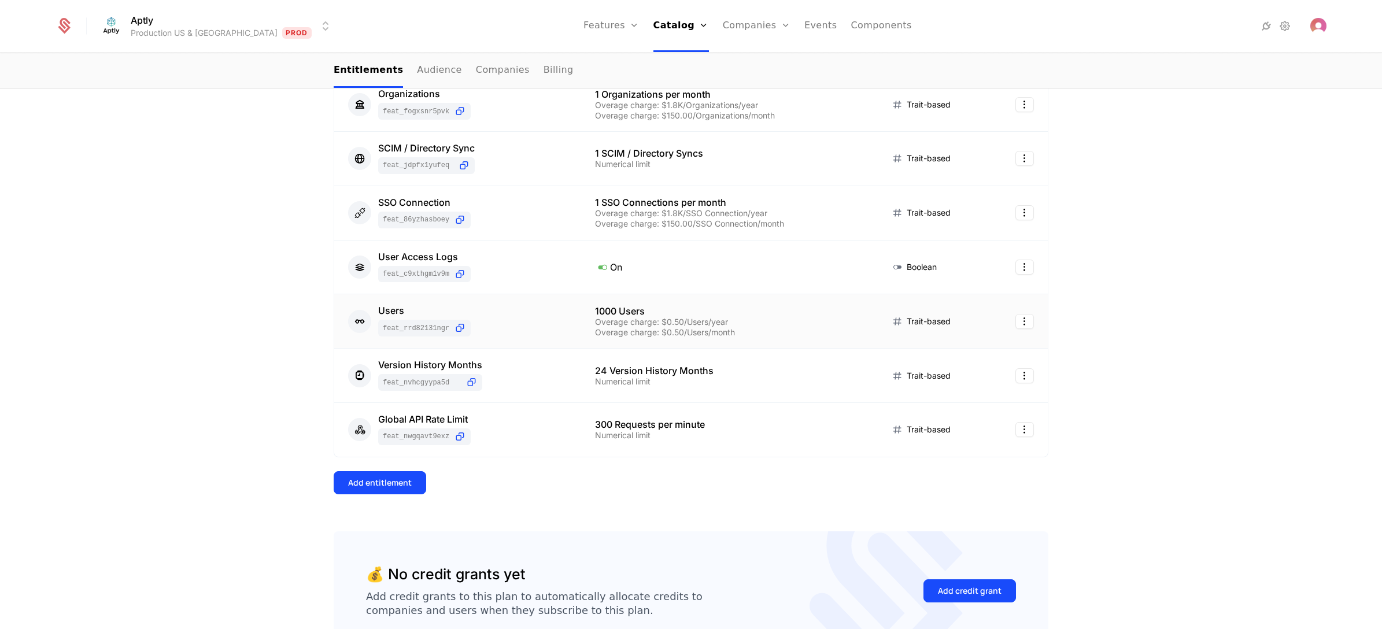
click at [1009, 328] on div at bounding box center [1018, 321] width 29 height 15
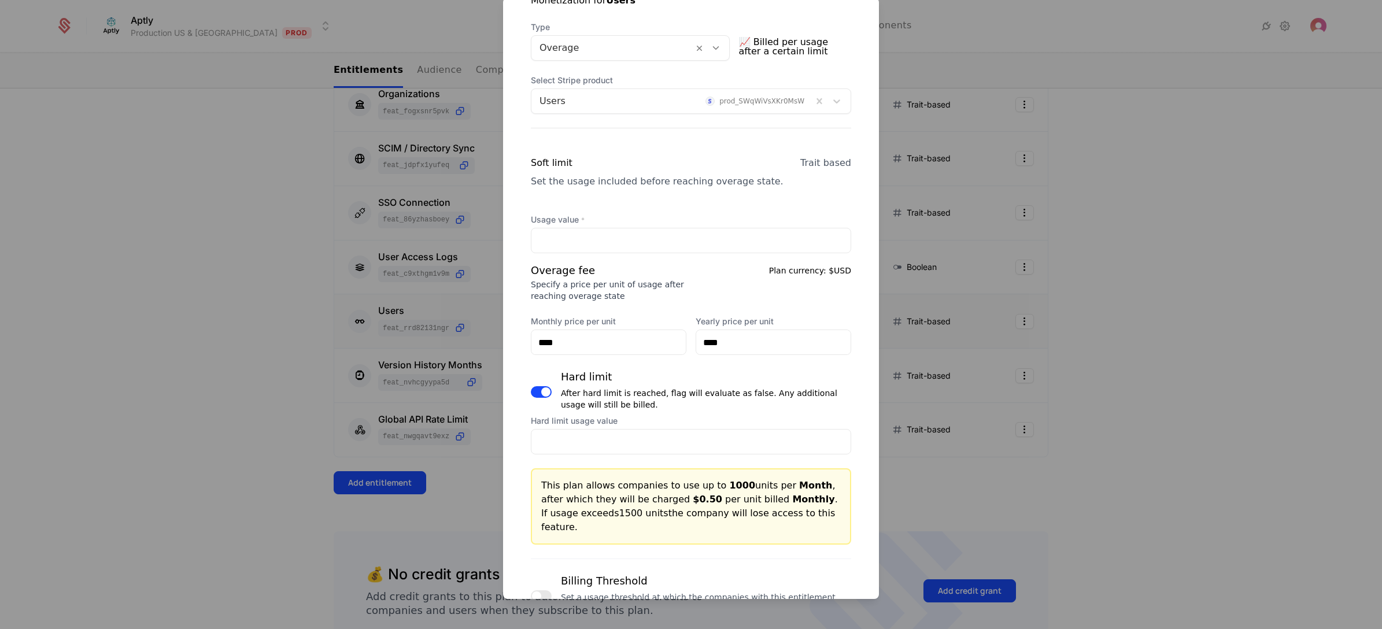
scroll to position [173, 0]
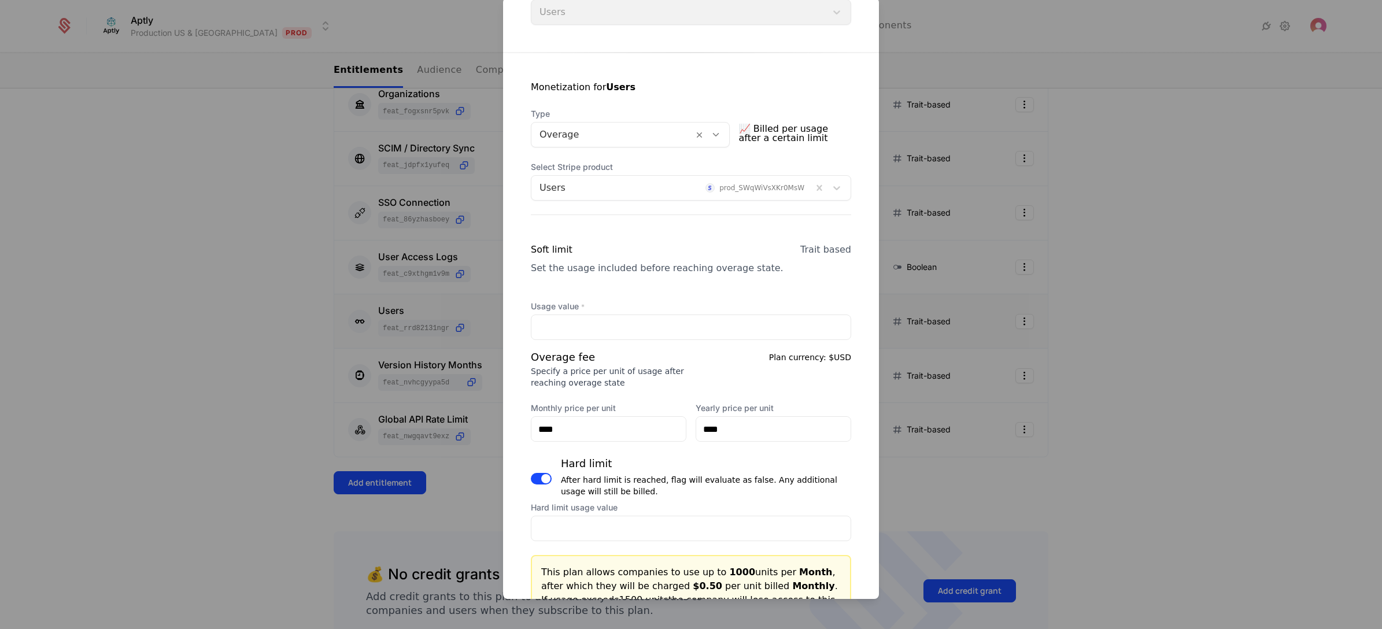
click at [657, 128] on div at bounding box center [612, 135] width 146 height 16
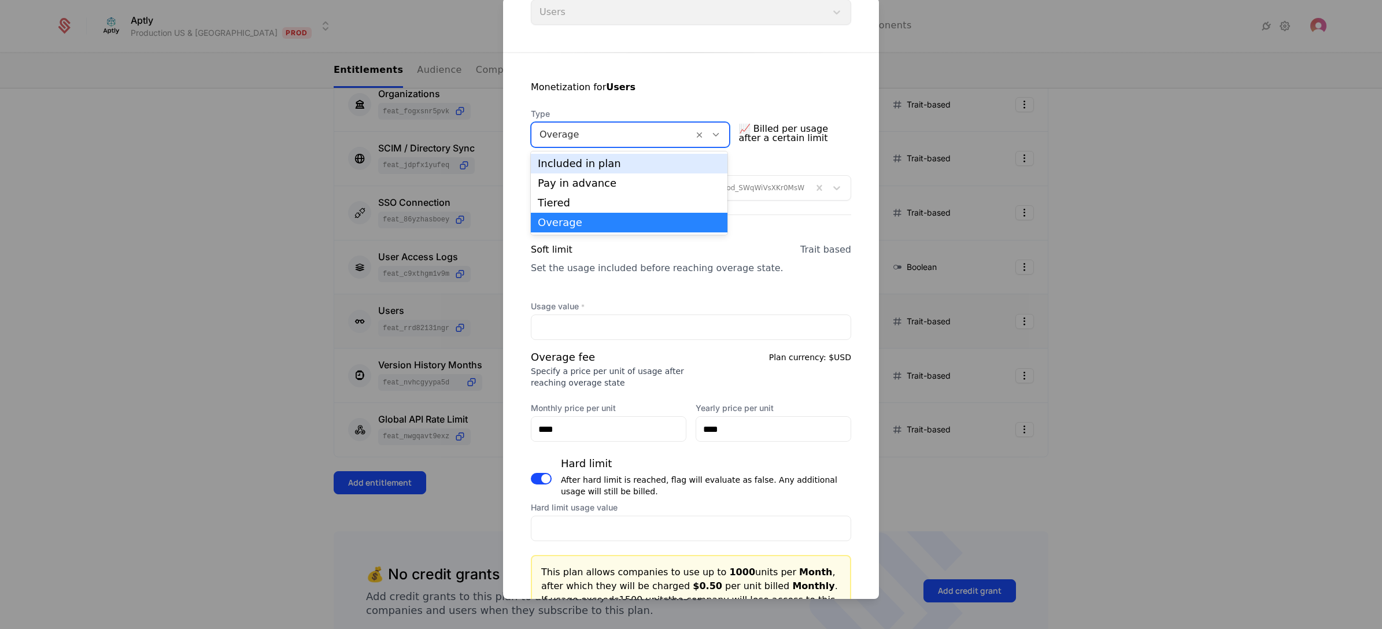
click at [812, 76] on div "Monetization for Users Type 4 results available. Use Up and Down to choose opti…" at bounding box center [691, 379] width 376 height 653
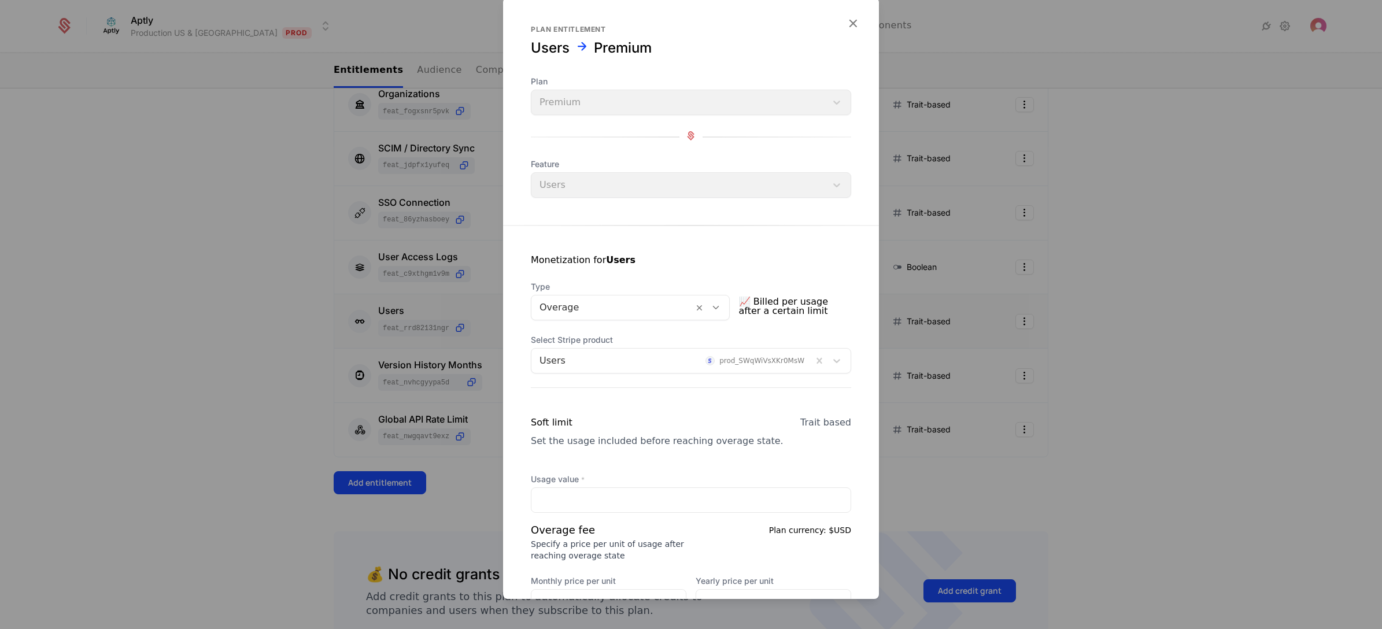
scroll to position [0, 0]
click at [1197, 149] on div at bounding box center [691, 314] width 1382 height 629
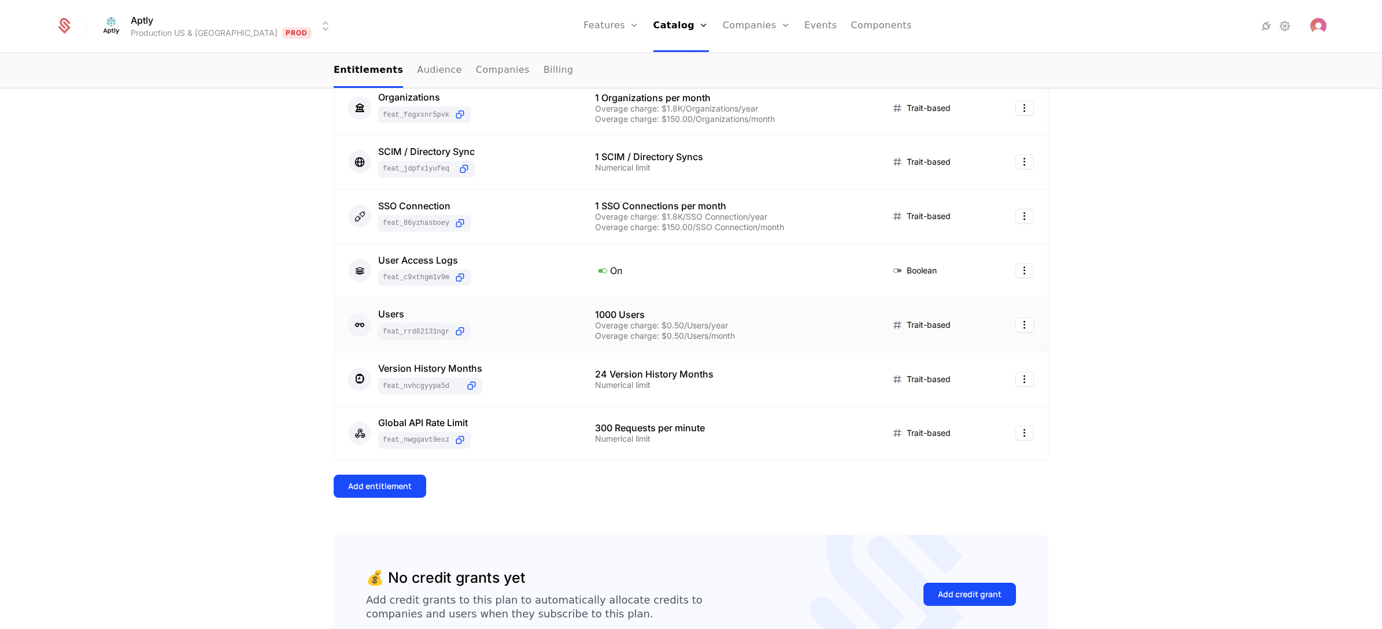
scroll to position [694, 0]
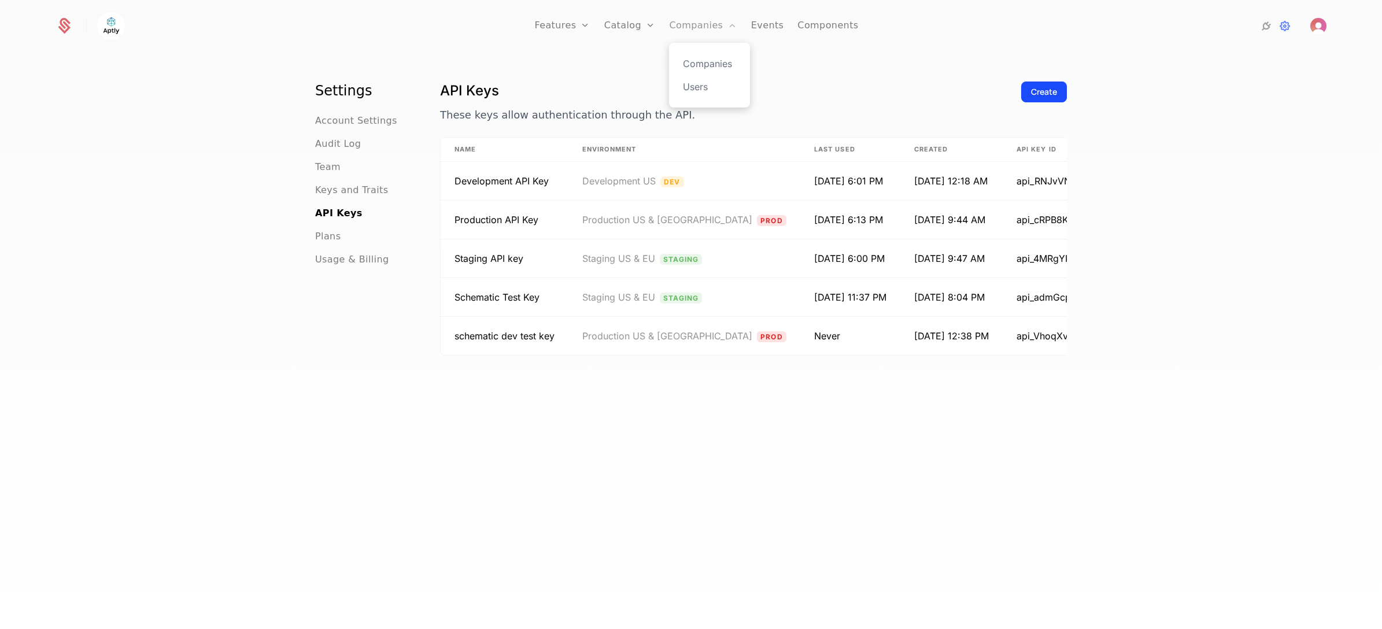
click at [691, 24] on link "Companies" at bounding box center [703, 26] width 68 height 52
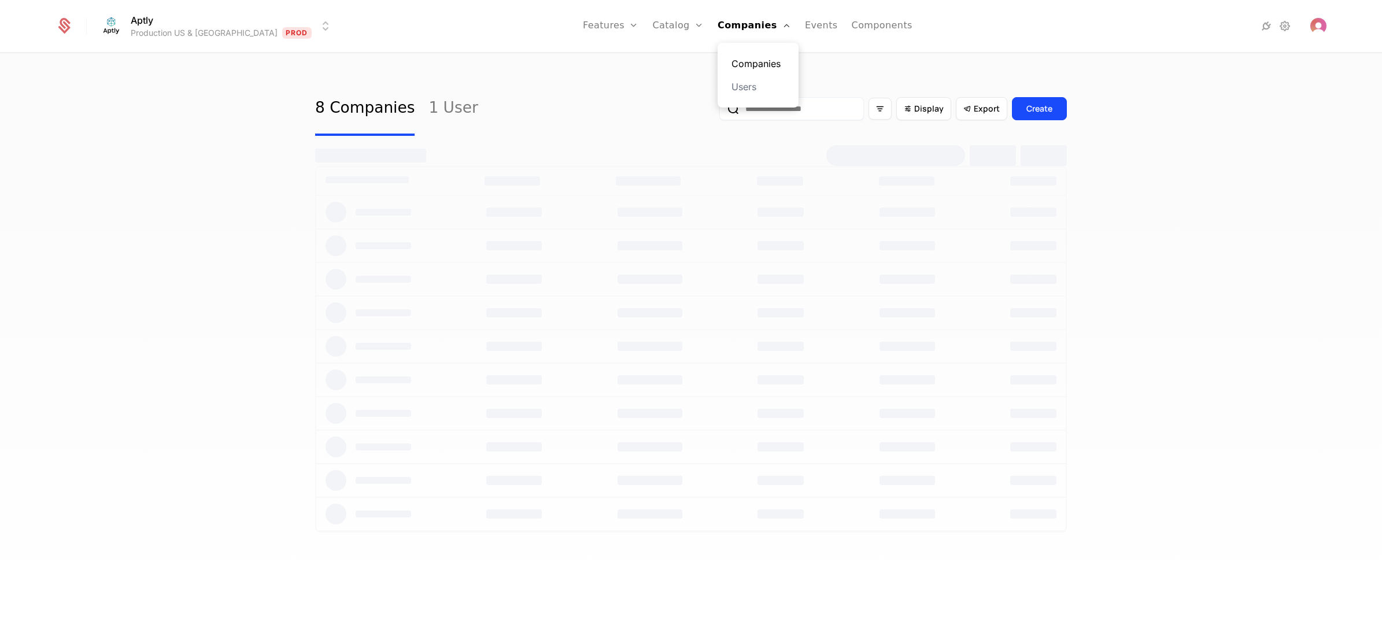
click at [731, 61] on link "Companies" at bounding box center [757, 64] width 53 height 14
select select "**"
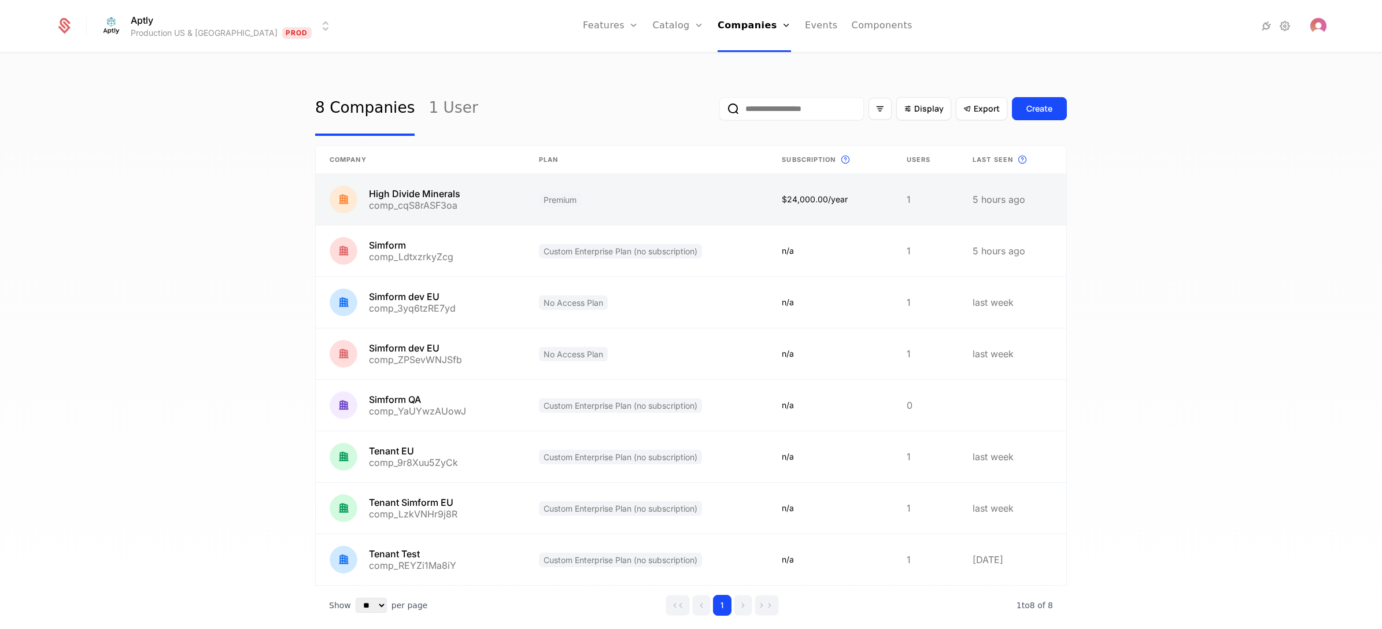
click at [483, 199] on link at bounding box center [420, 199] width 209 height 51
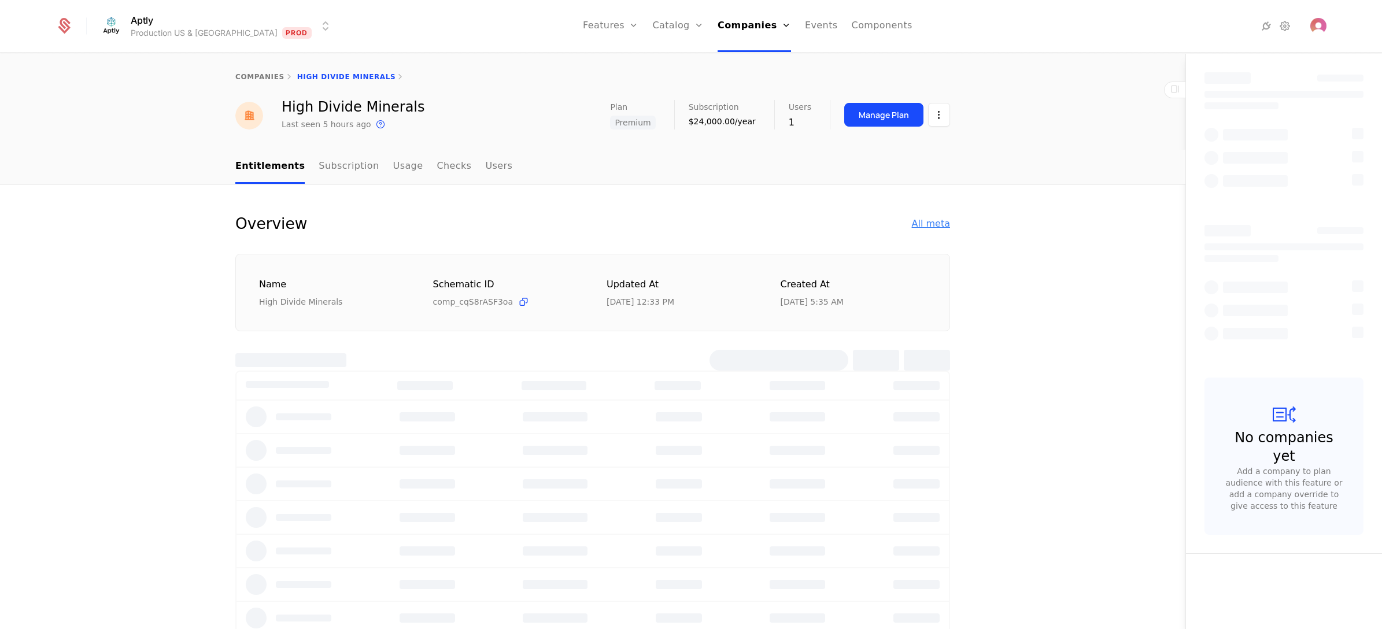
click at [922, 218] on div "All meta" at bounding box center [931, 224] width 38 height 14
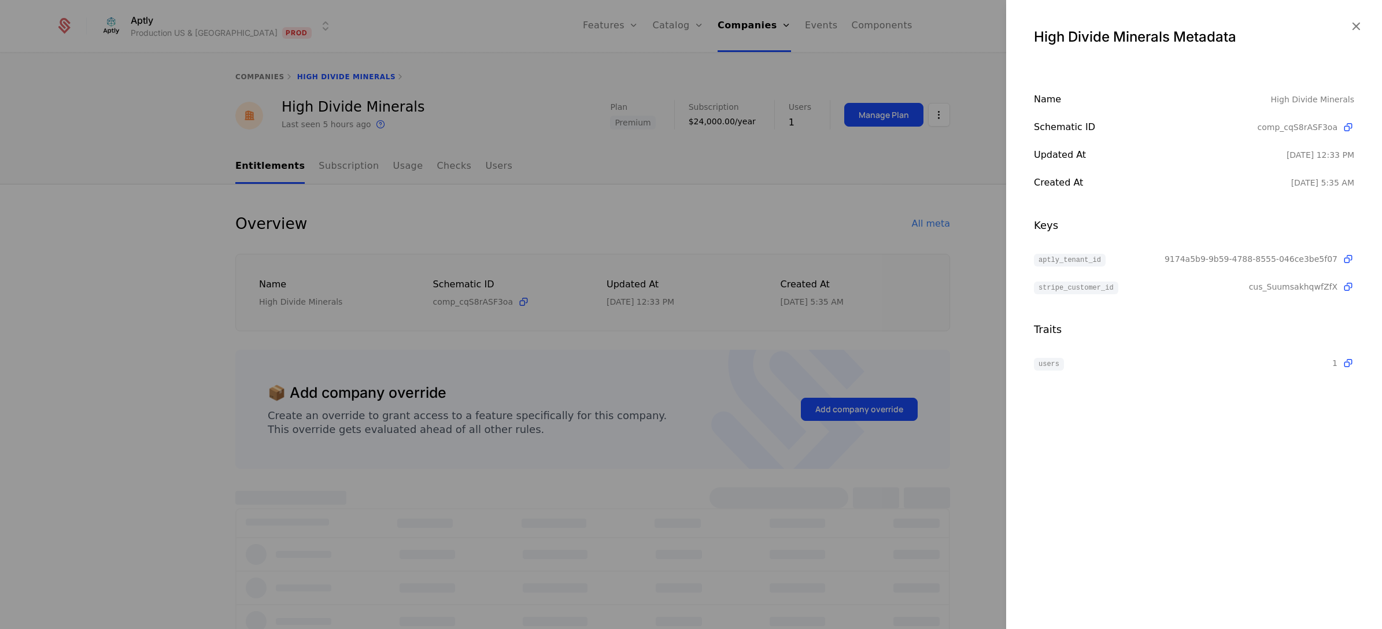
select select "**"
click at [1084, 285] on span "stripe_customer_id" at bounding box center [1076, 288] width 84 height 13
copy span "stripe_customer_id"
click at [1345, 284] on icon at bounding box center [1348, 287] width 12 height 12
